Goal: Information Seeking & Learning: Find specific fact

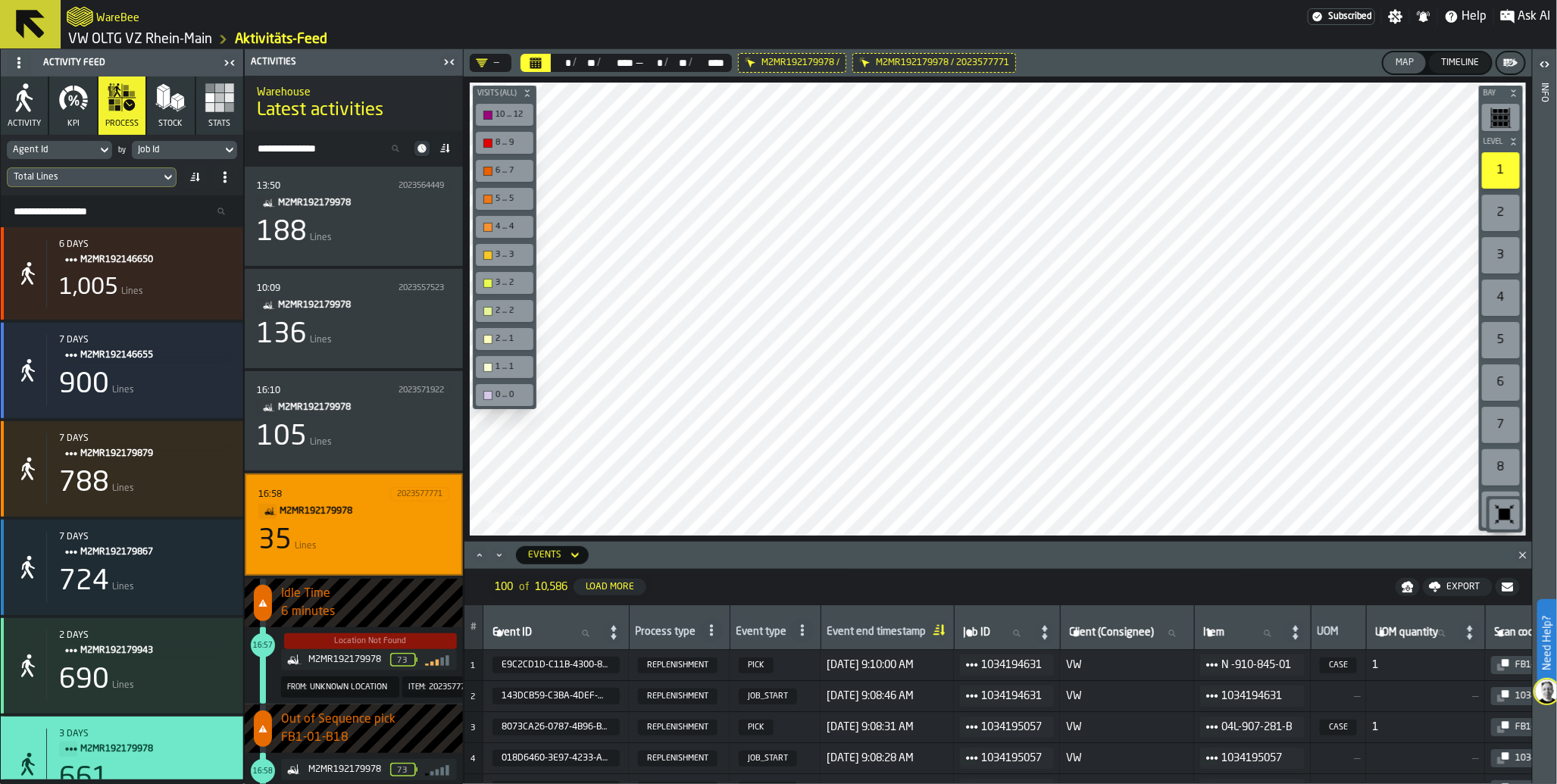
click at [320, 526] on div "35 Lines" at bounding box center [354, 541] width 191 height 31
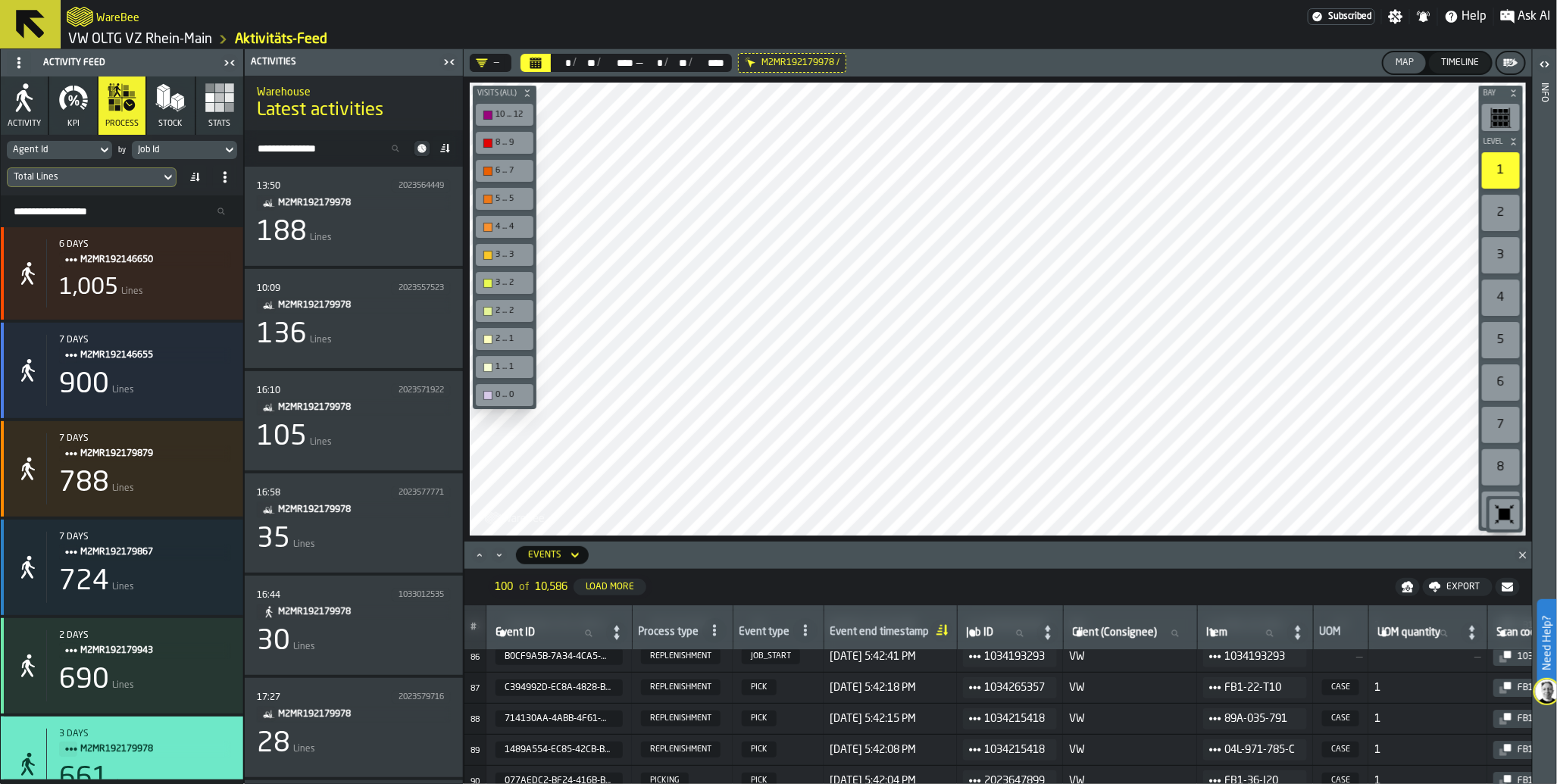
scroll to position [2893, 0]
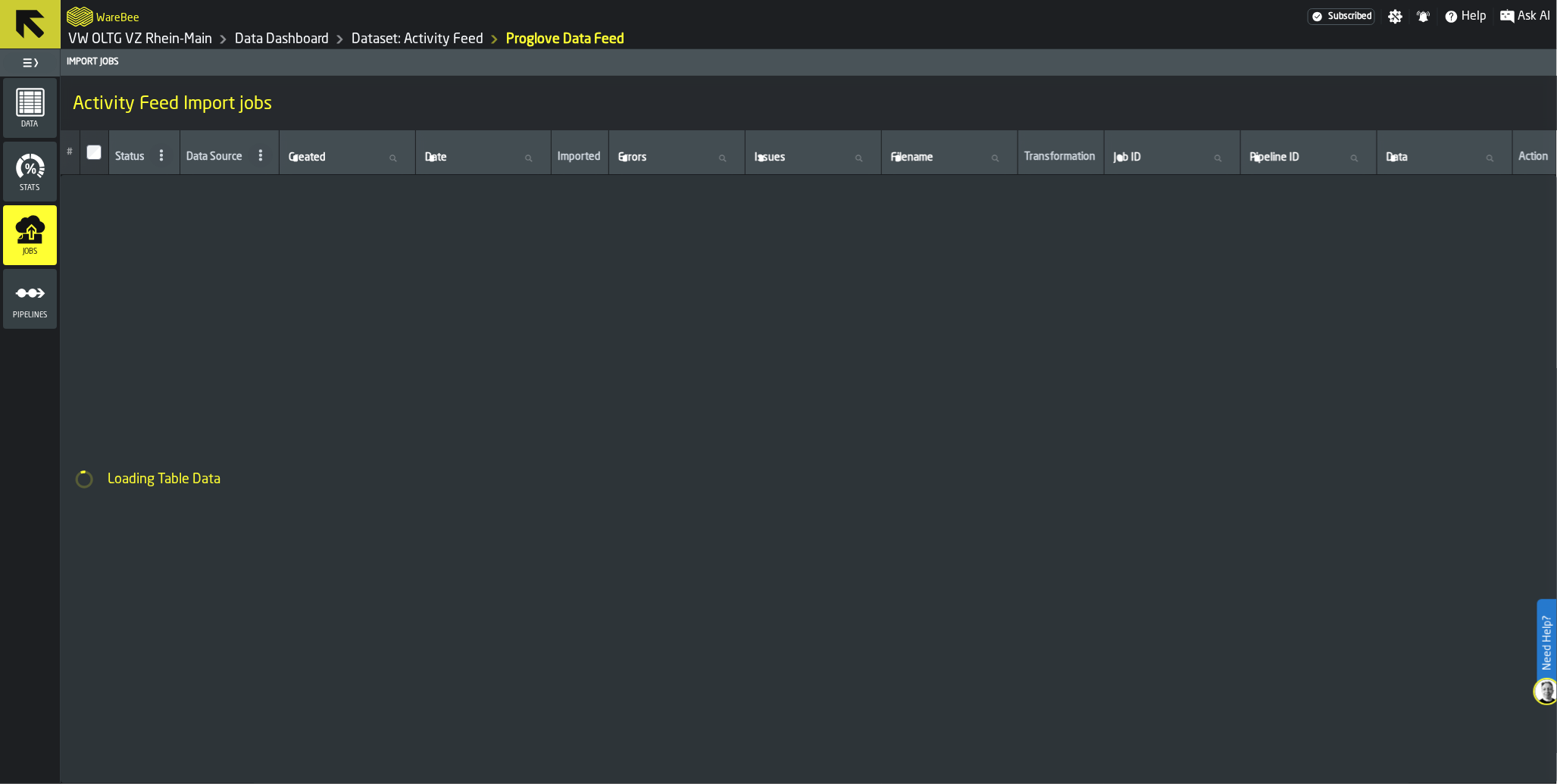
click at [1347, 21] on span "Subscribed" at bounding box center [1349, 17] width 43 height 11
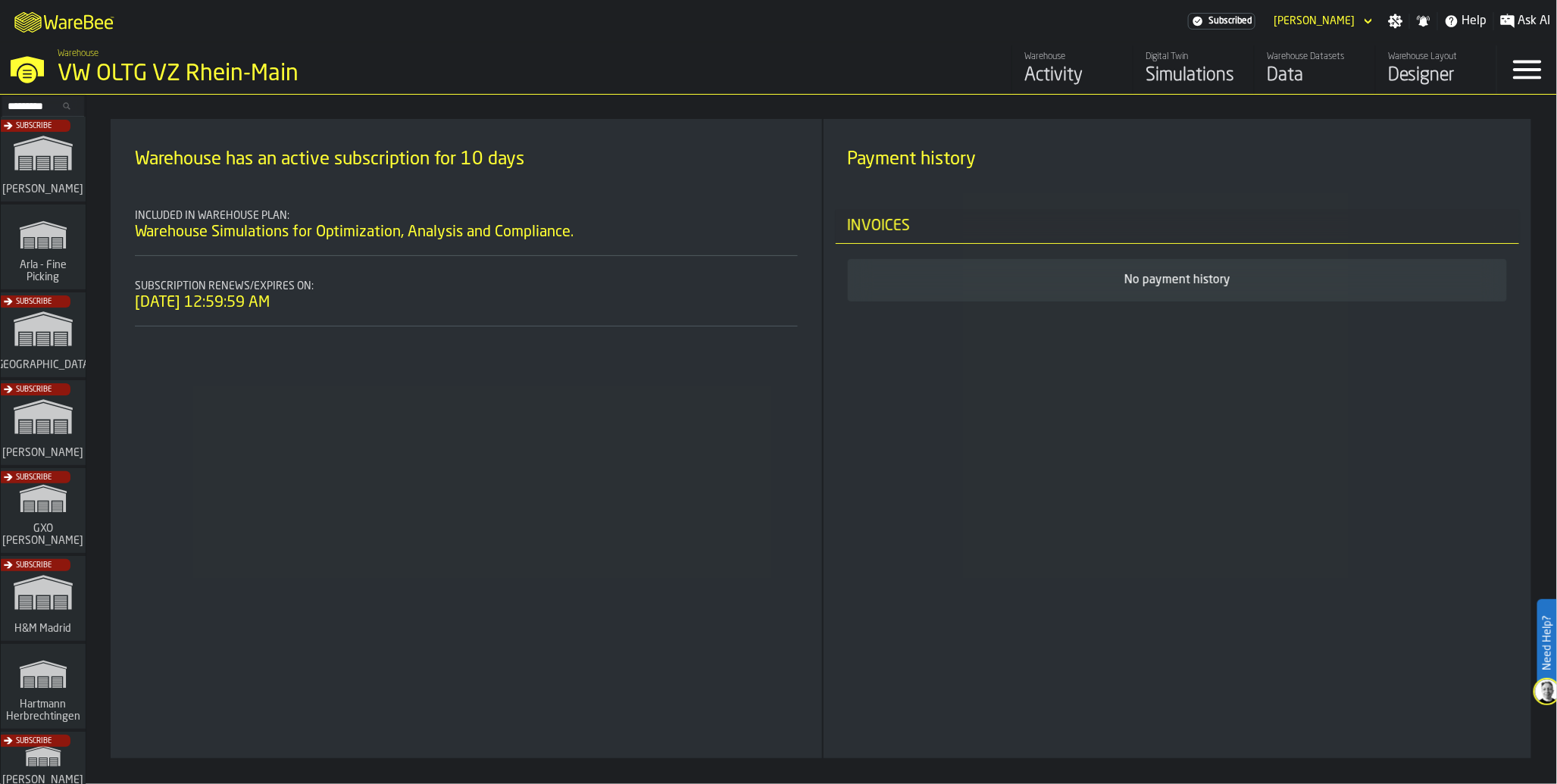
click at [45, 432] on div "Subscribe" at bounding box center [40, 427] width 85 height 88
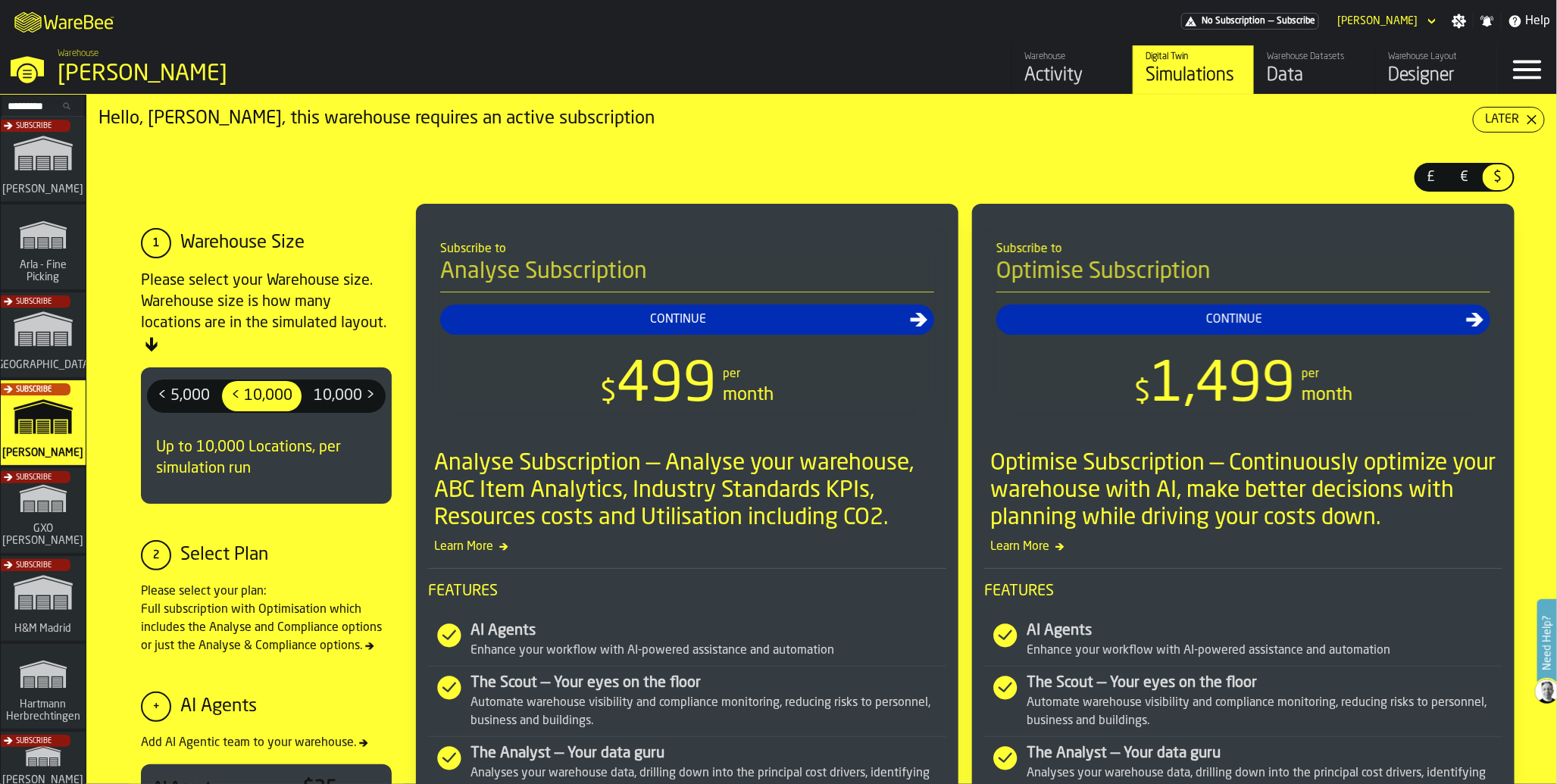
click at [1291, 81] on div "Data" at bounding box center [1314, 76] width 97 height 24
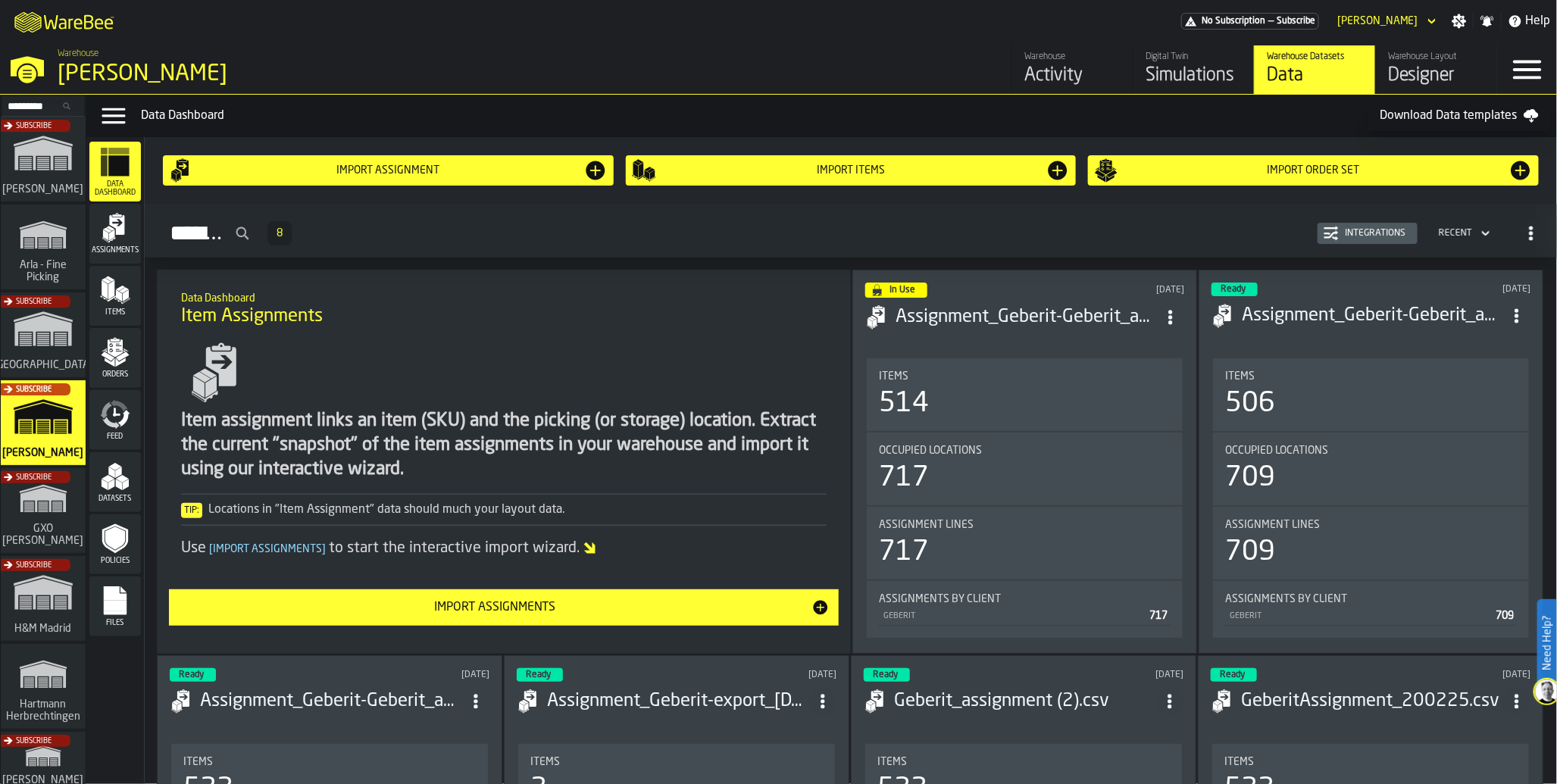
click at [979, 315] on h3 "Assignment_Geberit-Geberit_assignment.csv-2025-05-26" at bounding box center [1026, 317] width 262 height 24
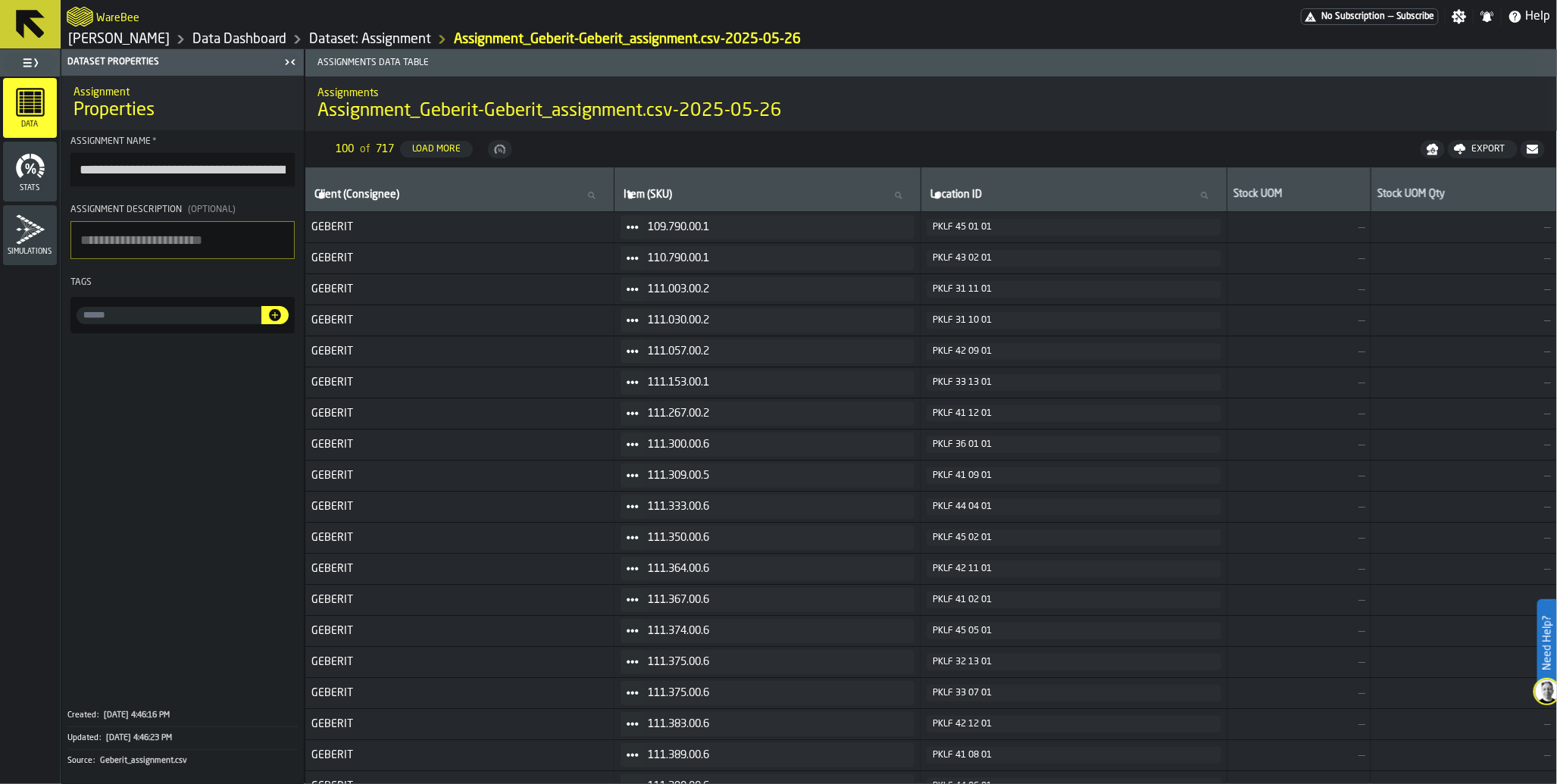
click at [969, 361] on td "PKLF 42 09 01" at bounding box center [1073, 352] width 306 height 31
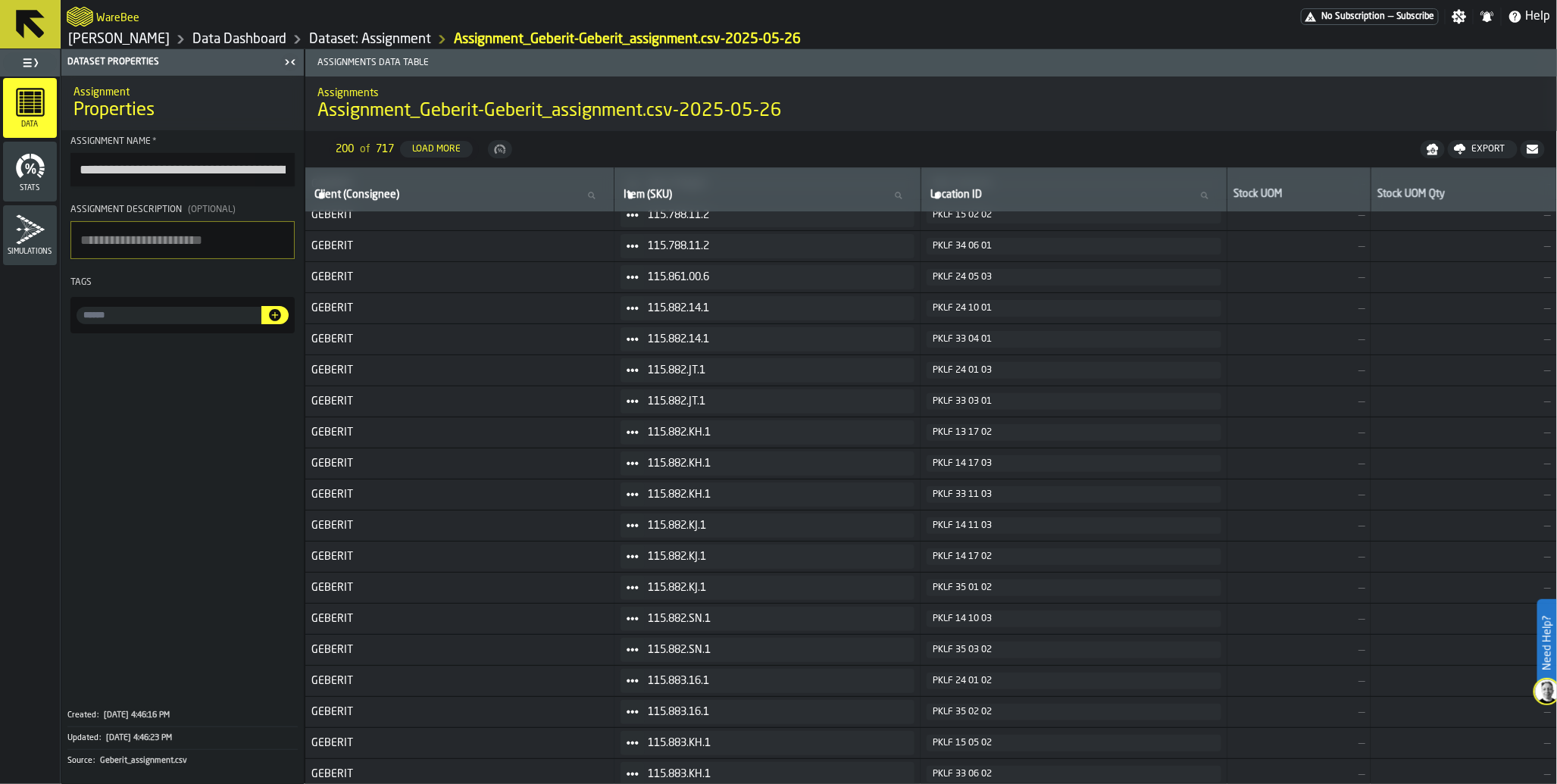
scroll to position [549, 0]
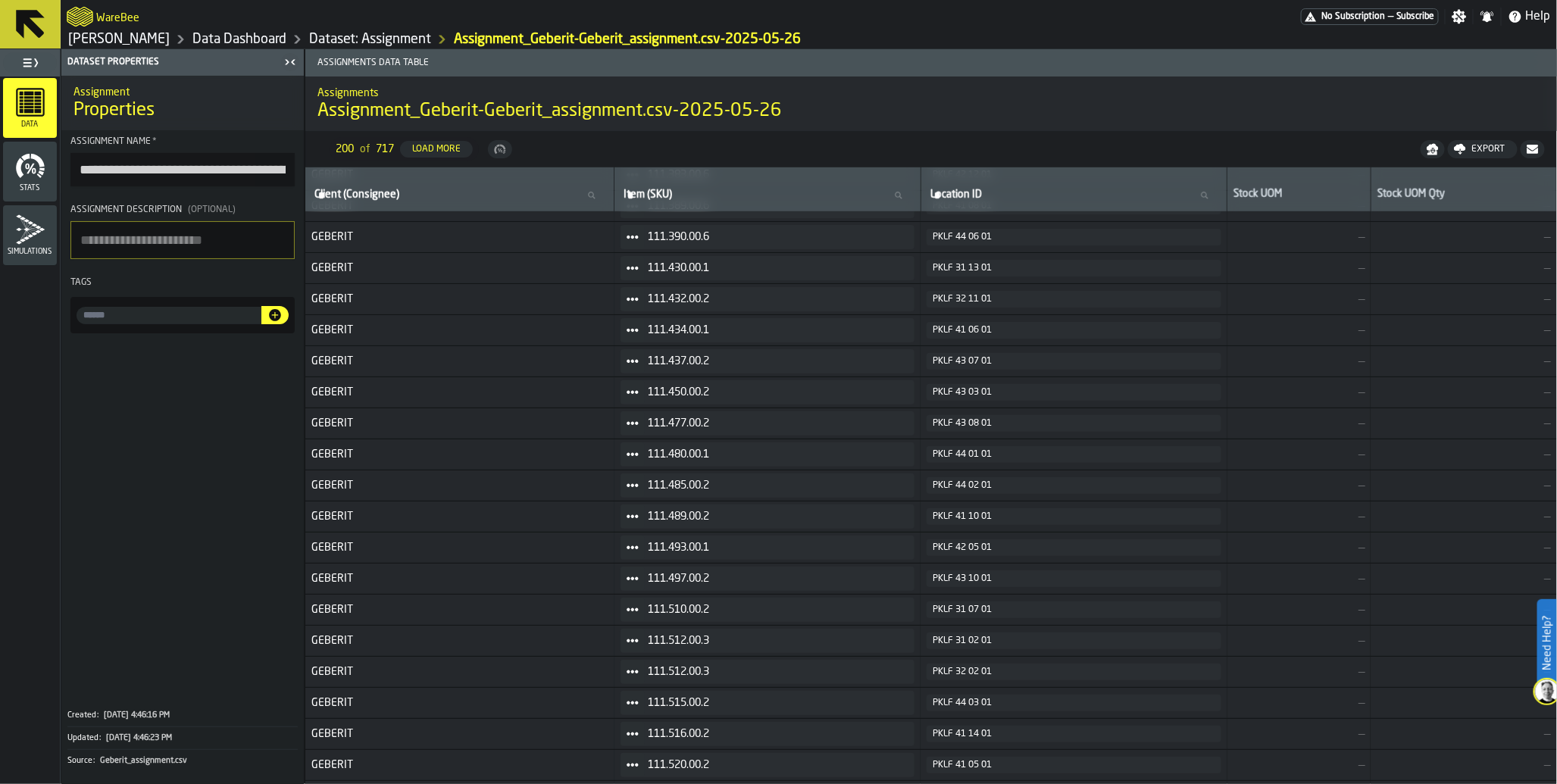
click at [286, 42] on link "Data Dashboard" at bounding box center [239, 39] width 94 height 16
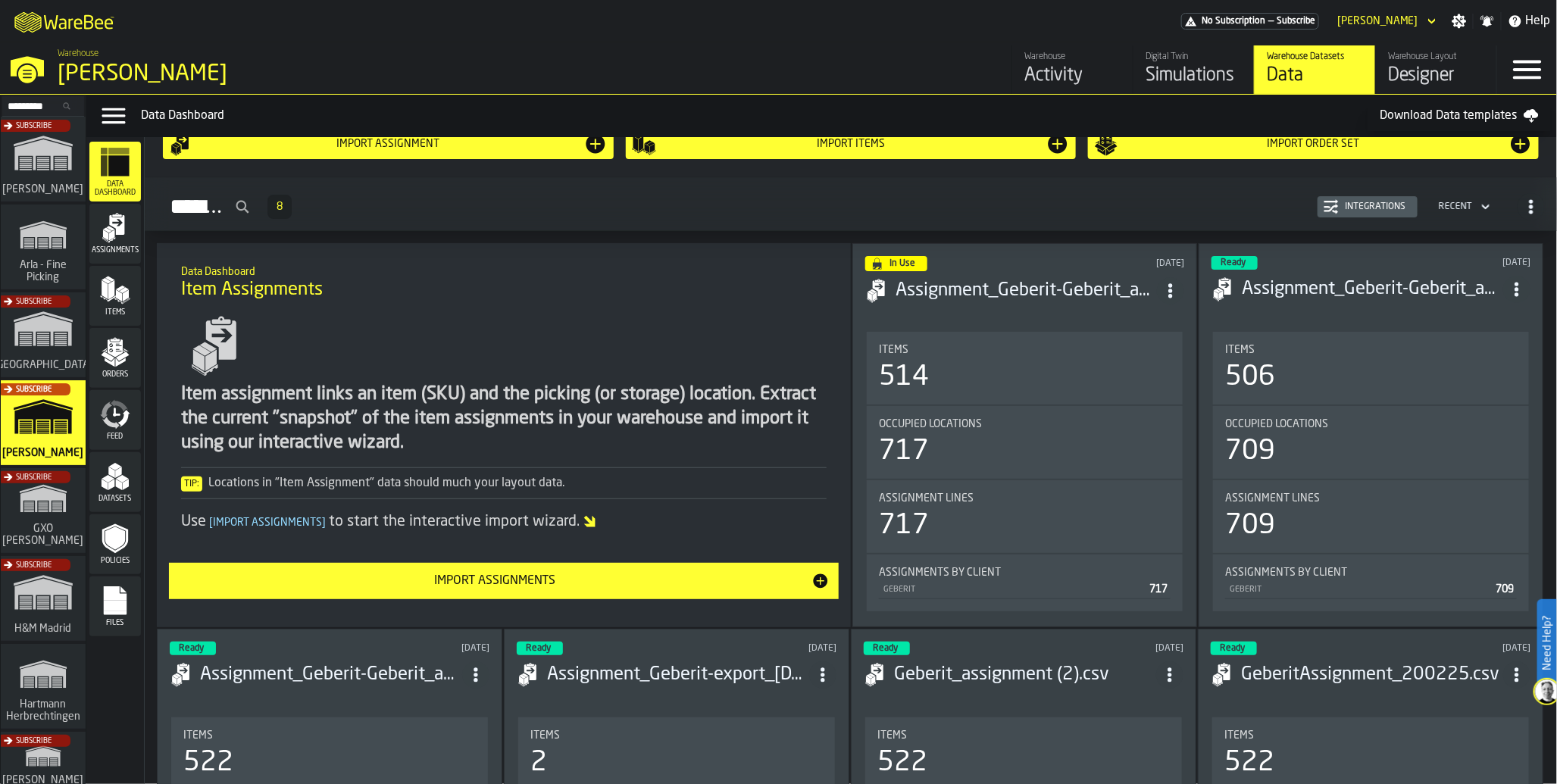
scroll to position [24, 0]
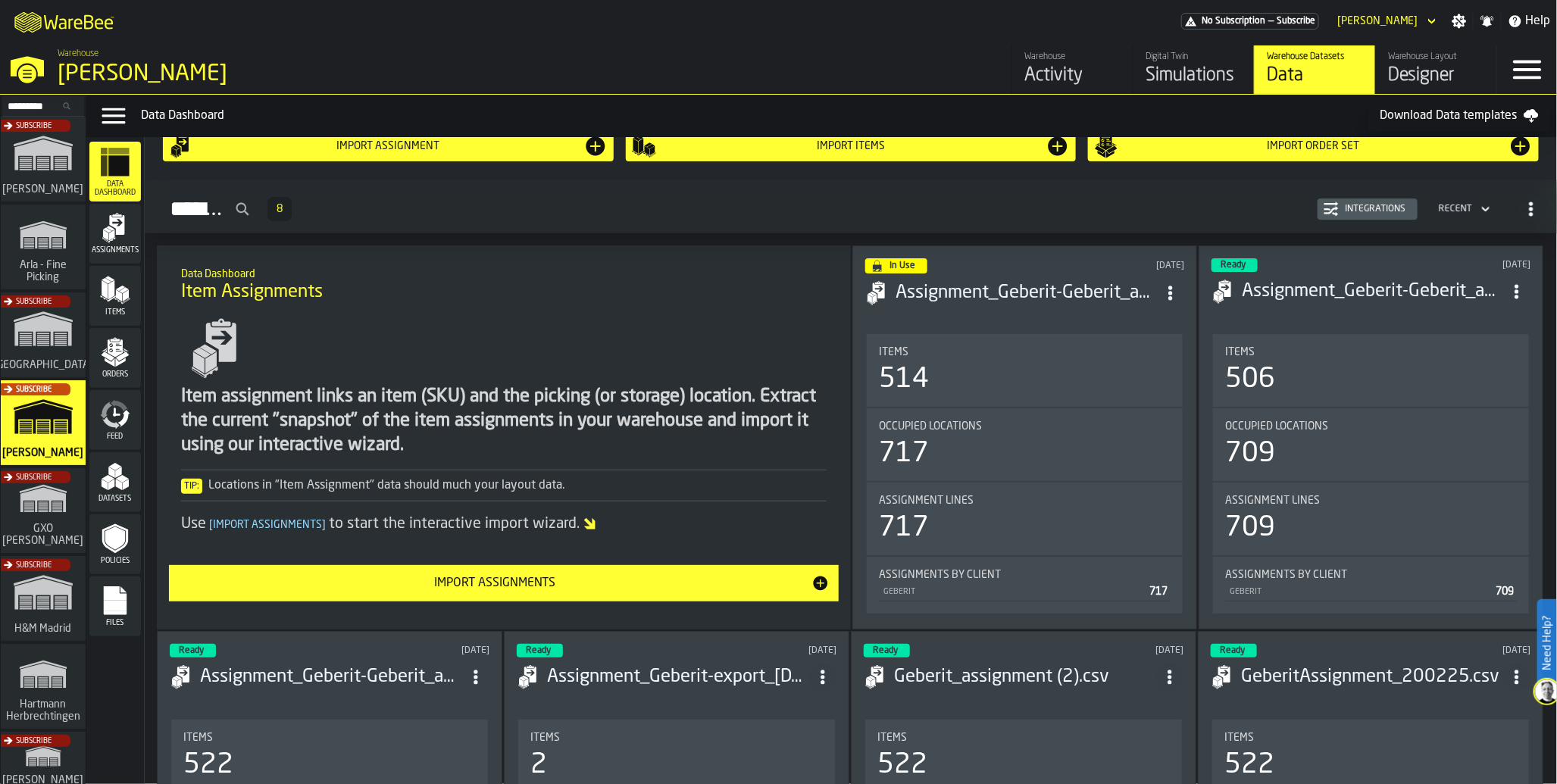
click at [124, 288] on polygon "menu Items" at bounding box center [120, 288] width 9 height 5
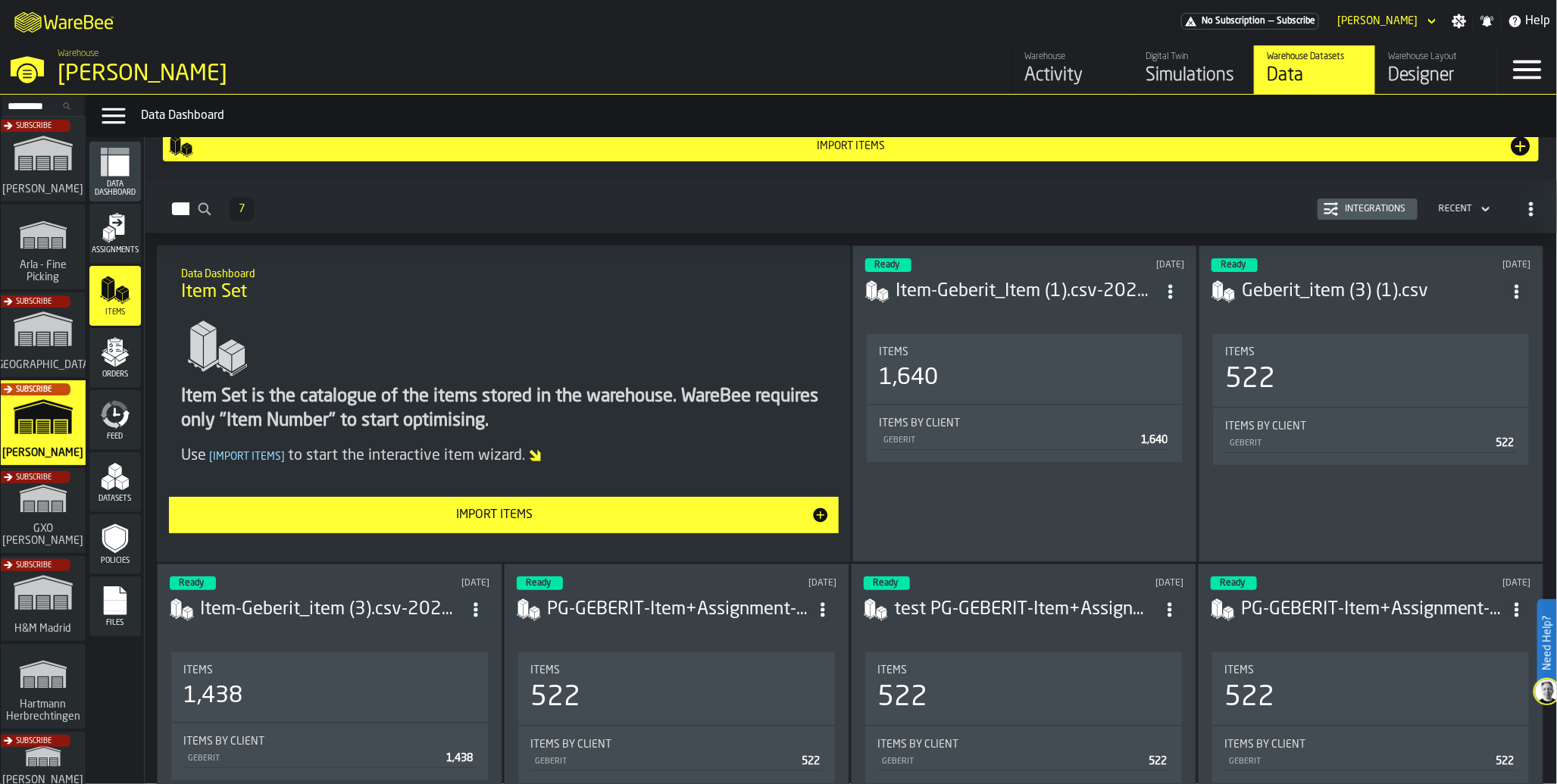
click at [950, 374] on div "1,640" at bounding box center [1024, 378] width 292 height 27
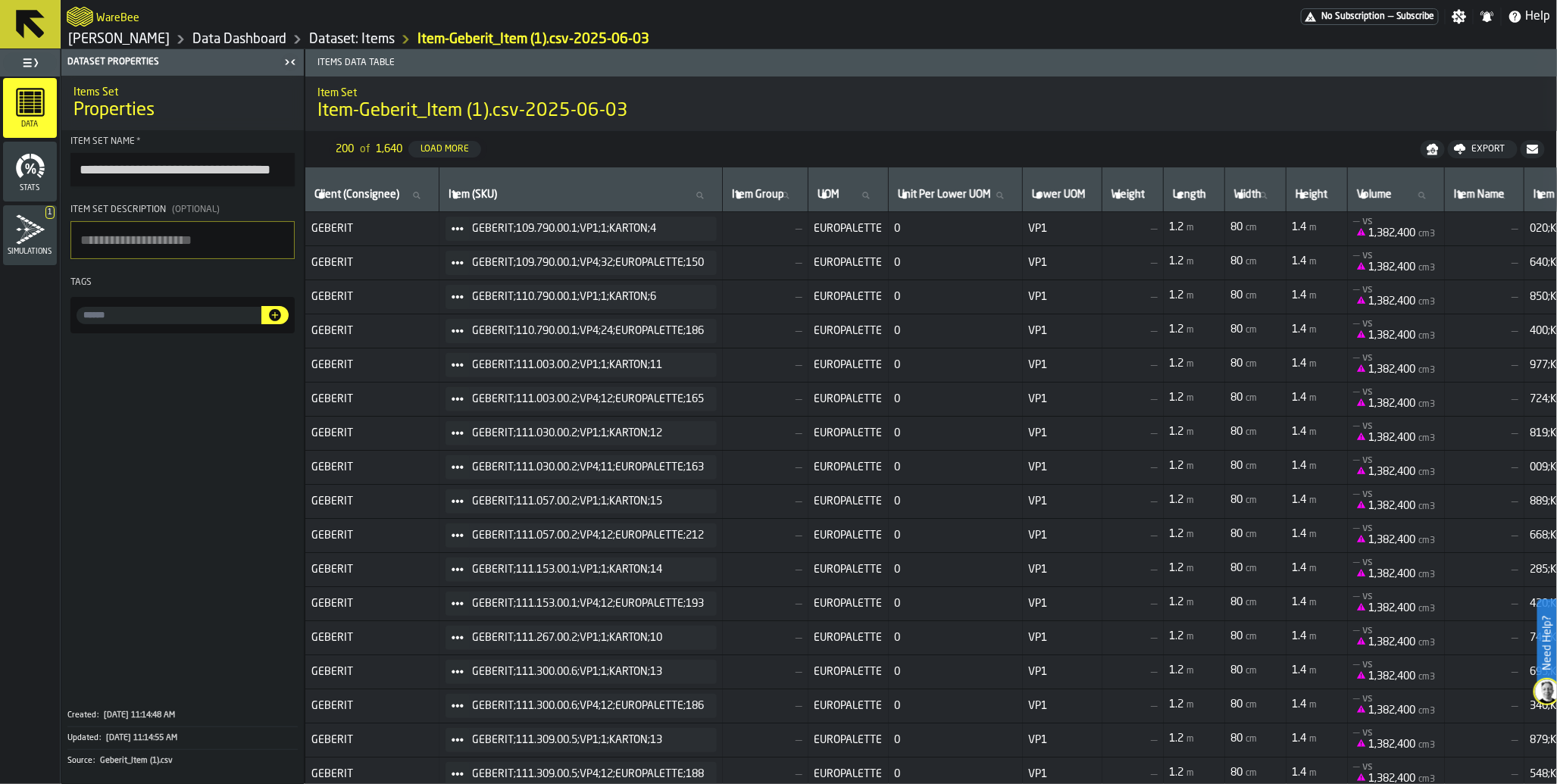
click at [274, 35] on link "Data Dashboard" at bounding box center [239, 39] width 94 height 16
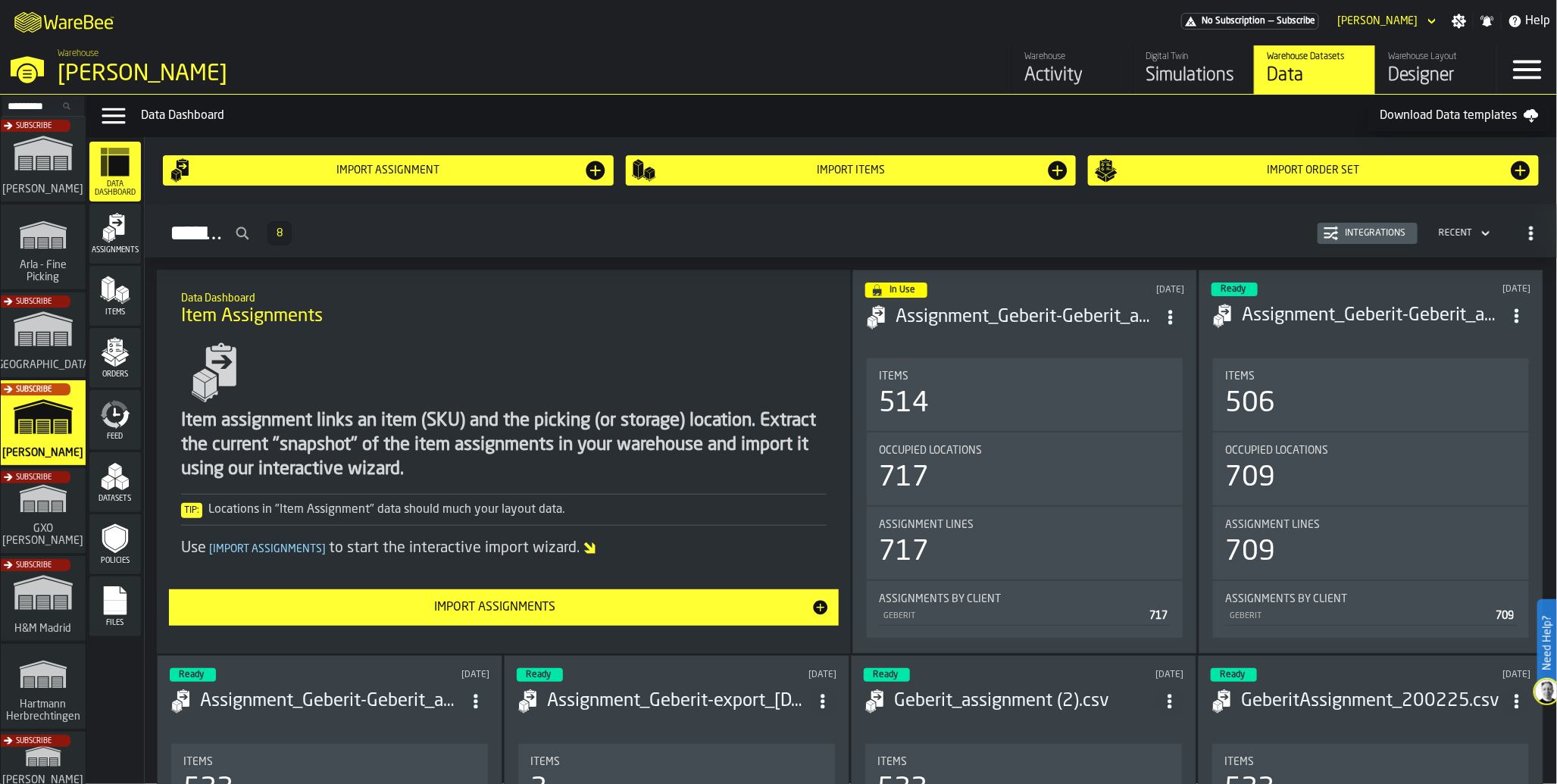
click at [120, 487] on polygon "menu Datasets" at bounding box center [119, 484] width 7 height 12
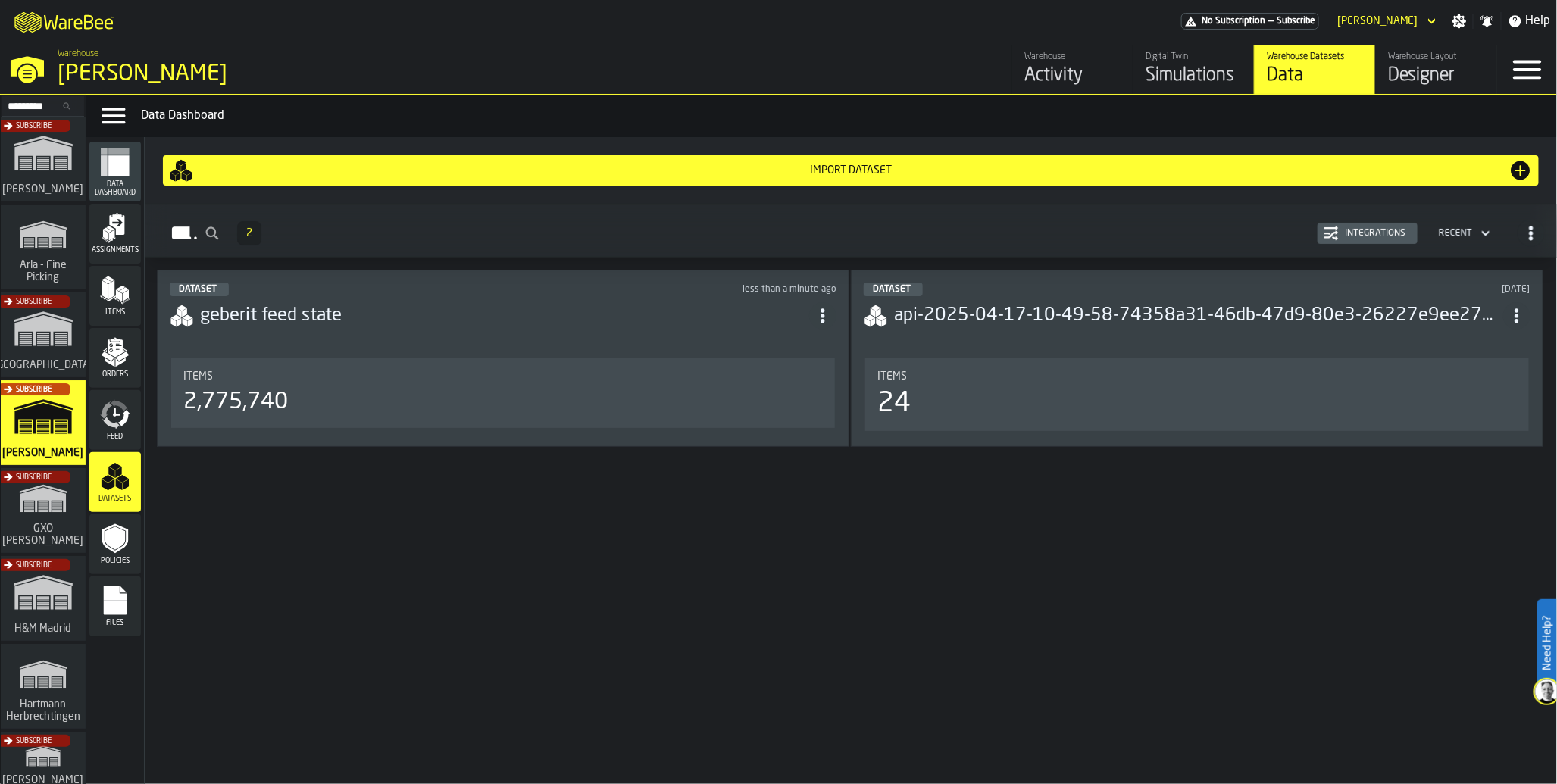
click at [127, 591] on icon "menu Files" at bounding box center [116, 601] width 31 height 31
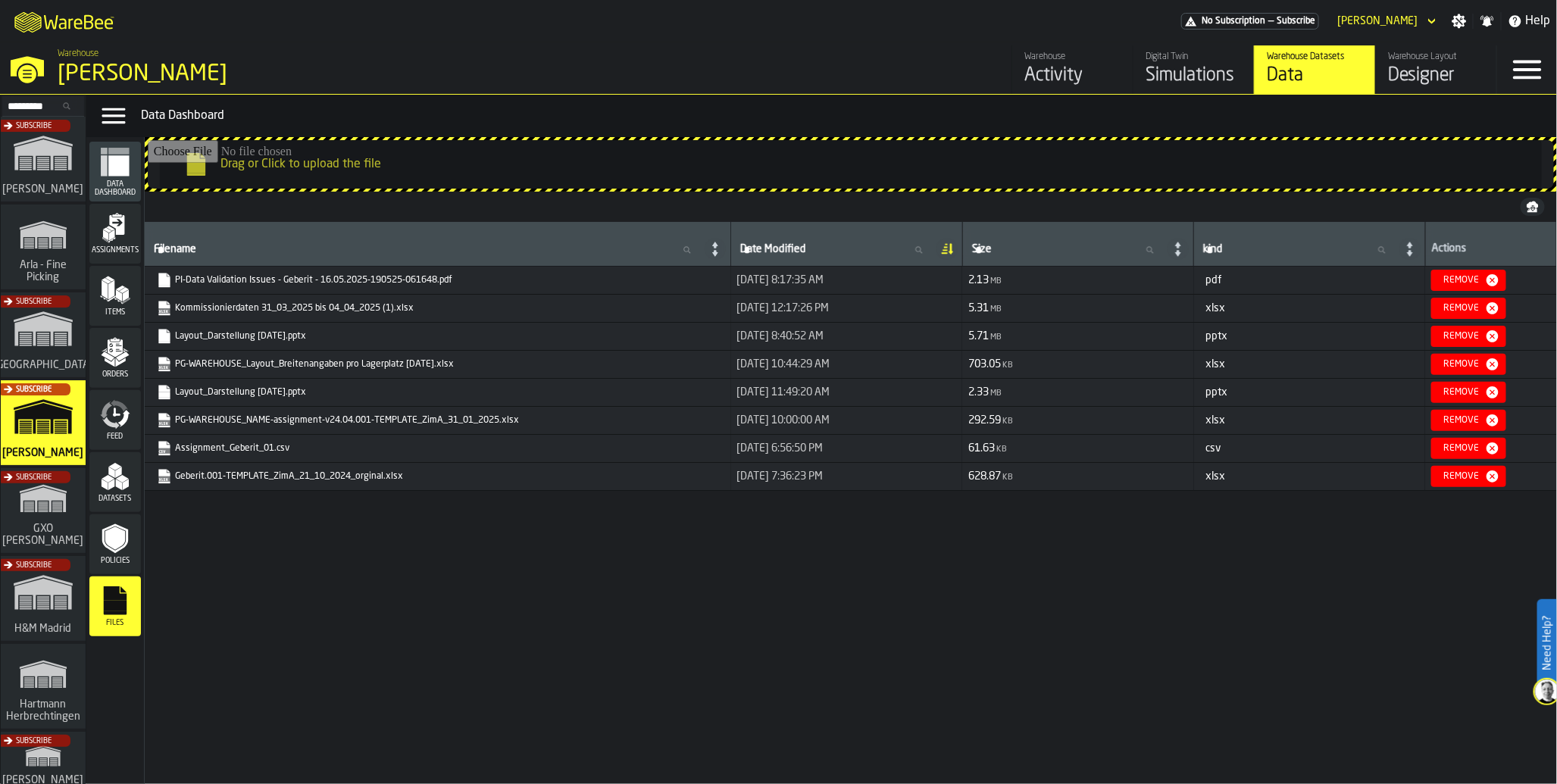
click at [125, 297] on polygon "menu Items" at bounding box center [125, 295] width 6 height 12
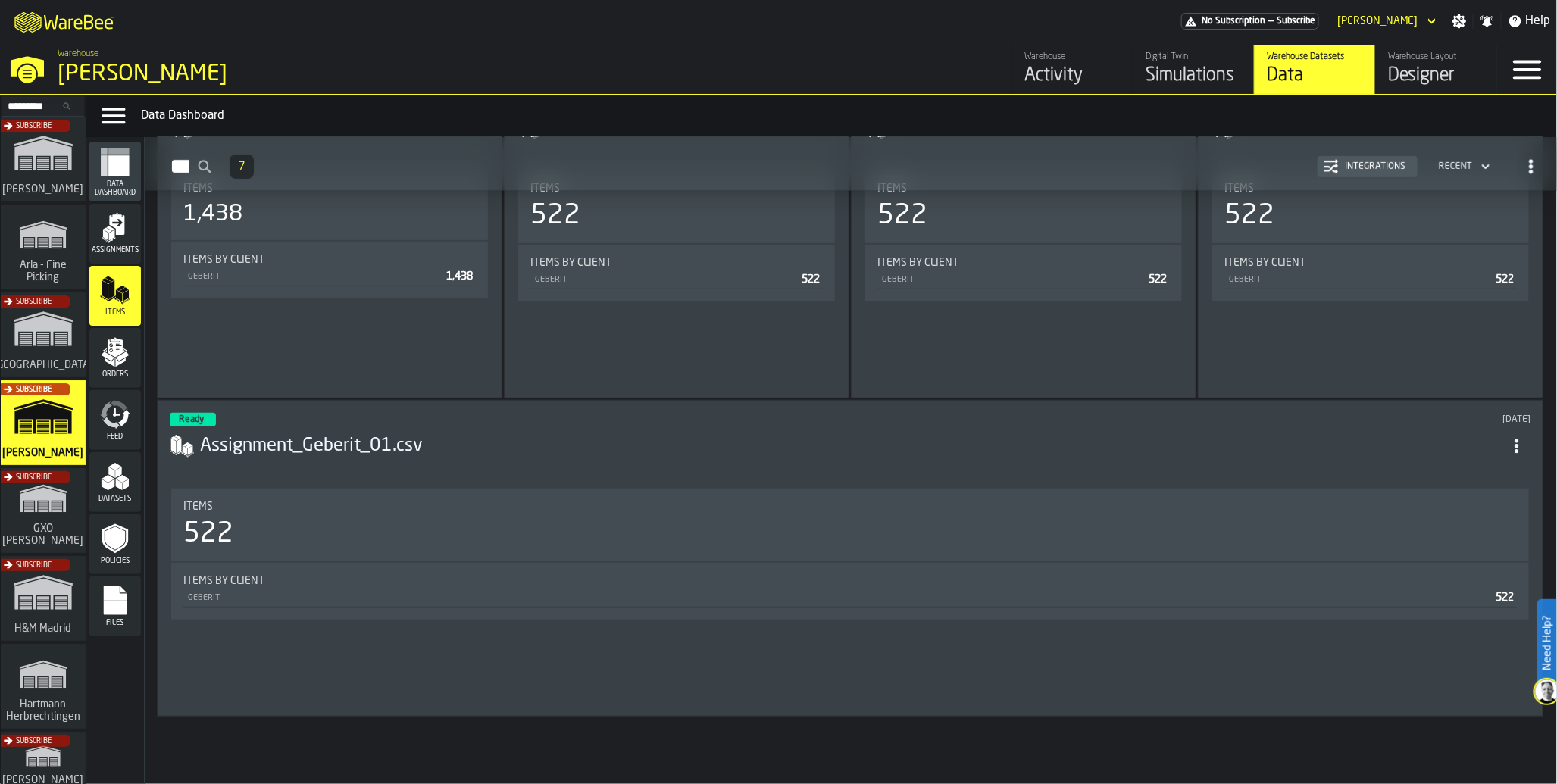
scroll to position [304, 0]
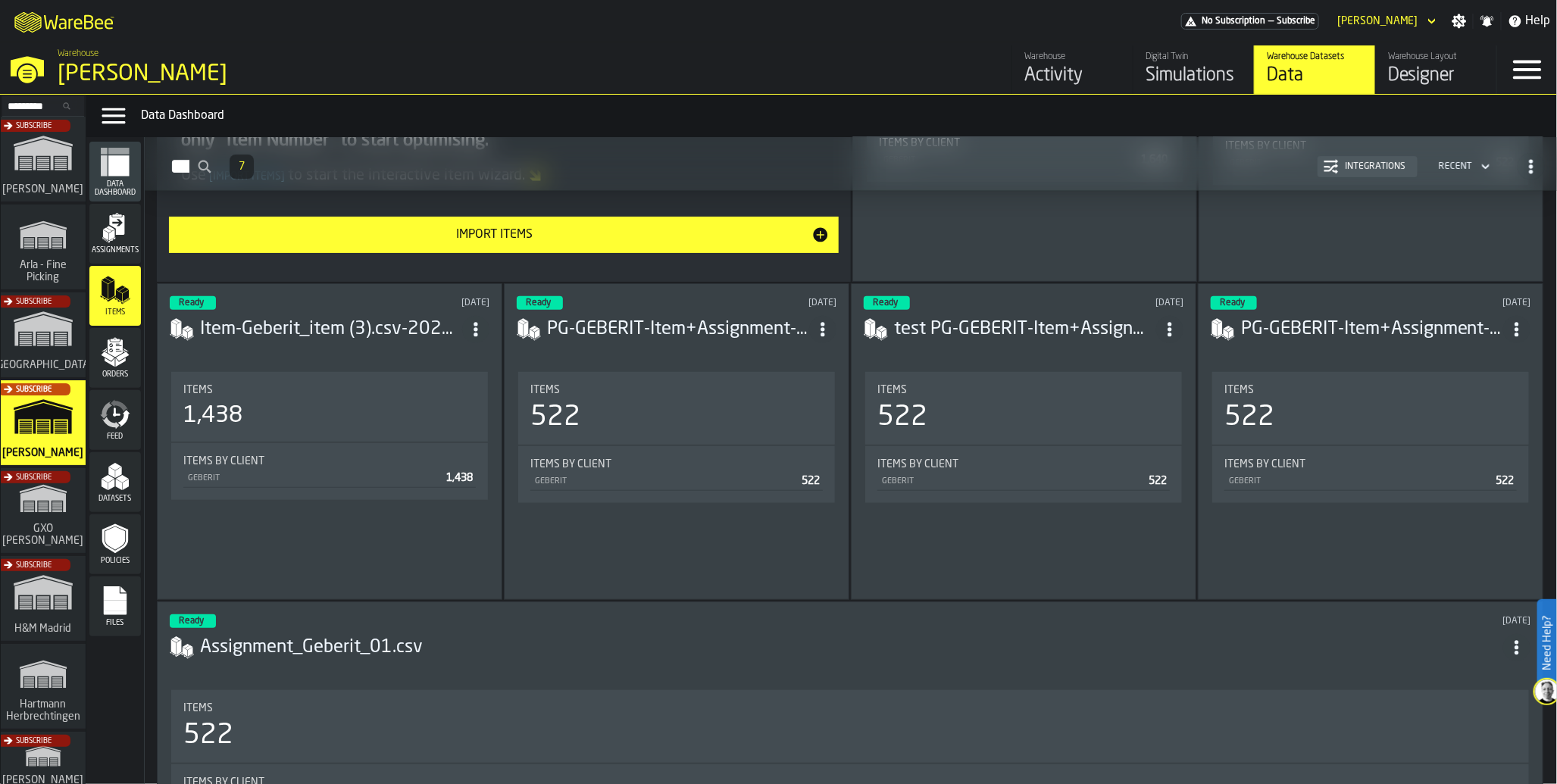
click at [121, 235] on icon "menu Assignments" at bounding box center [116, 228] width 31 height 31
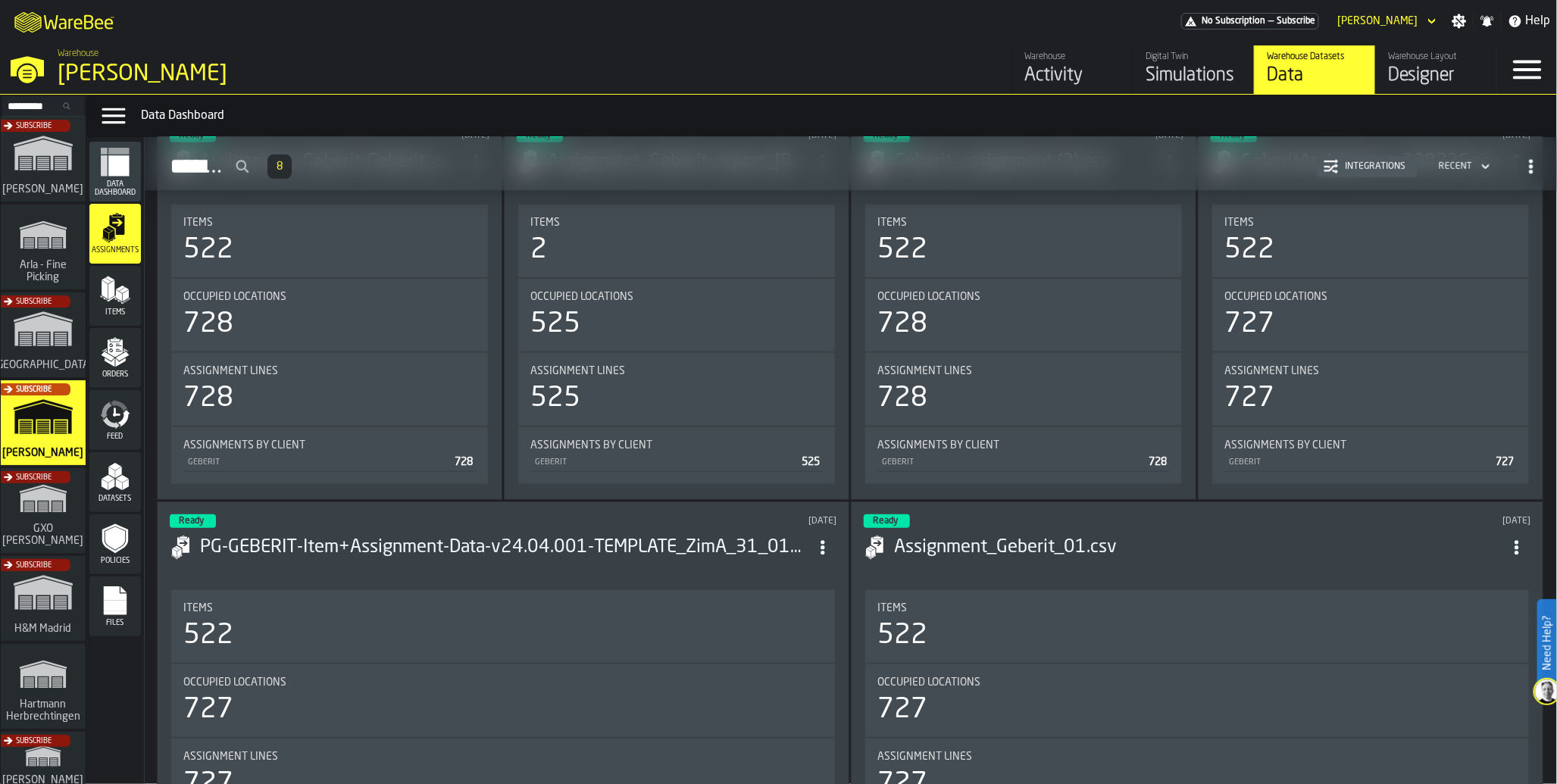
scroll to position [709, 0]
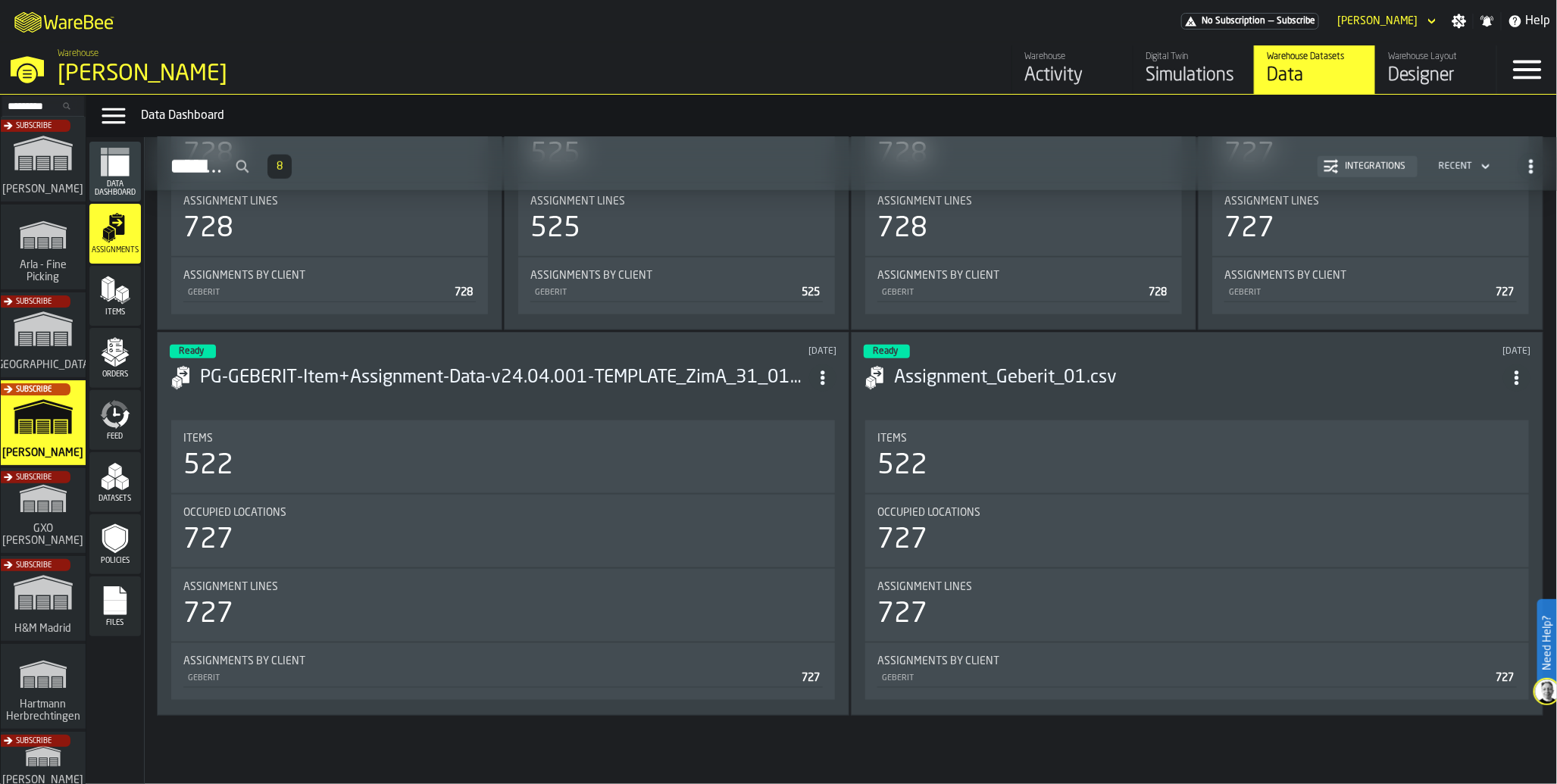
click at [1043, 69] on div "Activity" at bounding box center [1072, 76] width 97 height 24
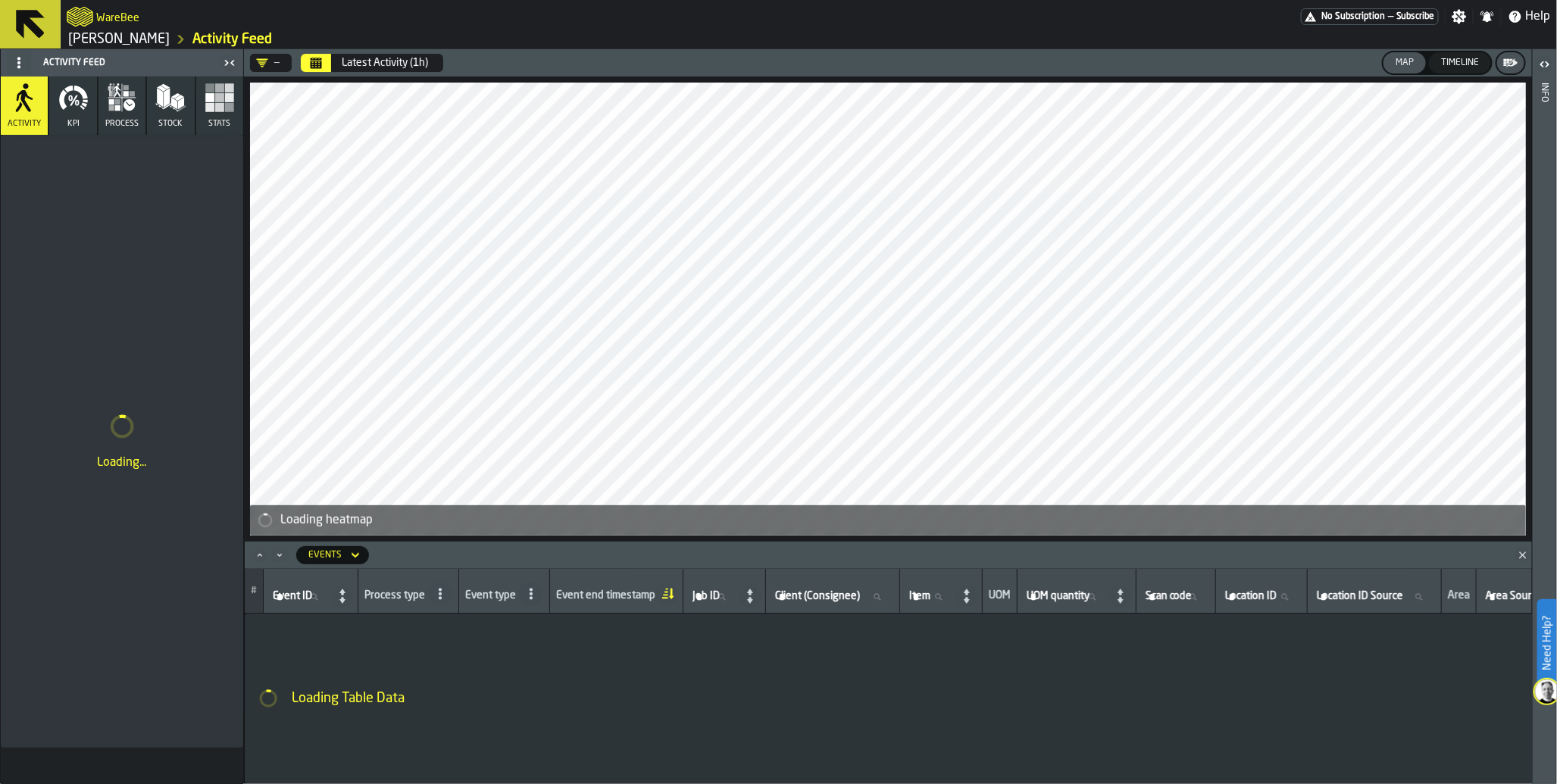
click at [328, 64] on button "Calendar" at bounding box center [316, 63] width 31 height 18
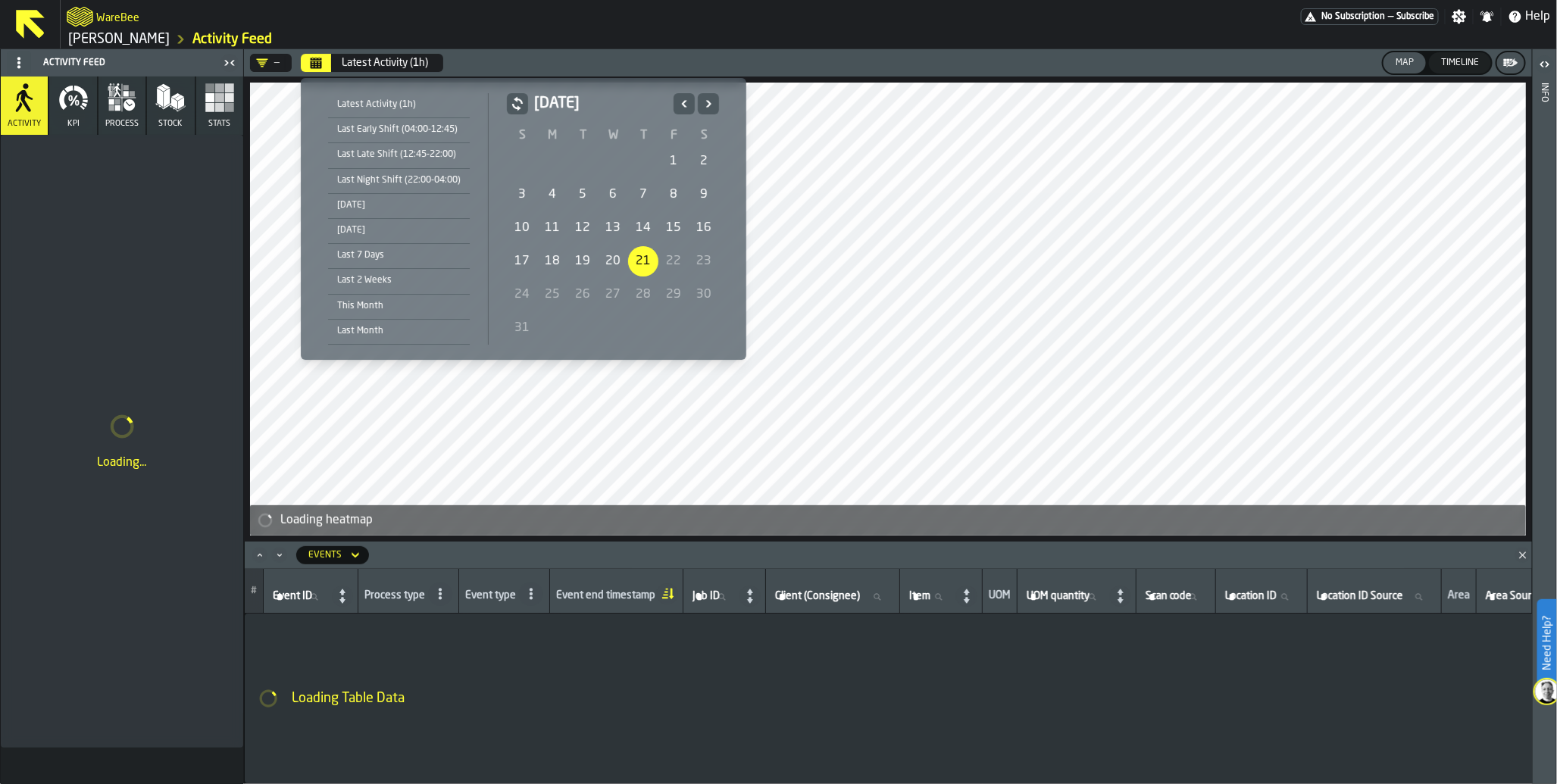
click at [388, 205] on div "[DATE]" at bounding box center [398, 205] width 142 height 16
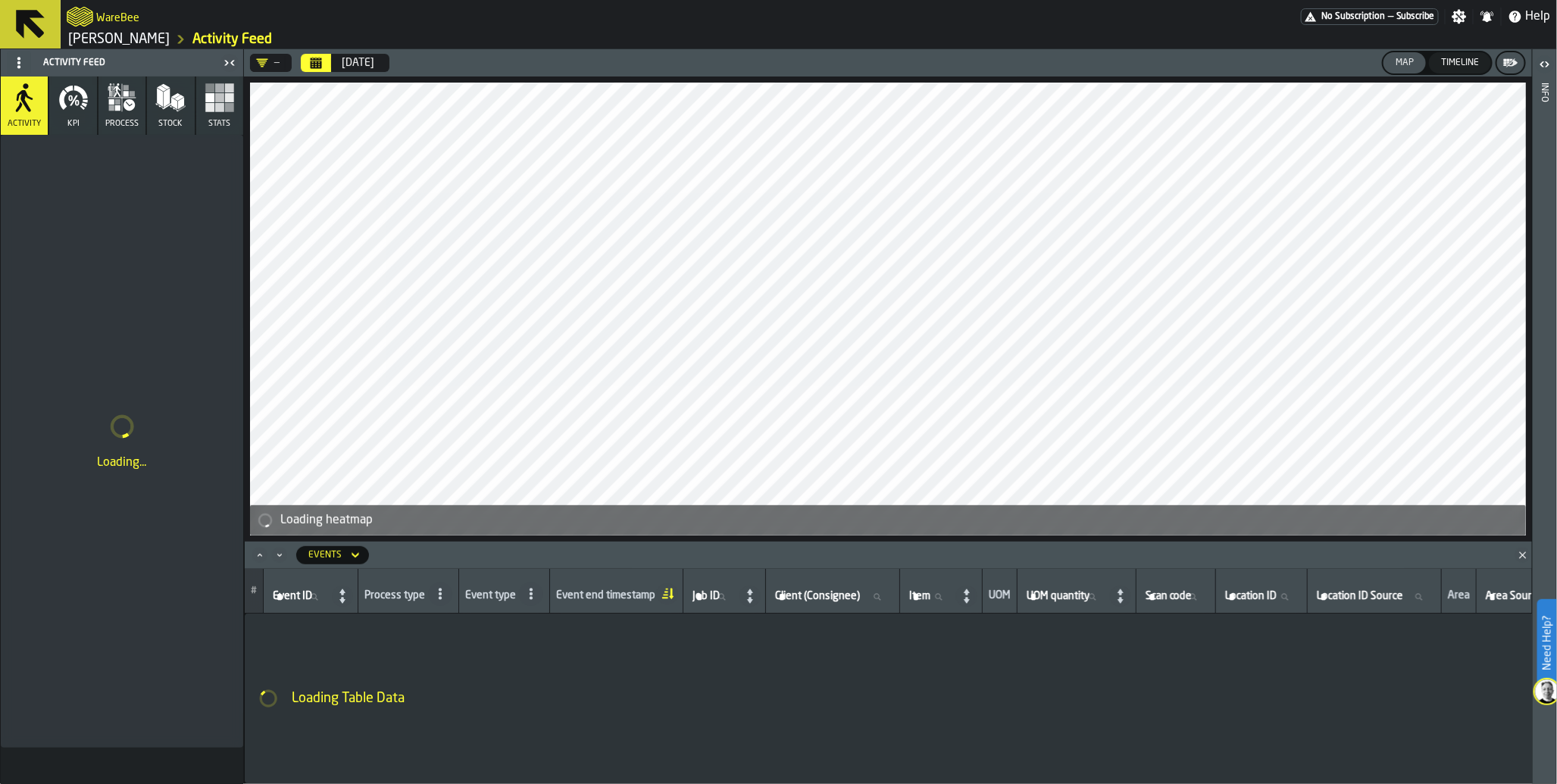
click at [319, 66] on icon "Calendar" at bounding box center [315, 62] width 12 height 12
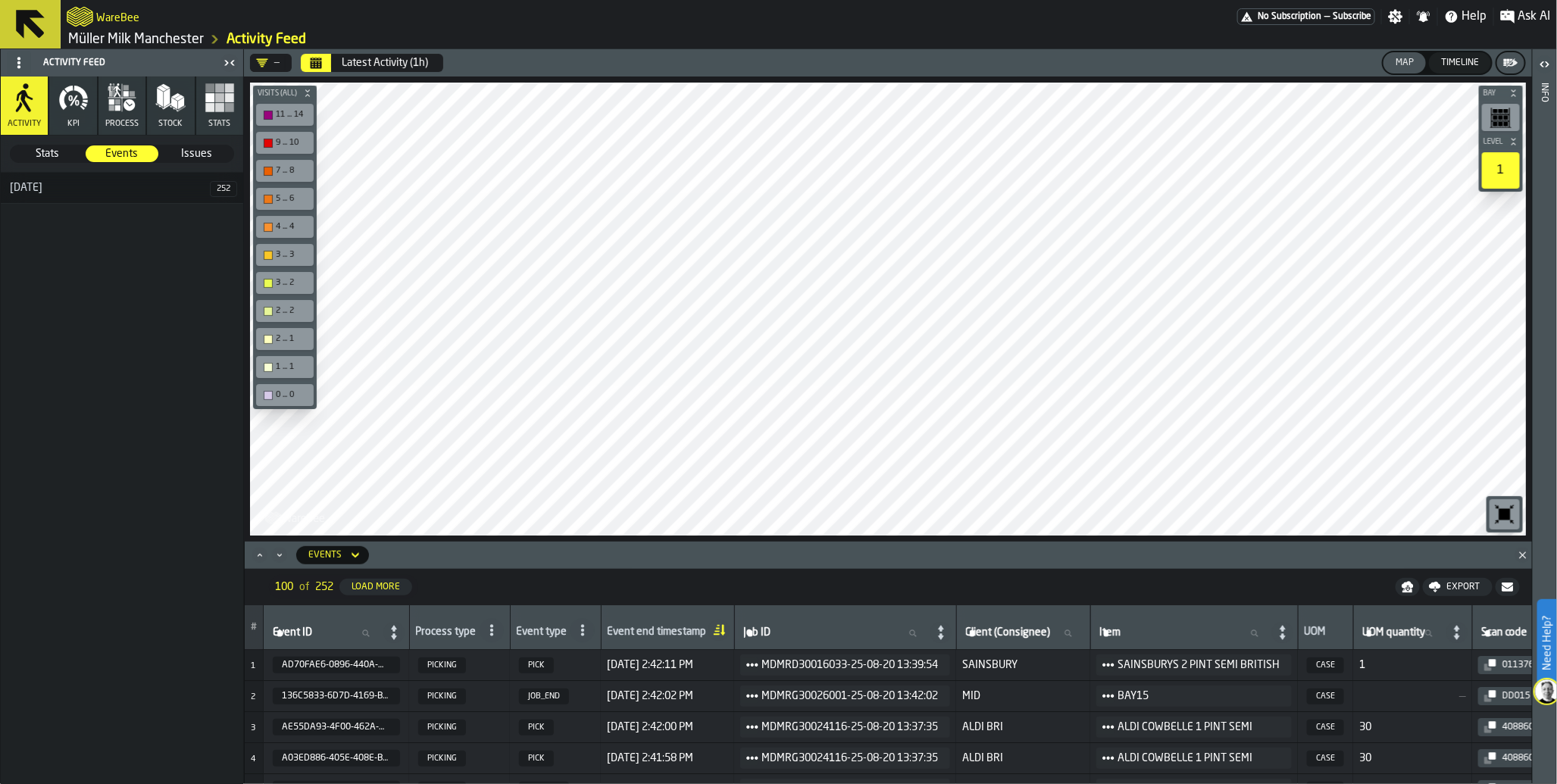
click at [1462, 64] on div "Timeline" at bounding box center [1460, 63] width 50 height 11
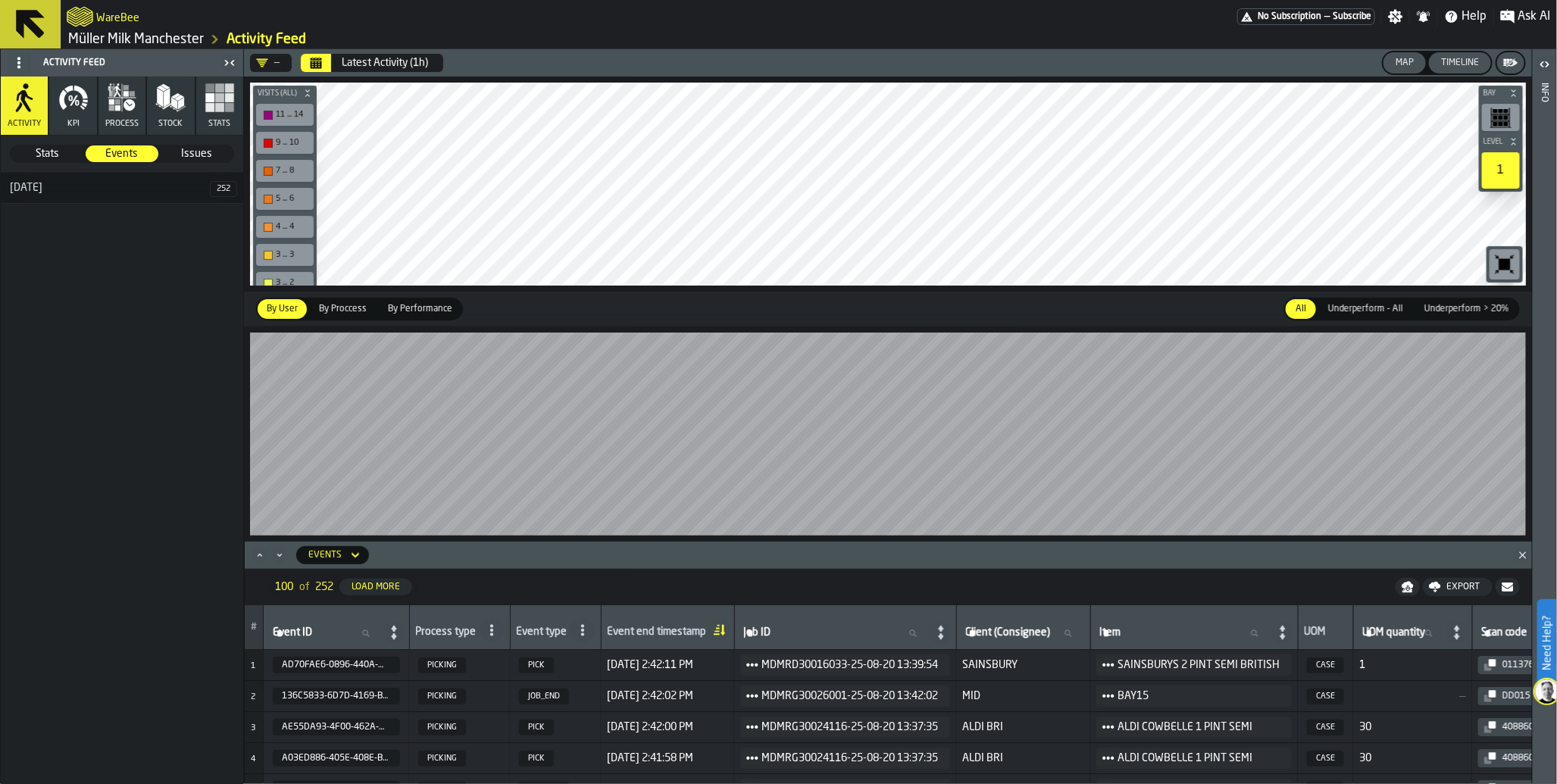
click at [1400, 65] on div "Map" at bounding box center [1404, 63] width 31 height 11
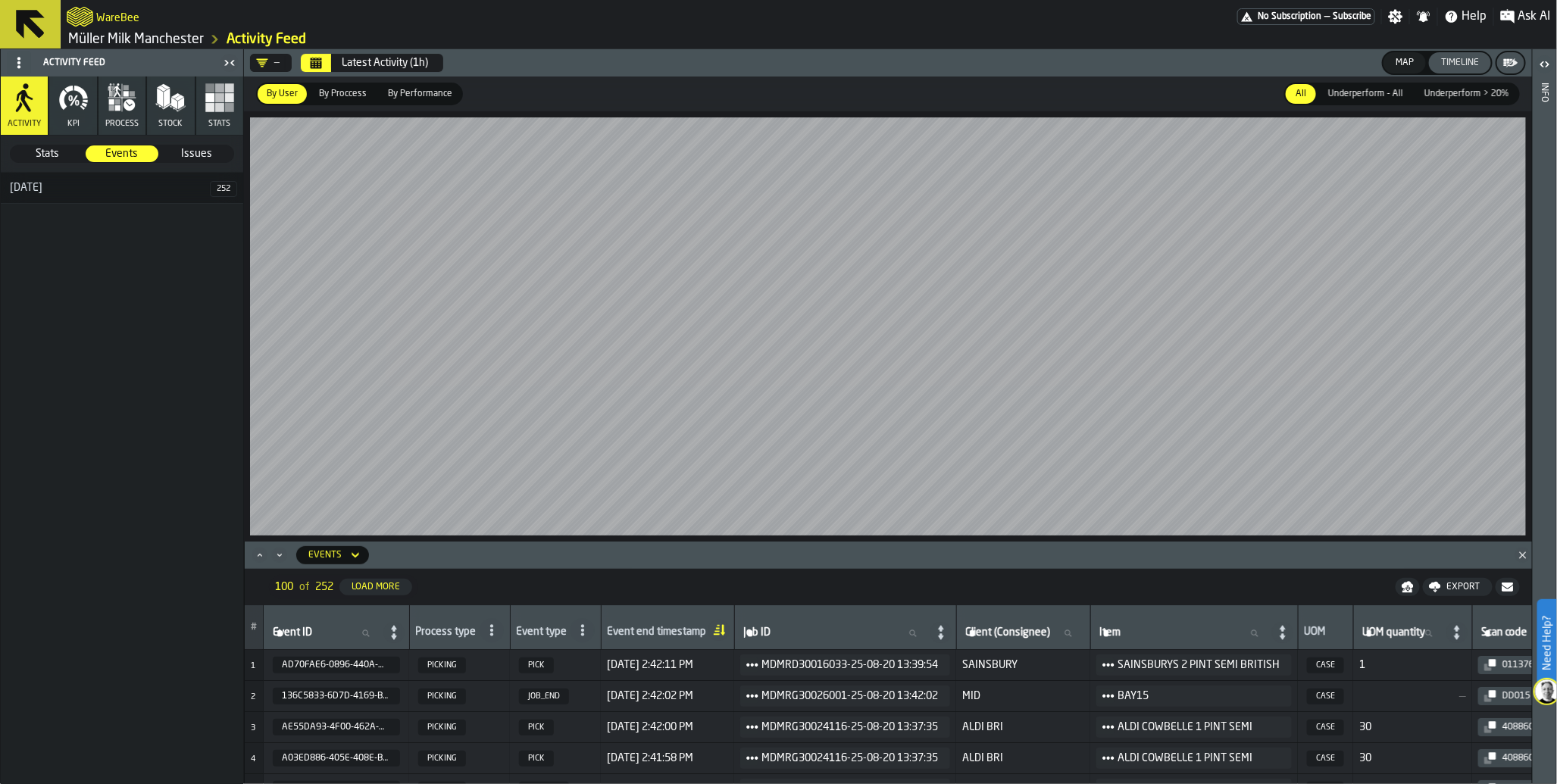
click at [351, 60] on div "Latest Activity (1h)" at bounding box center [385, 62] width 87 height 12
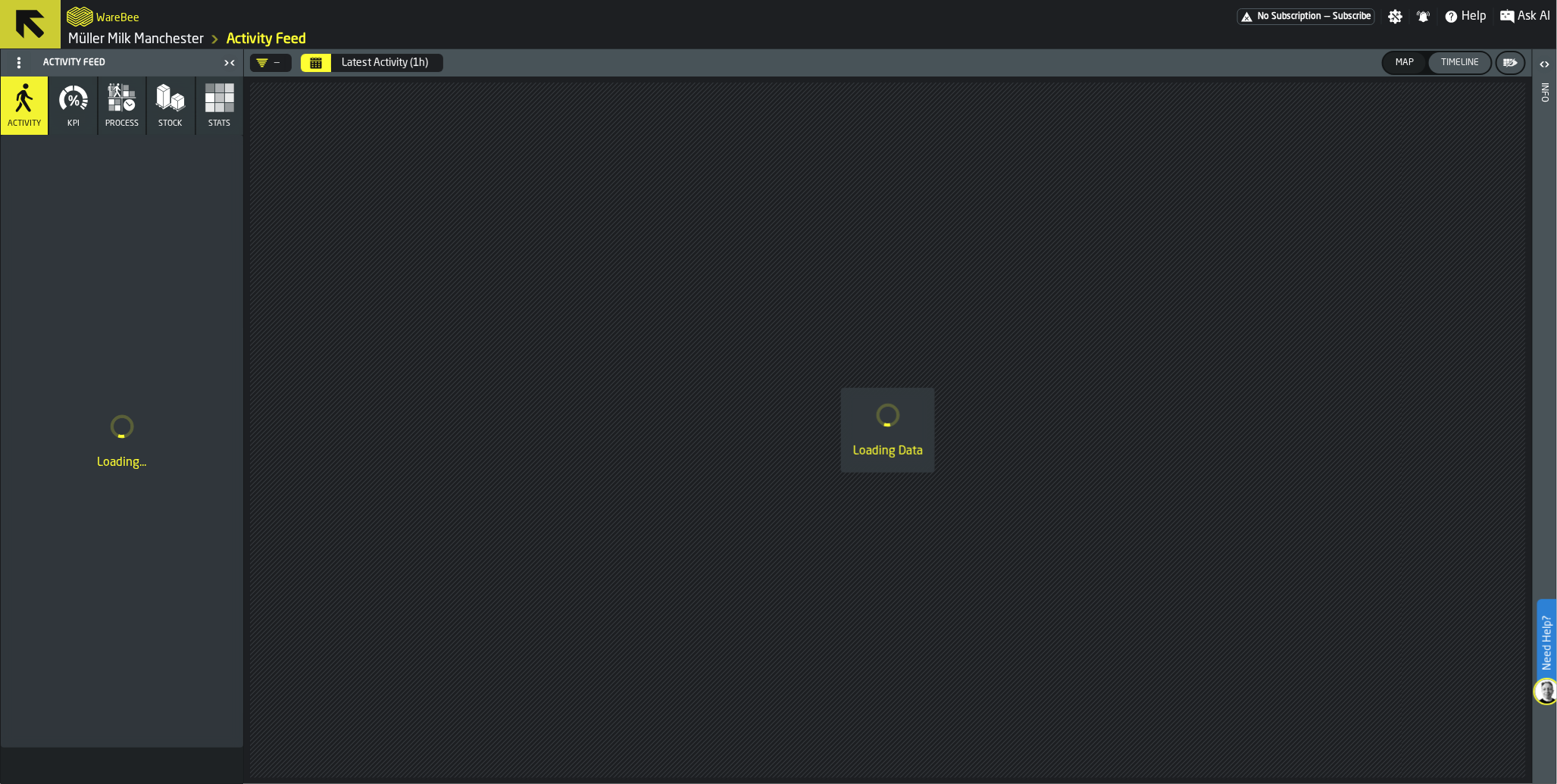
click at [320, 69] on button "Calendar" at bounding box center [316, 63] width 31 height 18
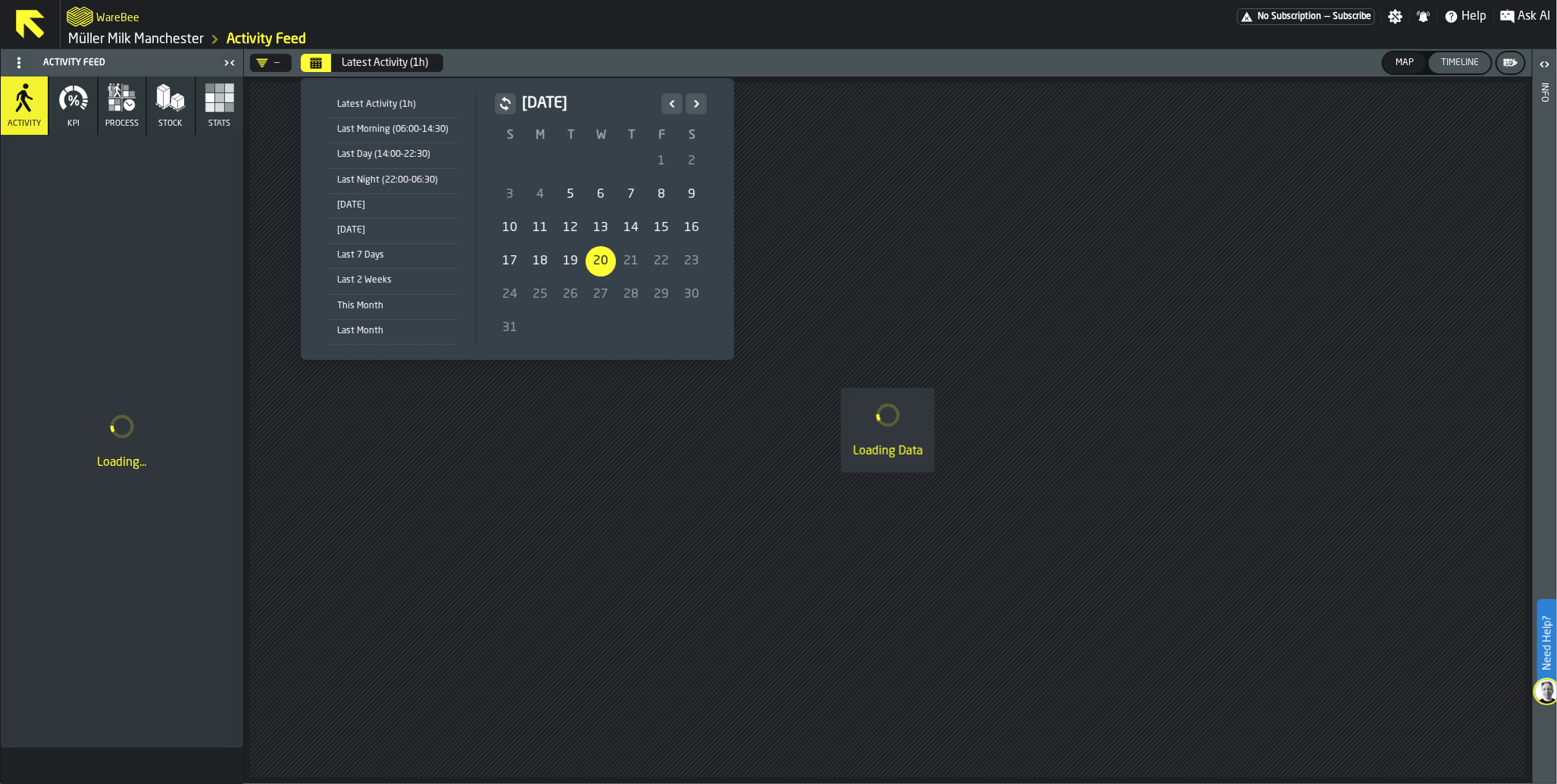
click at [380, 232] on div "[DATE]" at bounding box center [393, 230] width 130 height 16
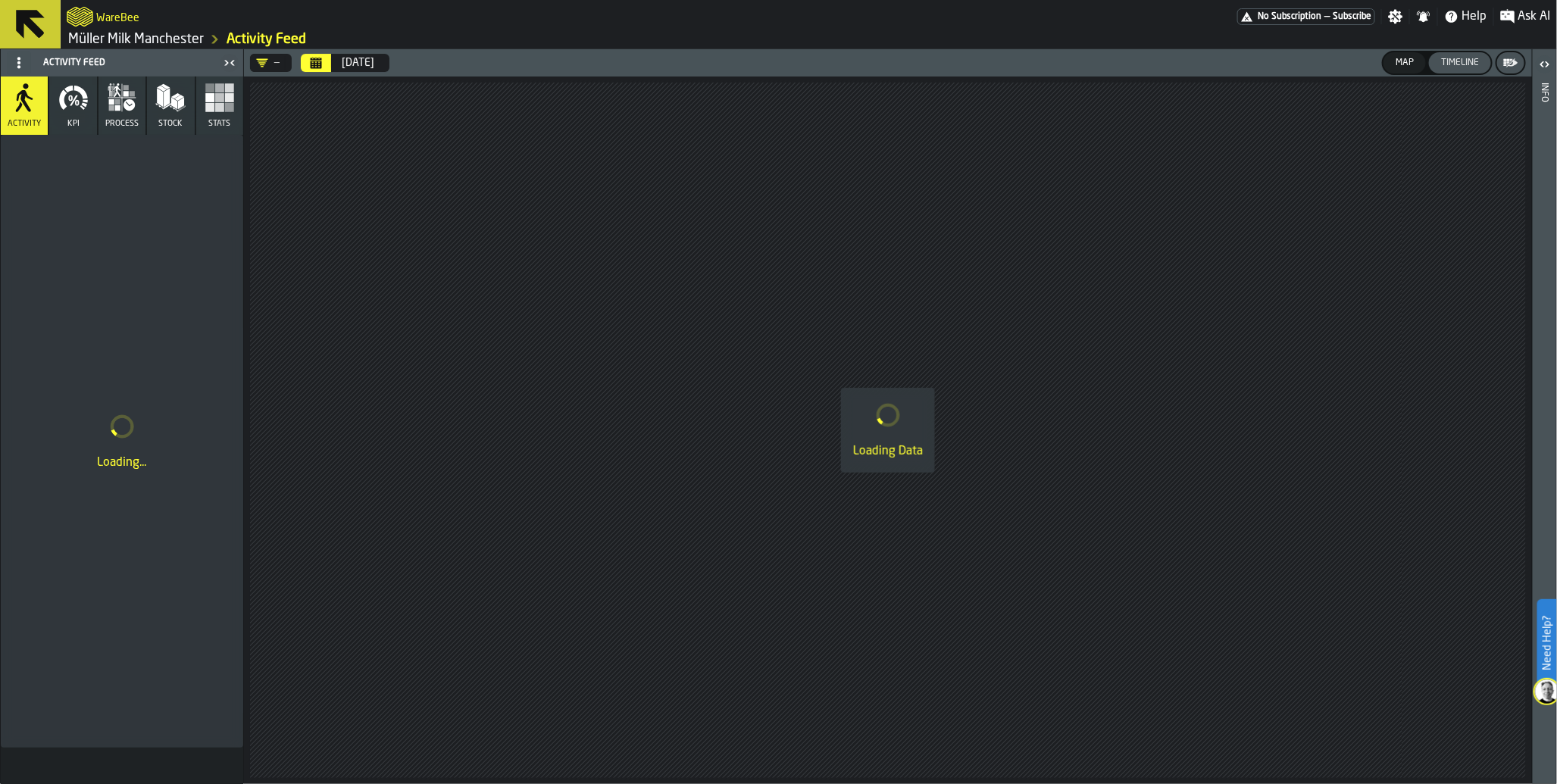
click at [317, 63] on icon "Calendar" at bounding box center [316, 64] width 12 height 7
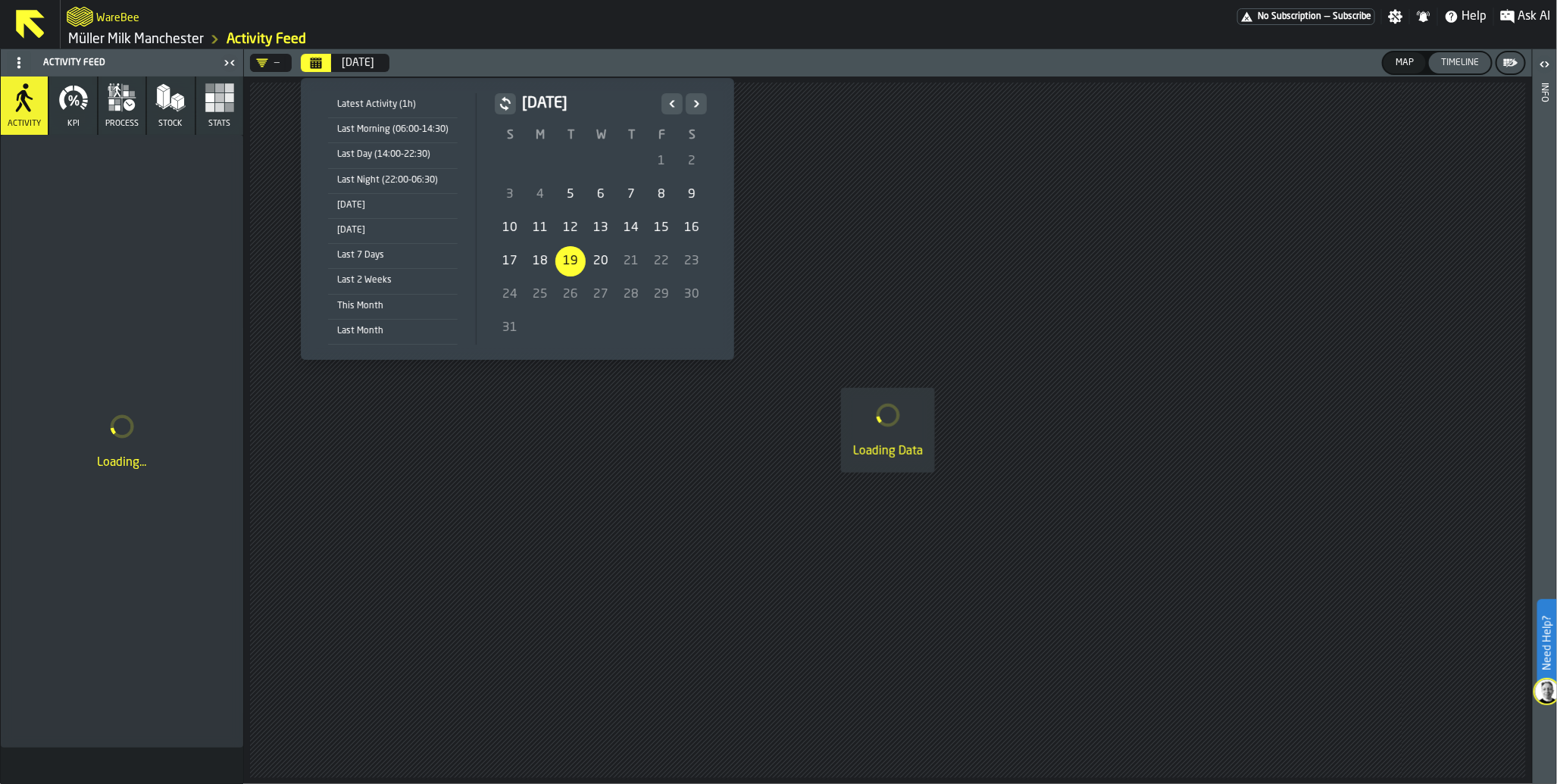
click at [607, 271] on div "20" at bounding box center [601, 262] width 31 height 31
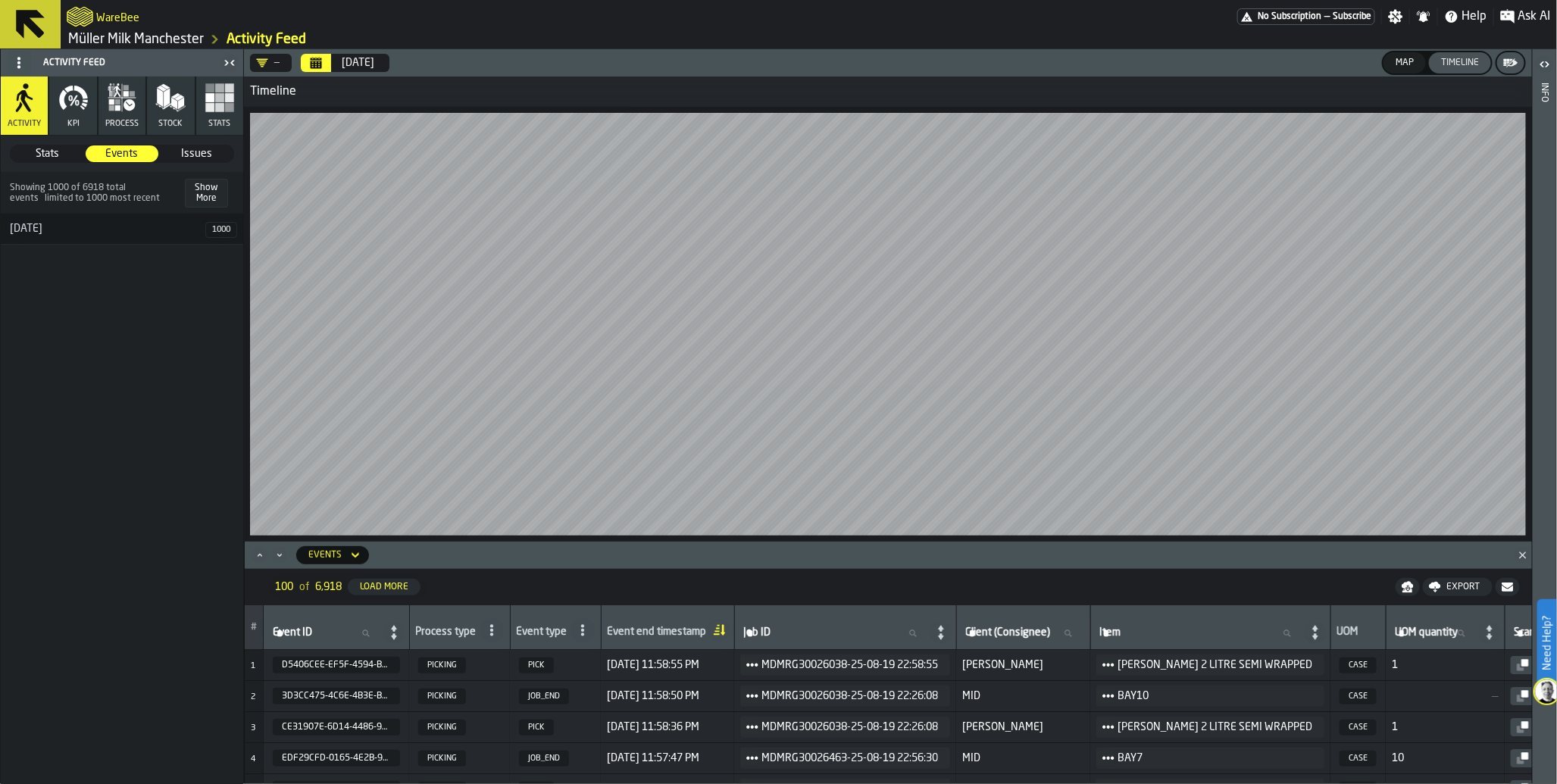
click at [311, 65] on icon "Calendar" at bounding box center [316, 64] width 12 height 7
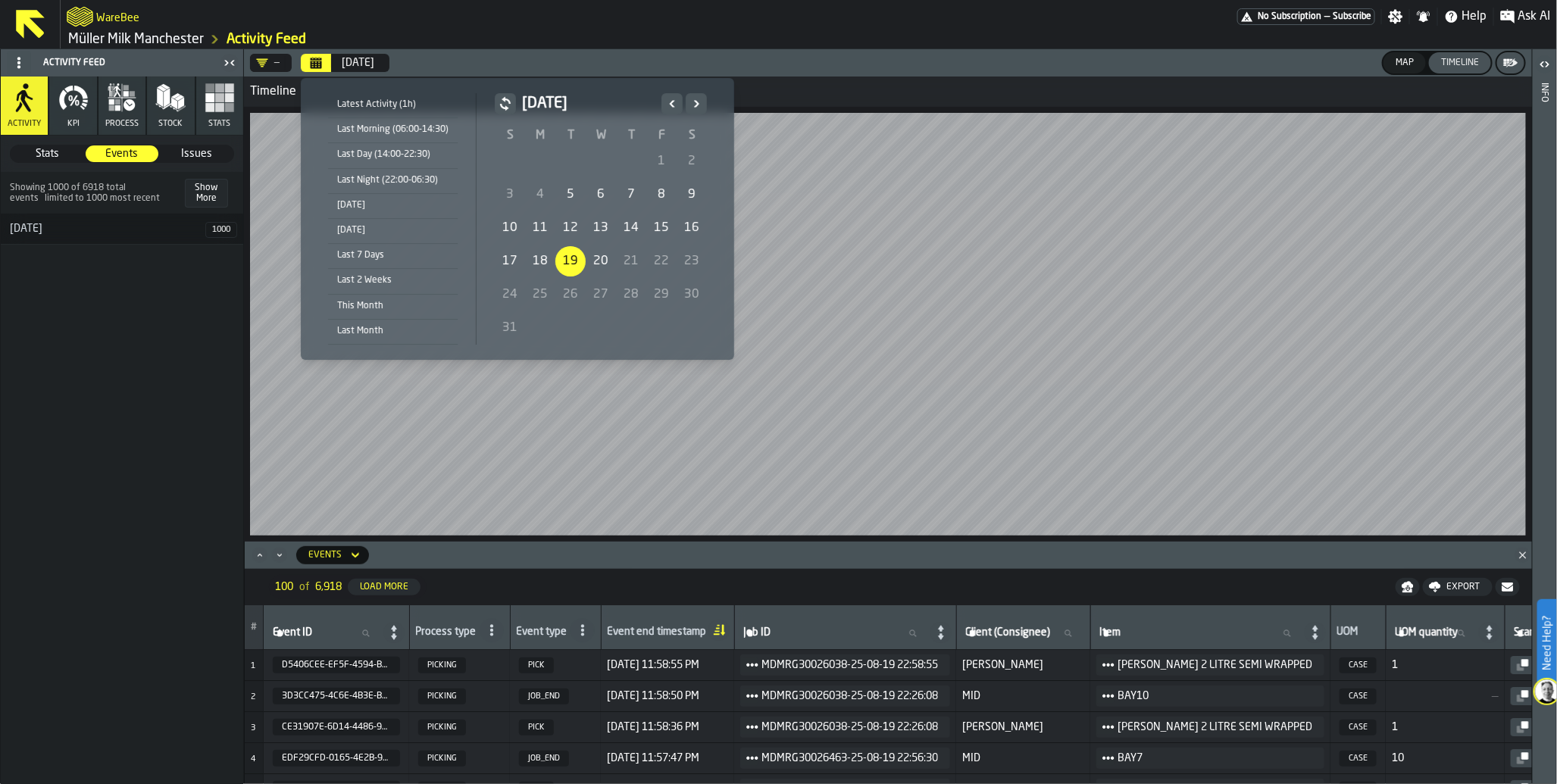
click at [402, 200] on div "Today" at bounding box center [393, 205] width 130 height 16
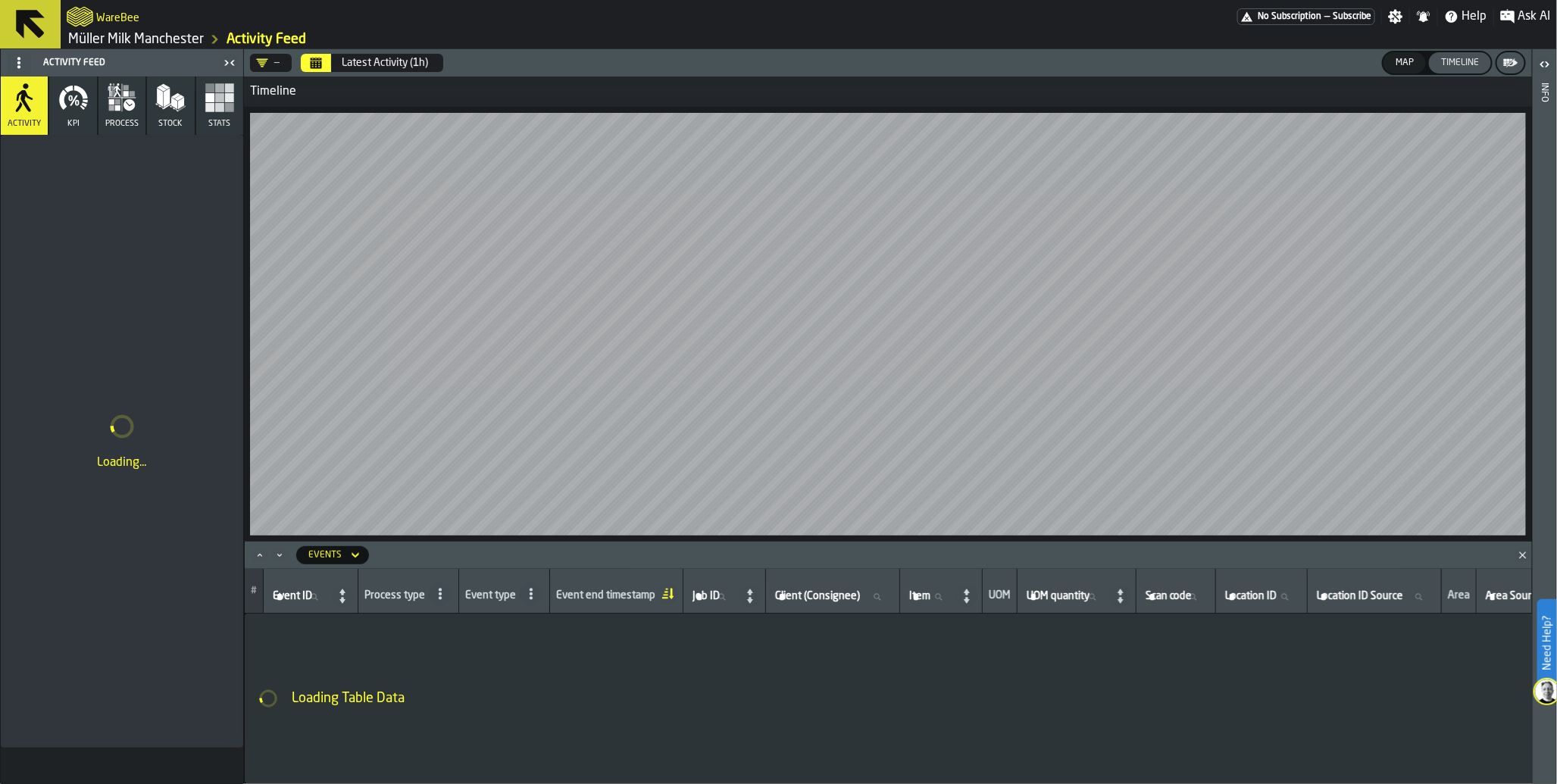
click at [314, 67] on icon "Calendar" at bounding box center [316, 64] width 12 height 7
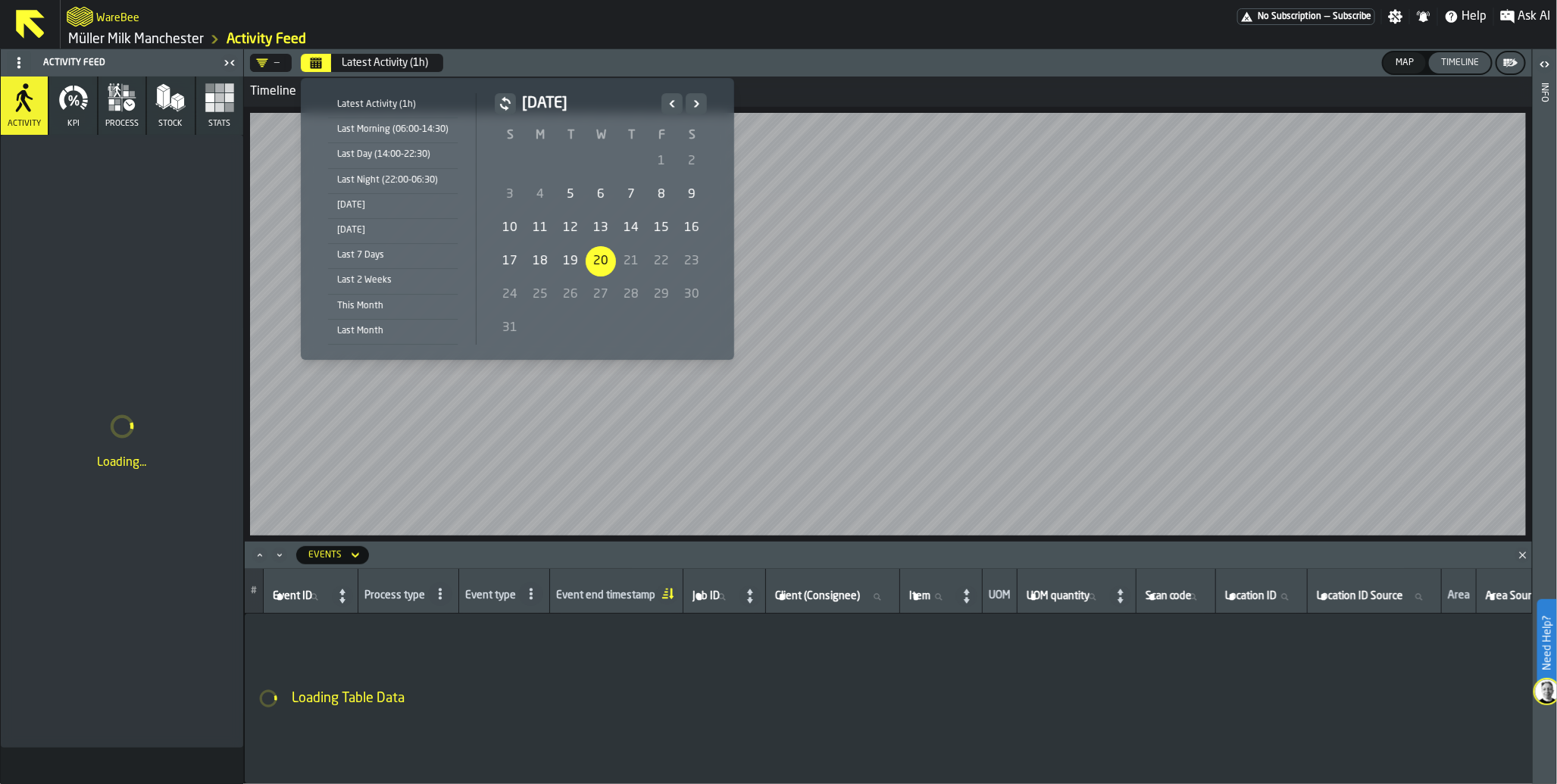
click at [372, 205] on div "Today" at bounding box center [393, 205] width 130 height 16
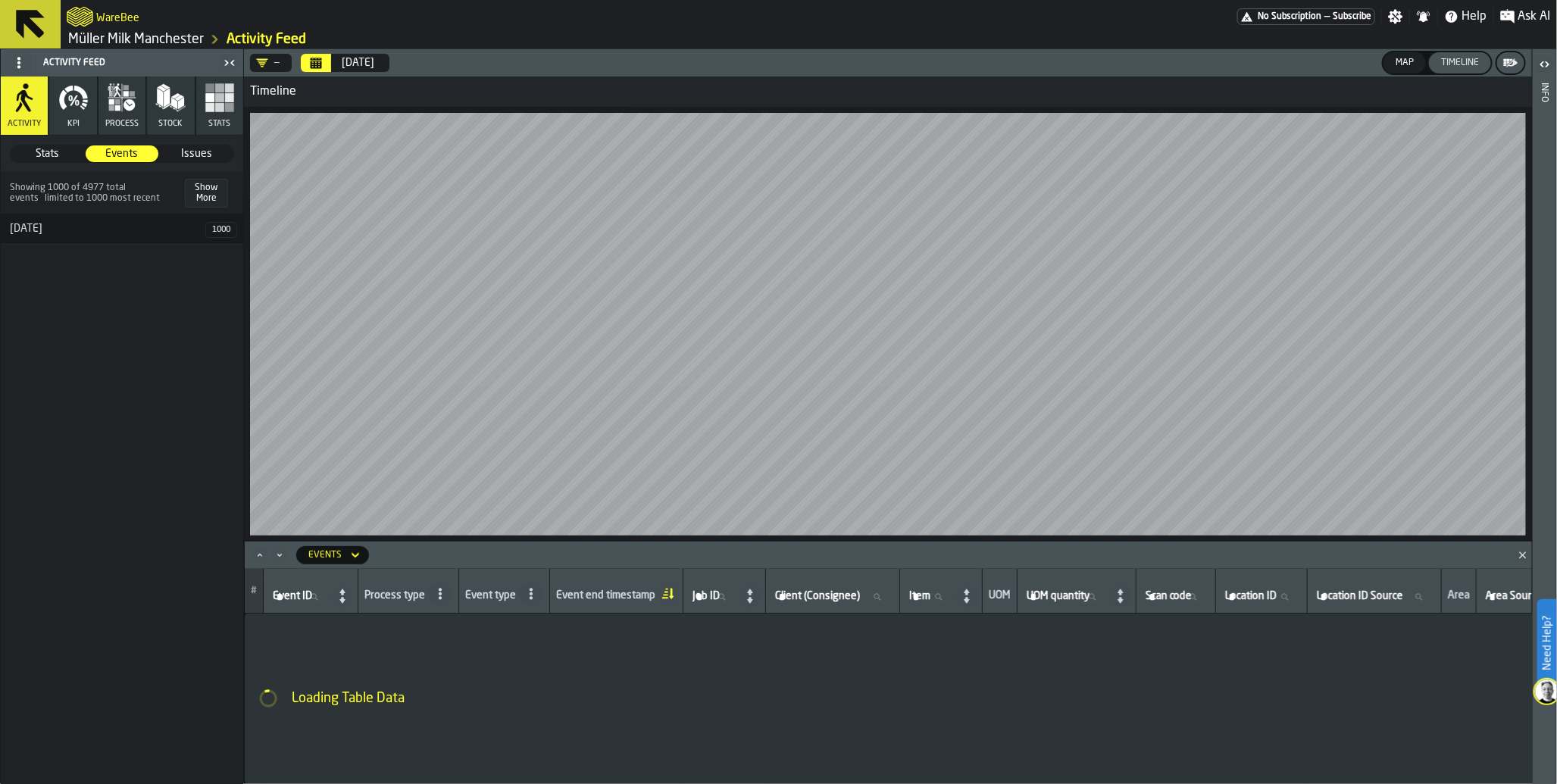
click at [1336, 19] on span "Subscribe" at bounding box center [1352, 17] width 39 height 11
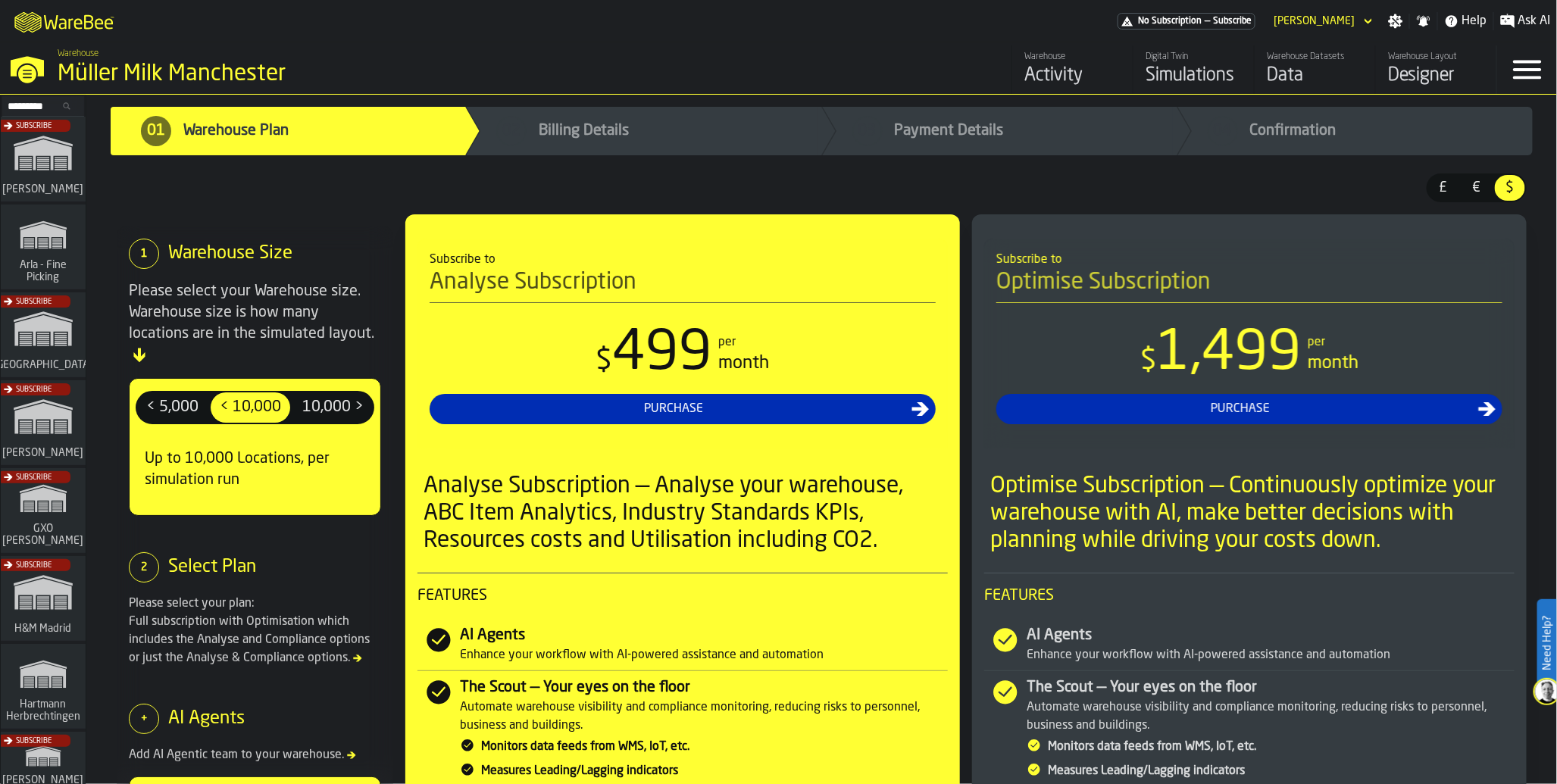
click at [1283, 78] on div "Data" at bounding box center [1314, 76] width 97 height 24
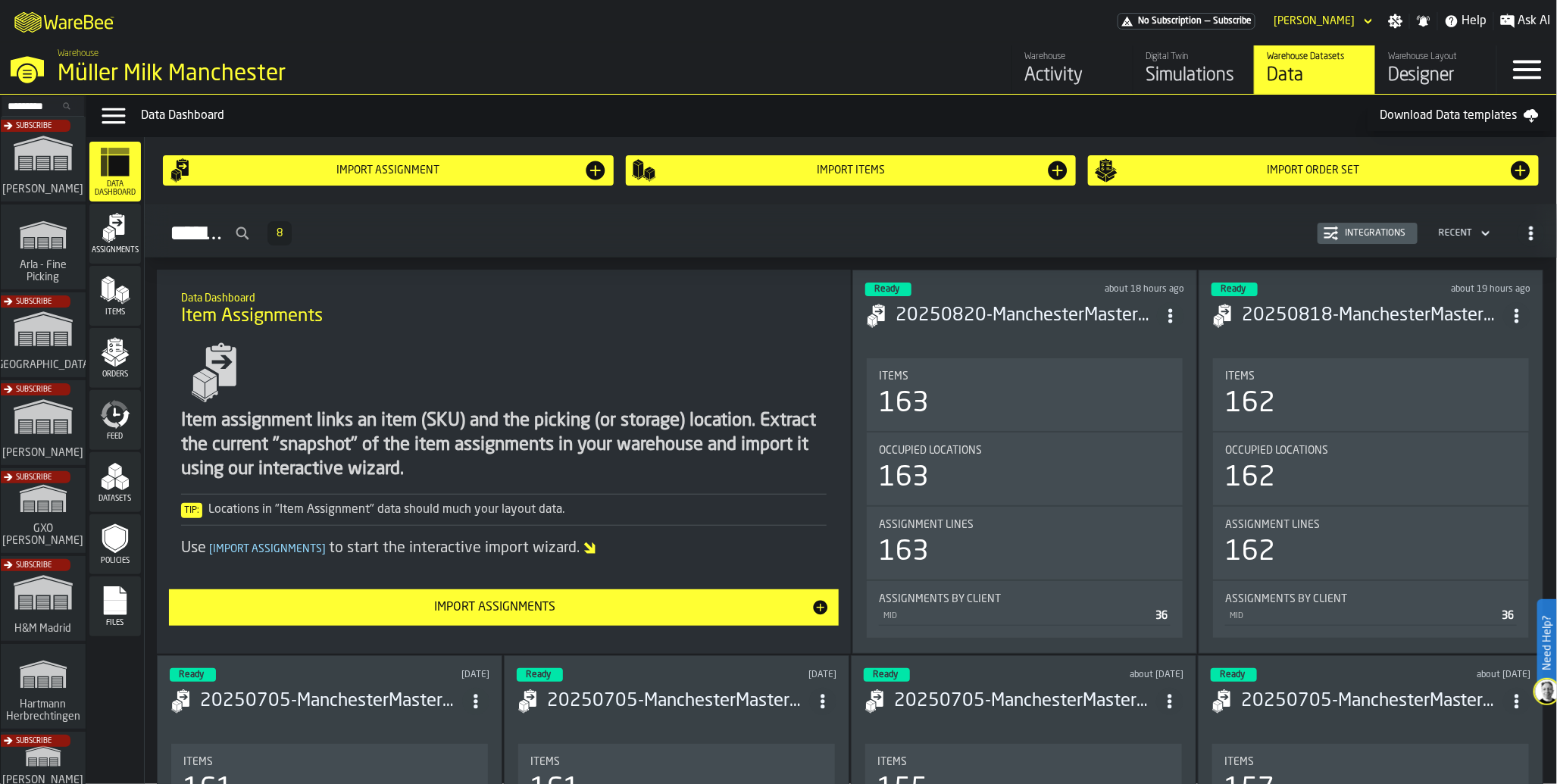
click at [120, 400] on icon "menu Feed" at bounding box center [116, 414] width 31 height 31
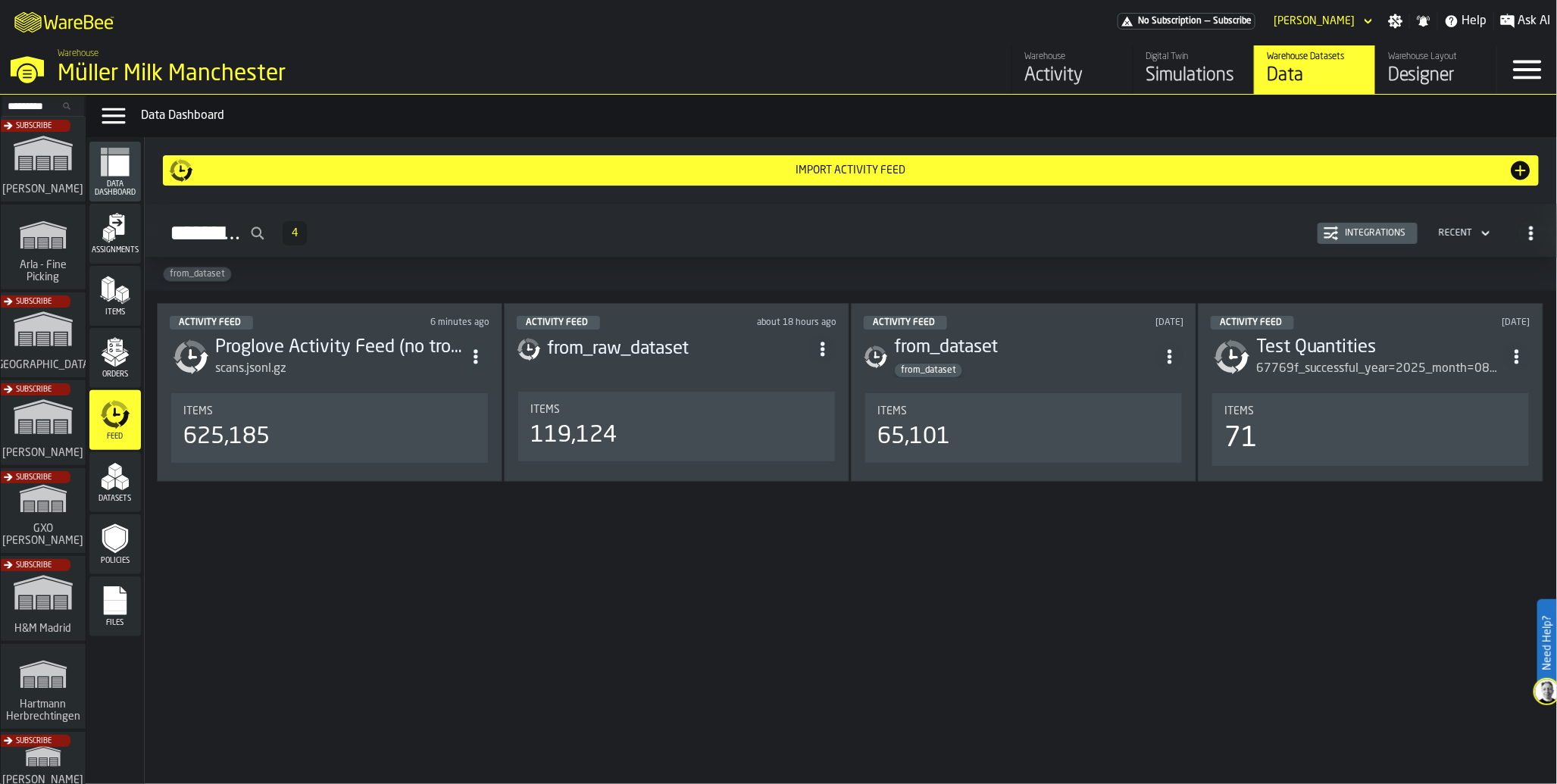
click at [251, 437] on div "625,185" at bounding box center [227, 437] width 87 height 27
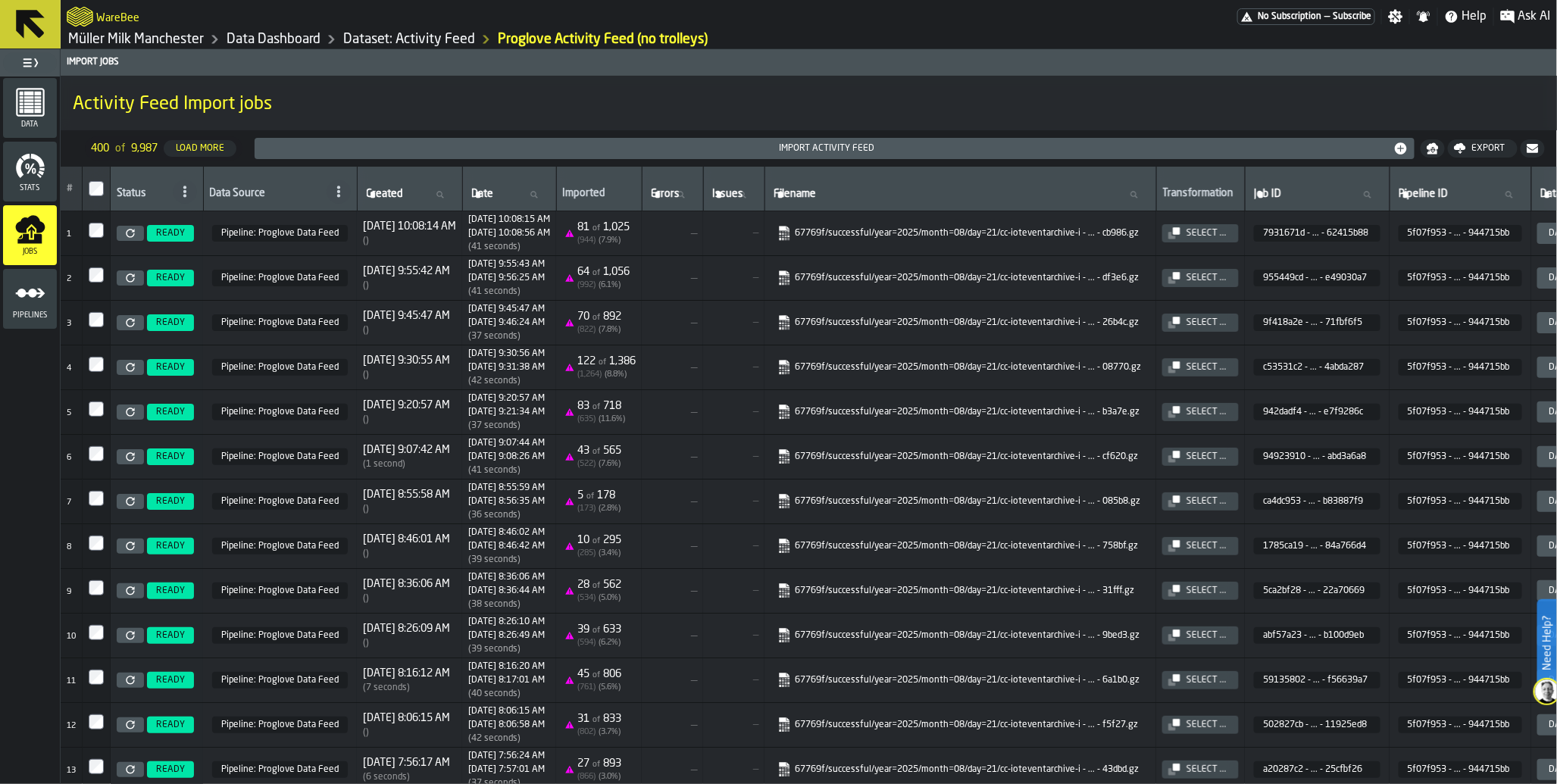
click at [428, 235] on div "8/21/2025, 10:08:14 AM ( )" at bounding box center [409, 233] width 93 height 26
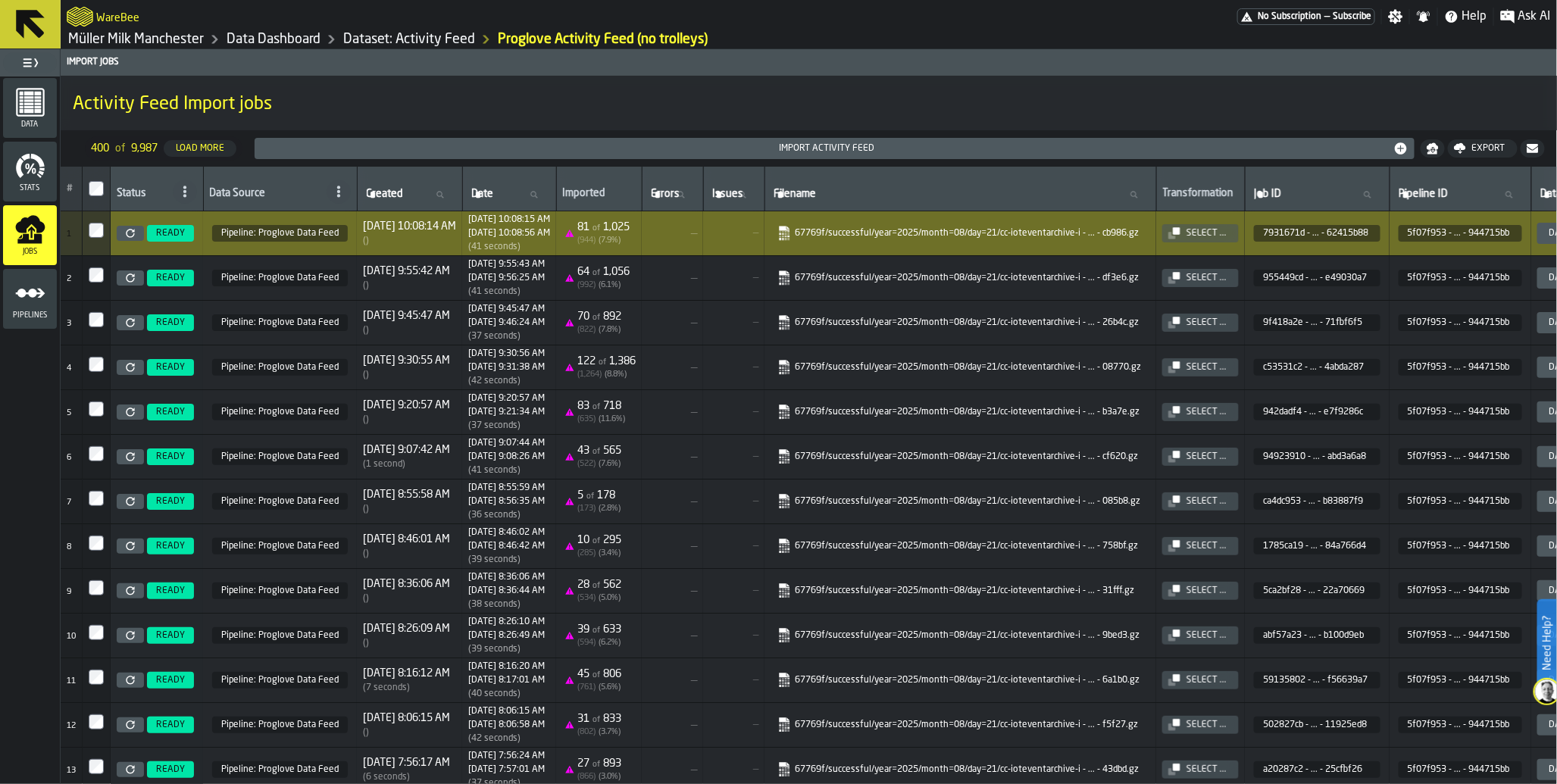
click at [24, 103] on rect "menu Data" at bounding box center [28, 104] width 10 height 3
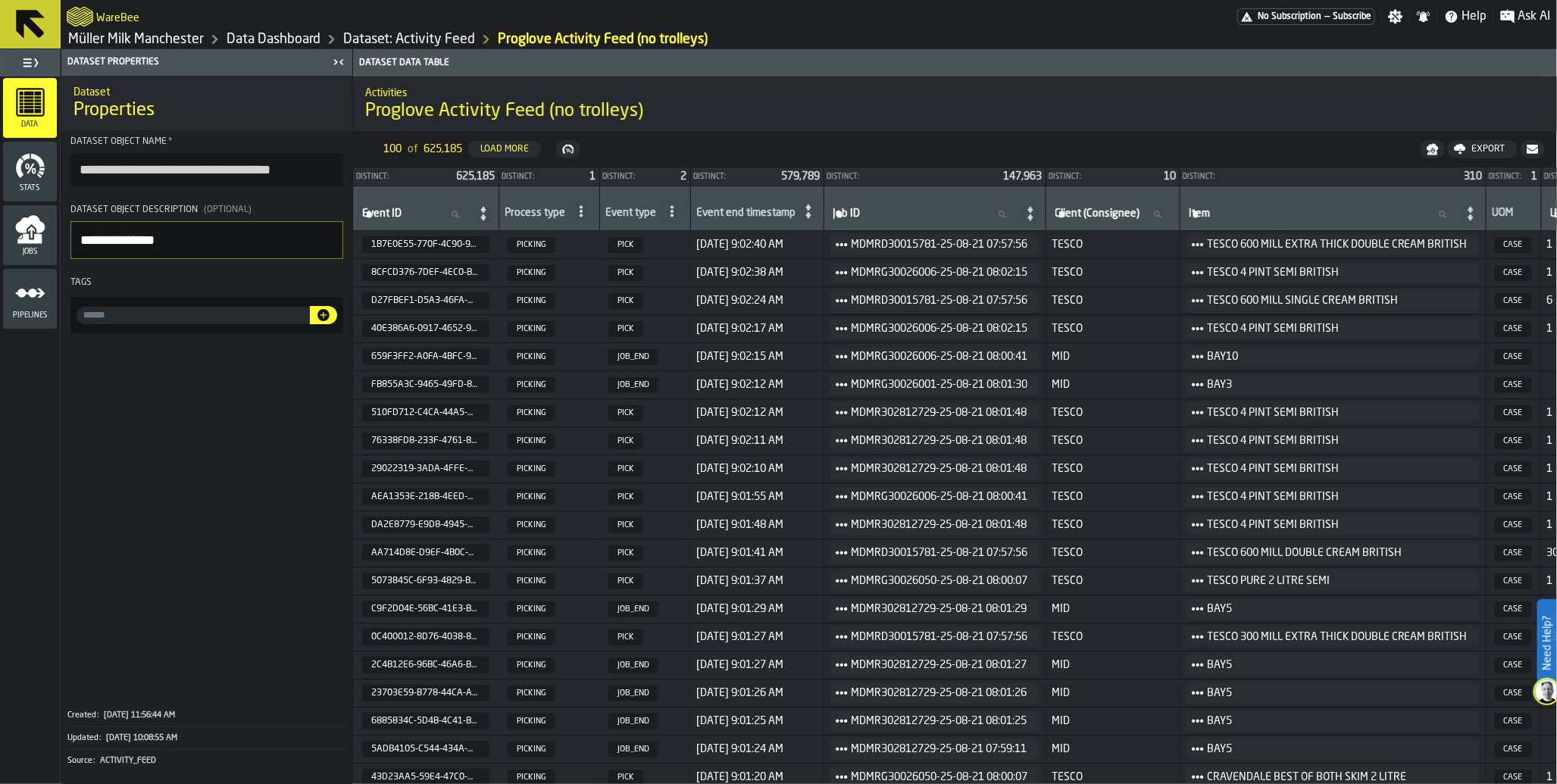
click at [1304, 17] on span "No Subscription" at bounding box center [1289, 17] width 64 height 11
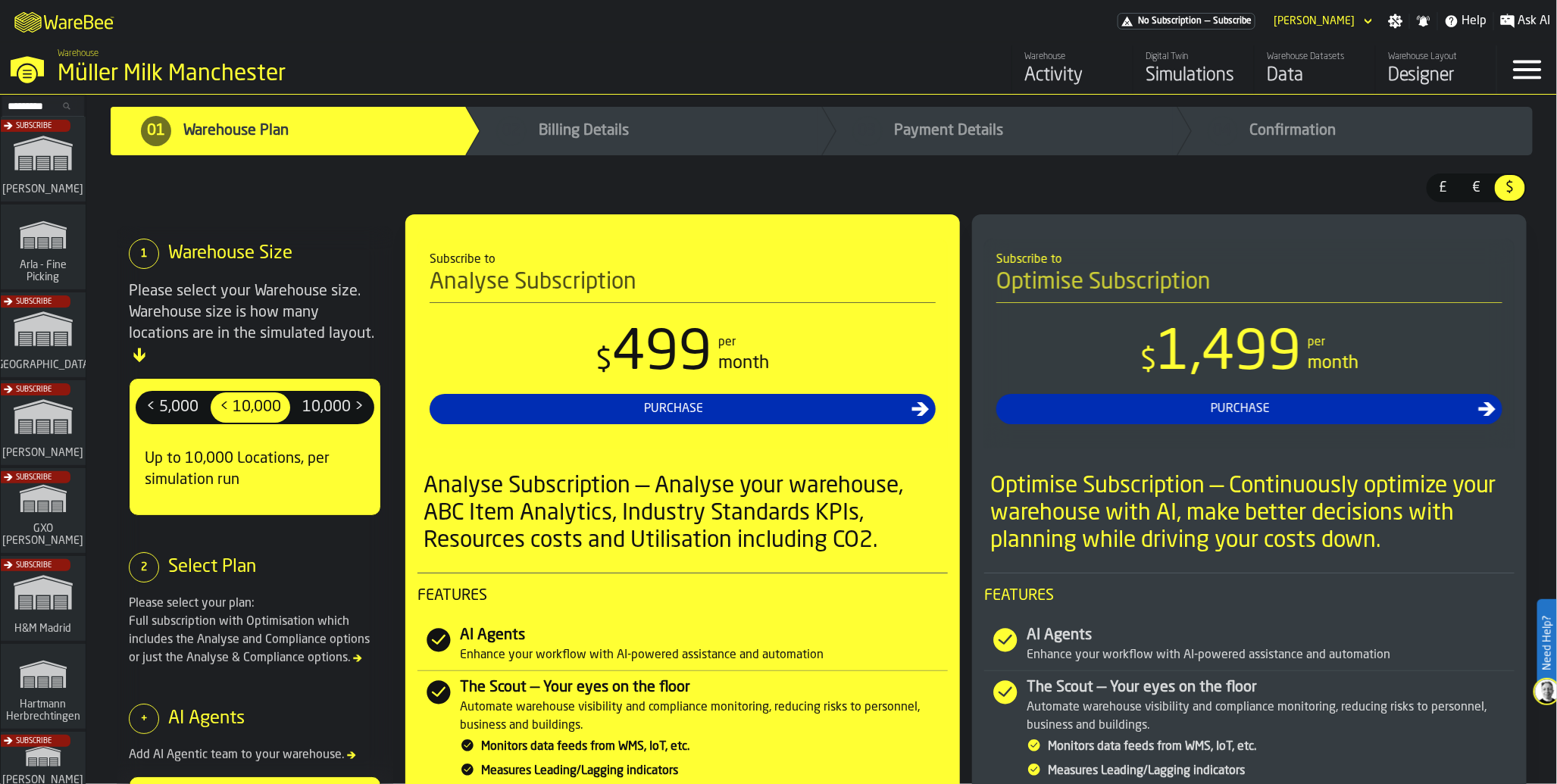
click at [1041, 73] on div "Activity" at bounding box center [1072, 76] width 97 height 24
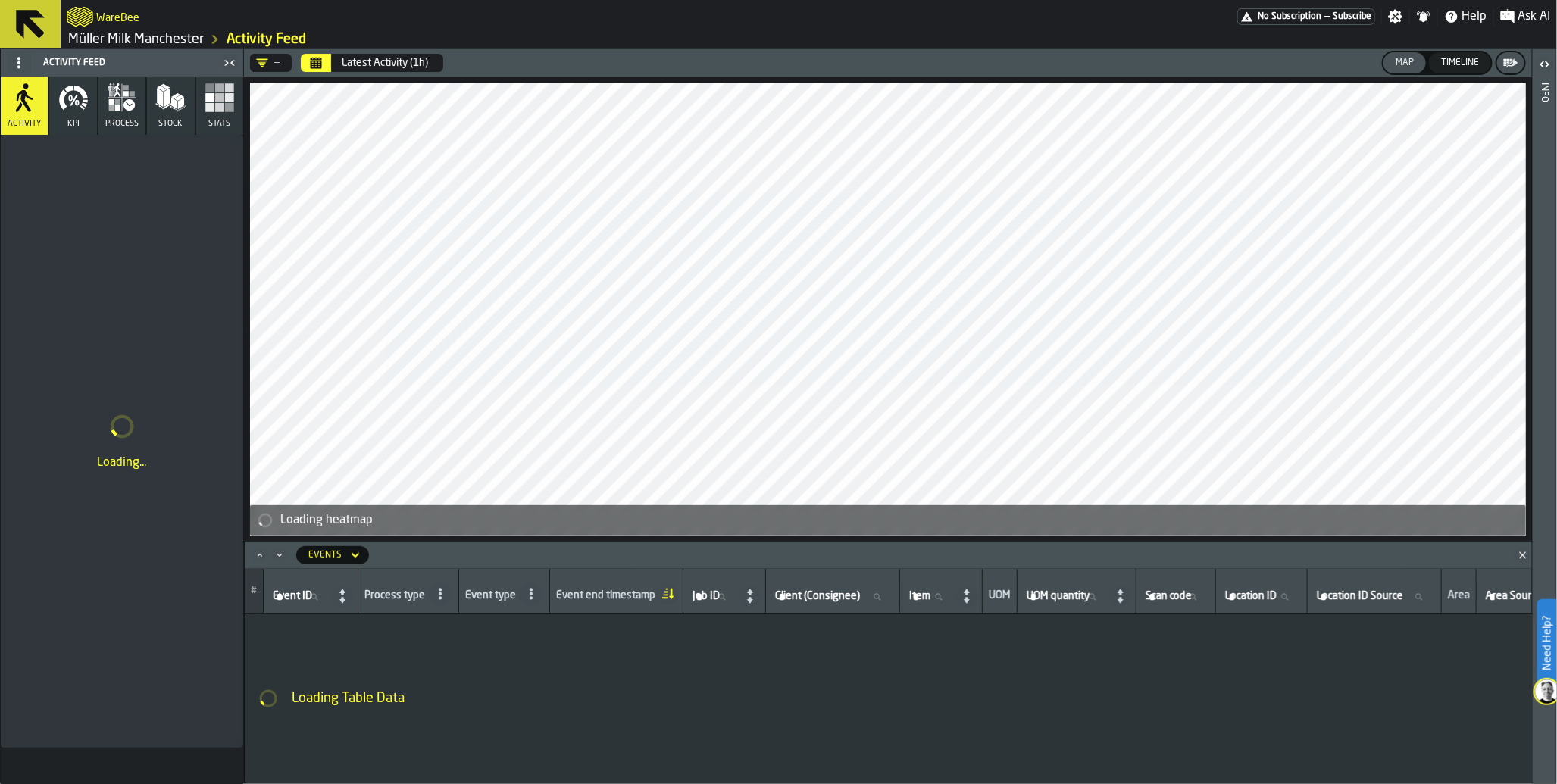
click at [327, 69] on button "Calendar" at bounding box center [316, 63] width 31 height 18
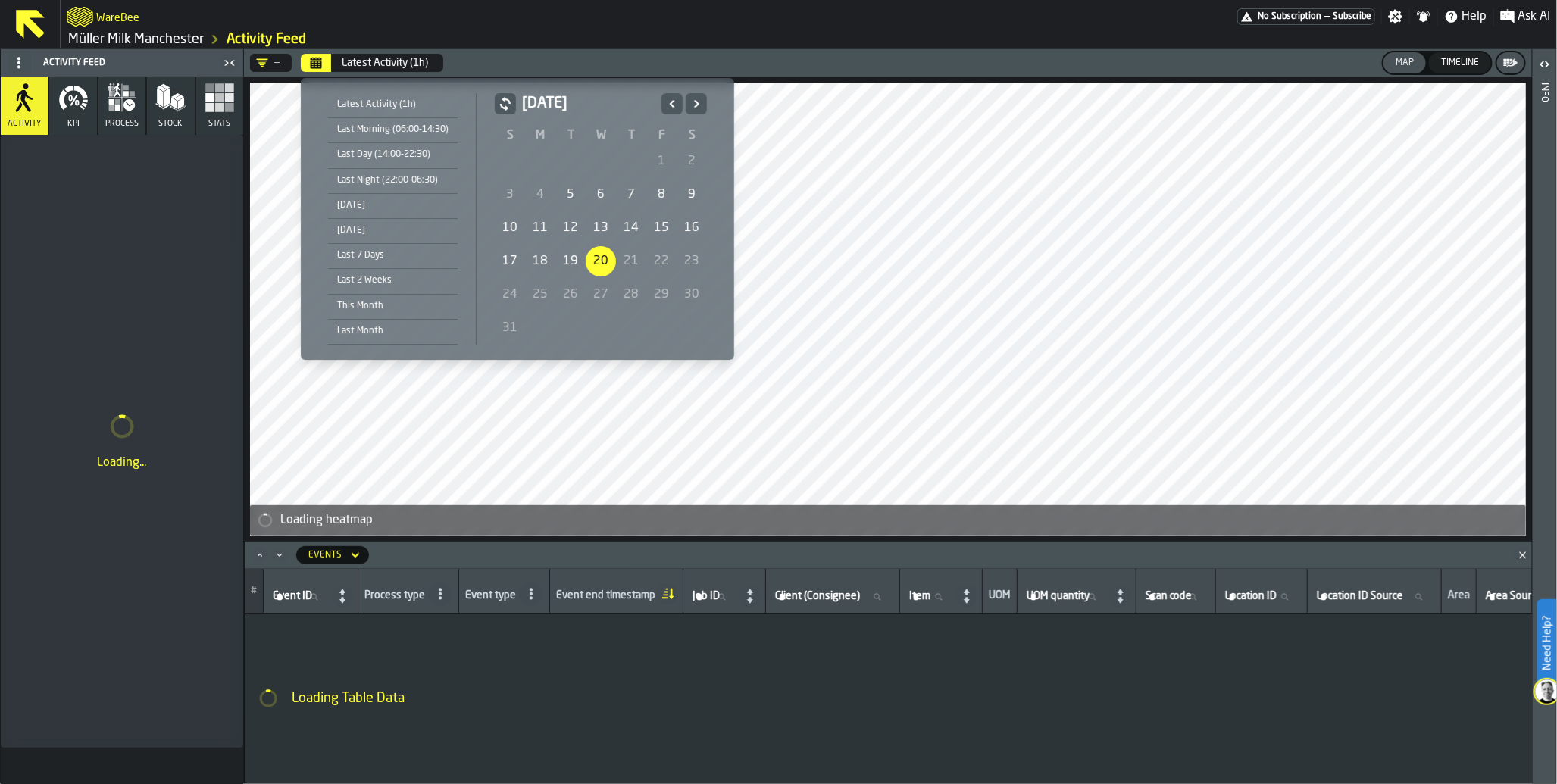
click at [360, 198] on div "Today" at bounding box center [393, 205] width 130 height 16
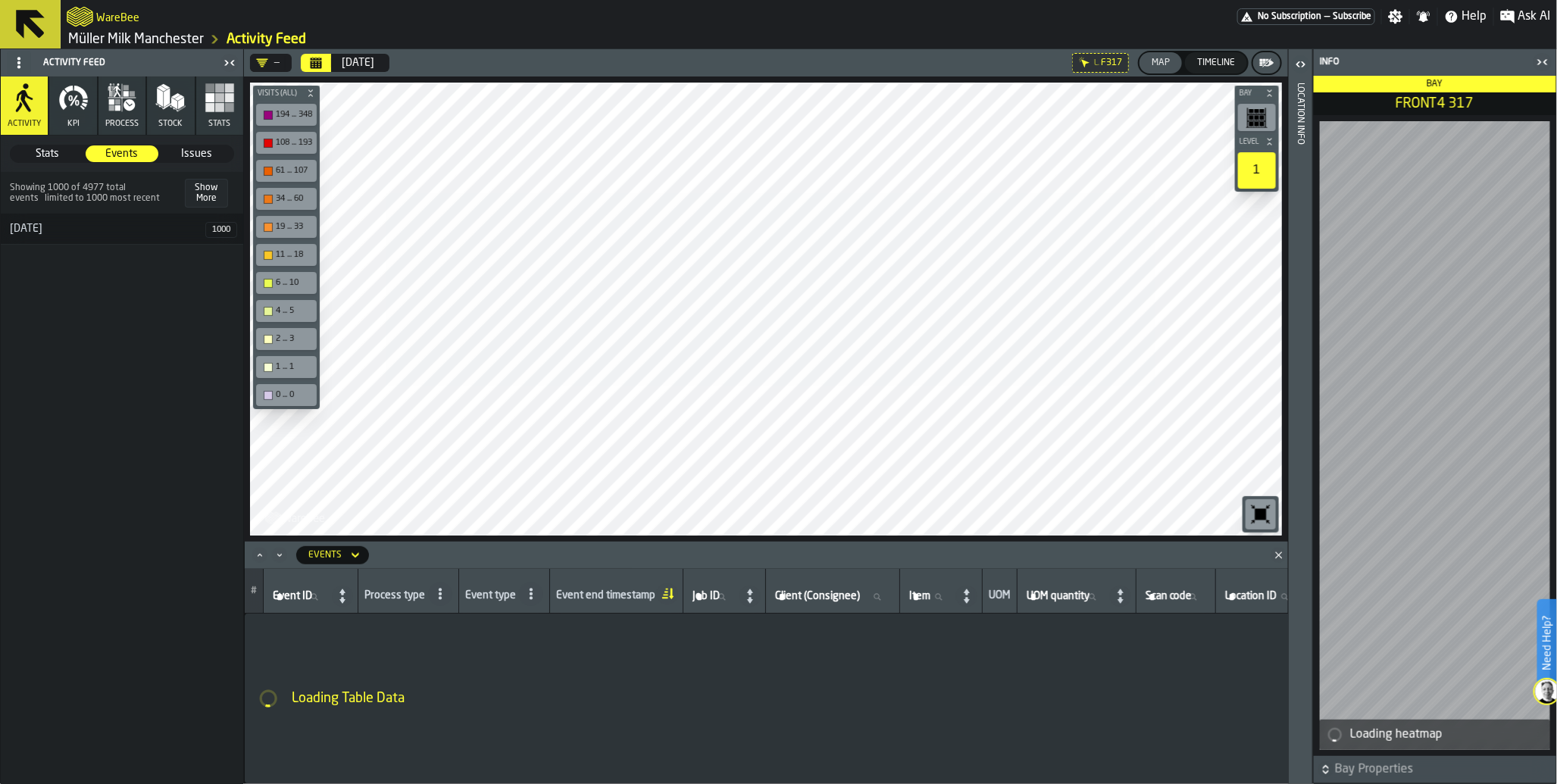
click at [1218, 72] on button "Timeline" at bounding box center [1216, 63] width 62 height 22
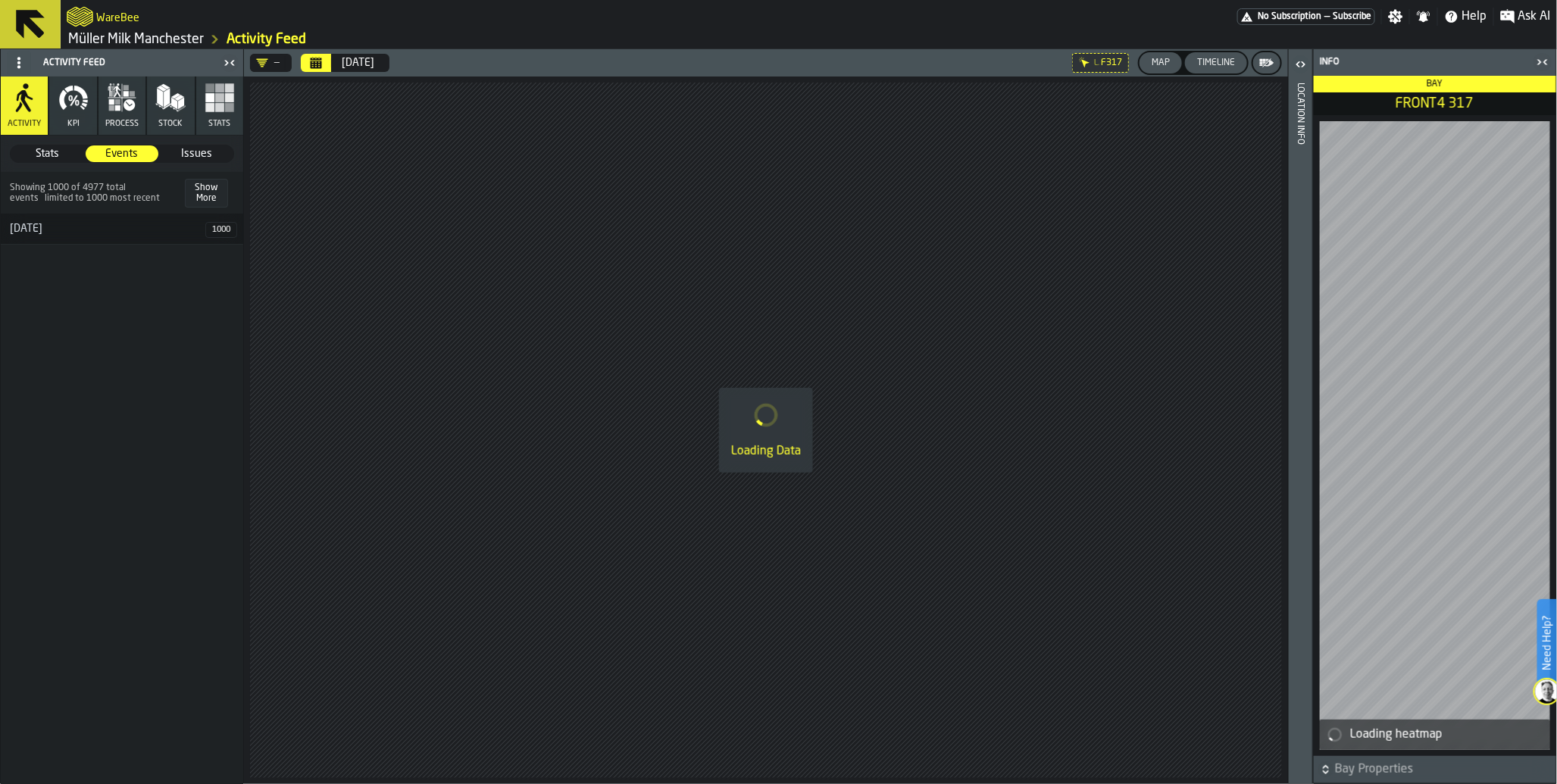
click at [1163, 64] on div "Map" at bounding box center [1161, 63] width 31 height 11
click at [1536, 60] on icon "button-toggle-Close me" at bounding box center [1543, 62] width 18 height 18
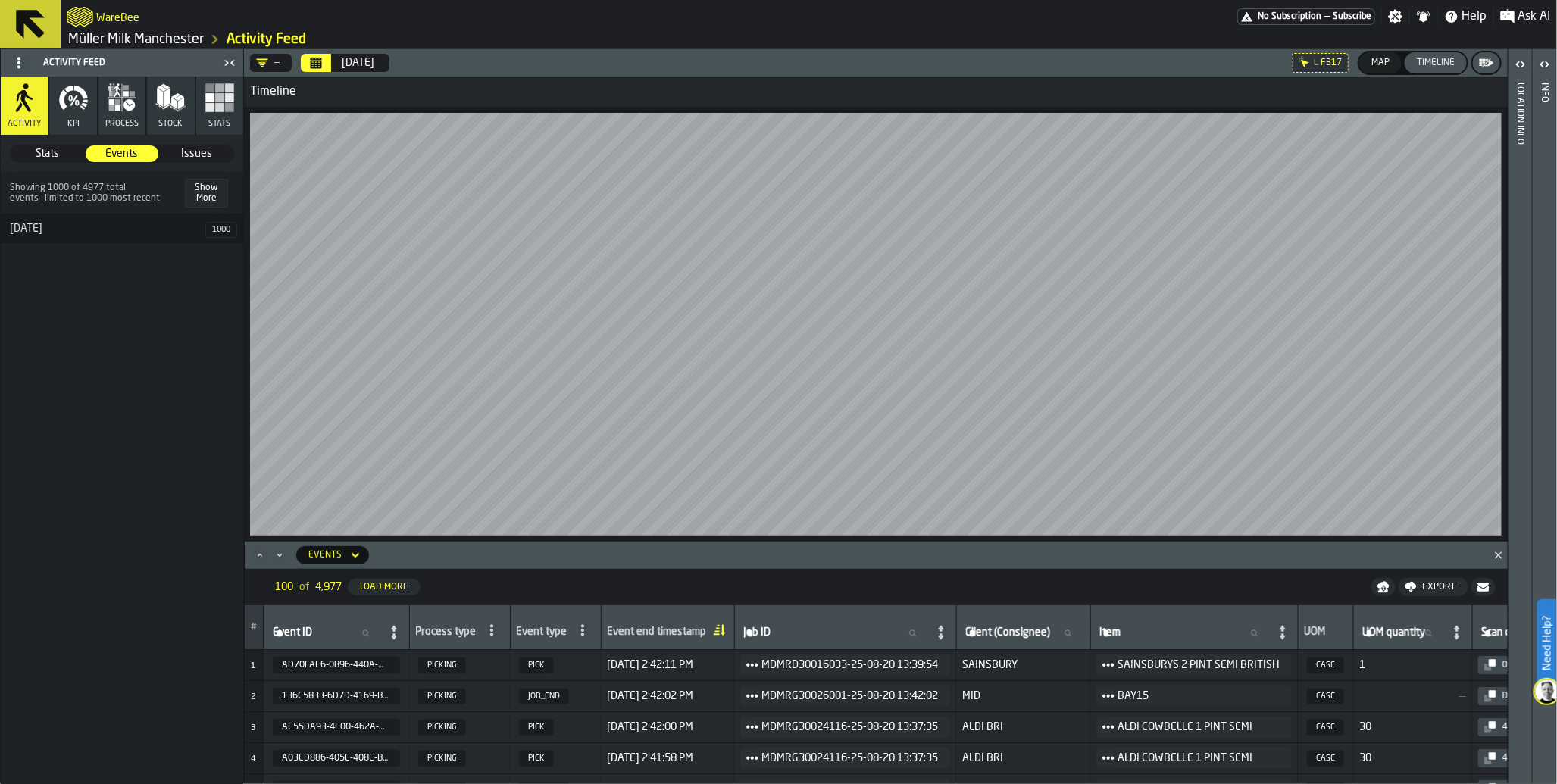
click at [1276, 14] on span "No Subscription" at bounding box center [1289, 17] width 64 height 11
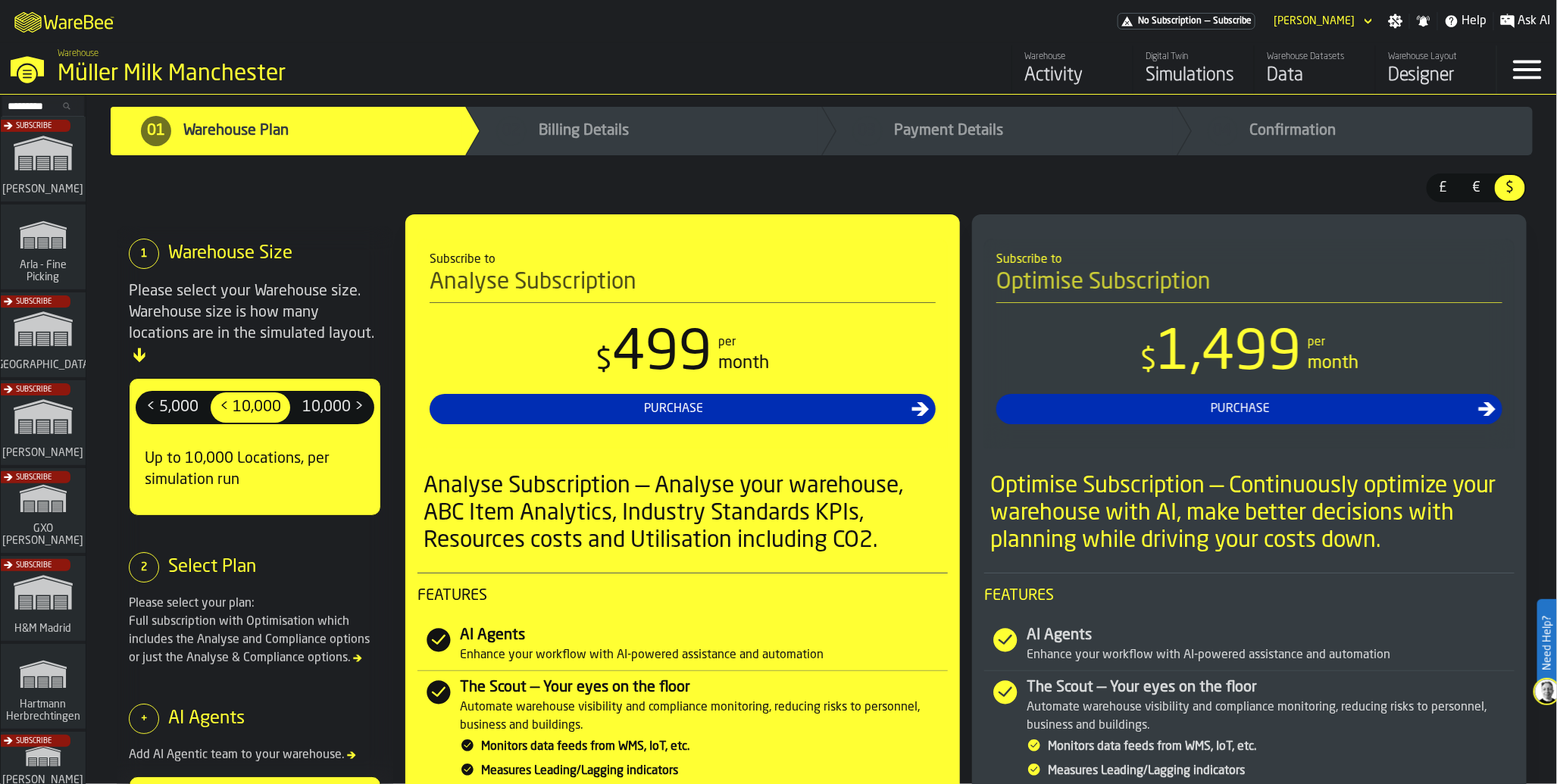
click at [1308, 73] on div "Data" at bounding box center [1314, 76] width 97 height 24
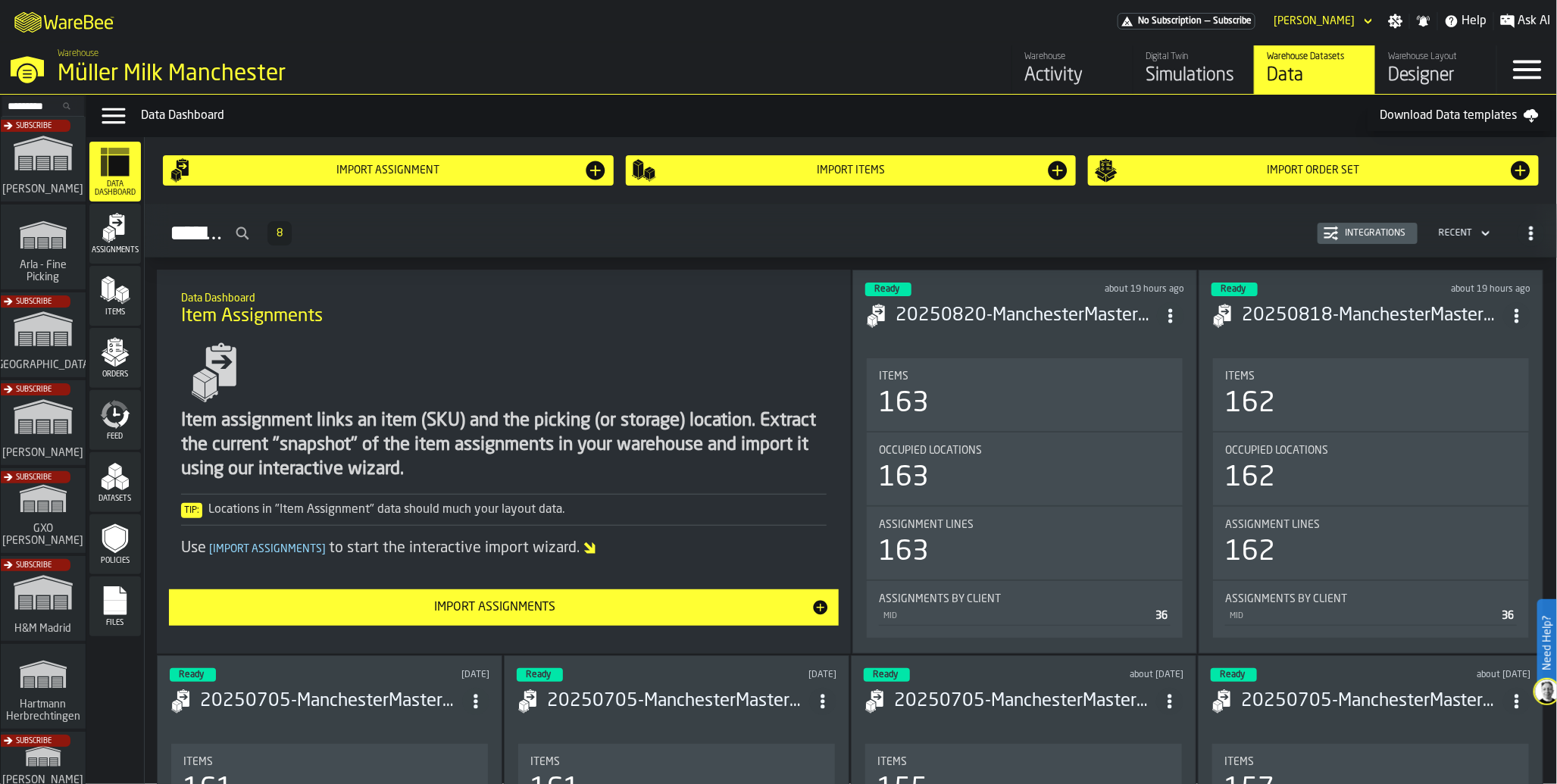
click at [118, 410] on icon "menu Feed" at bounding box center [116, 414] width 31 height 31
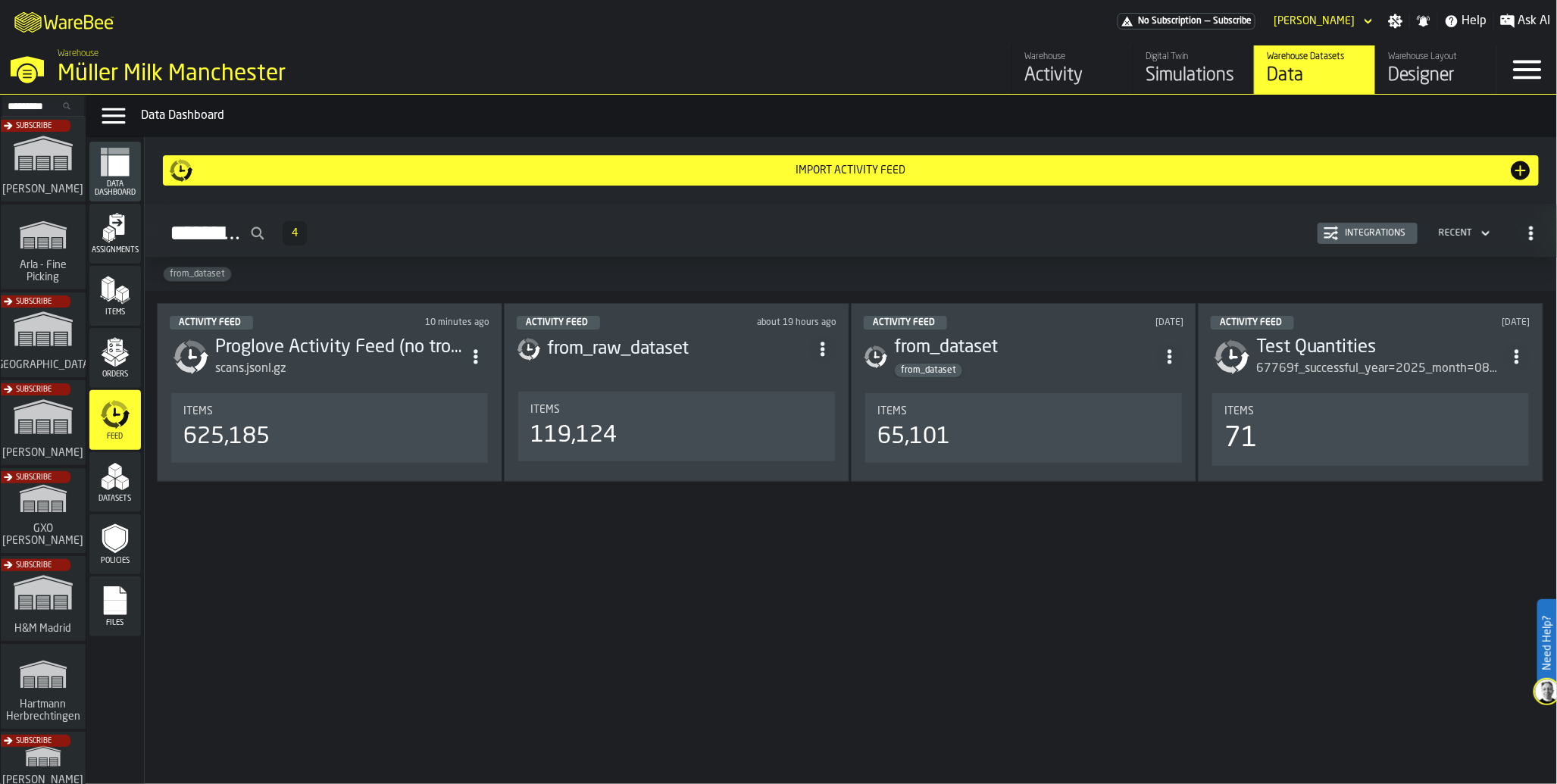
click at [285, 460] on div "Items 625,185" at bounding box center [329, 428] width 317 height 69
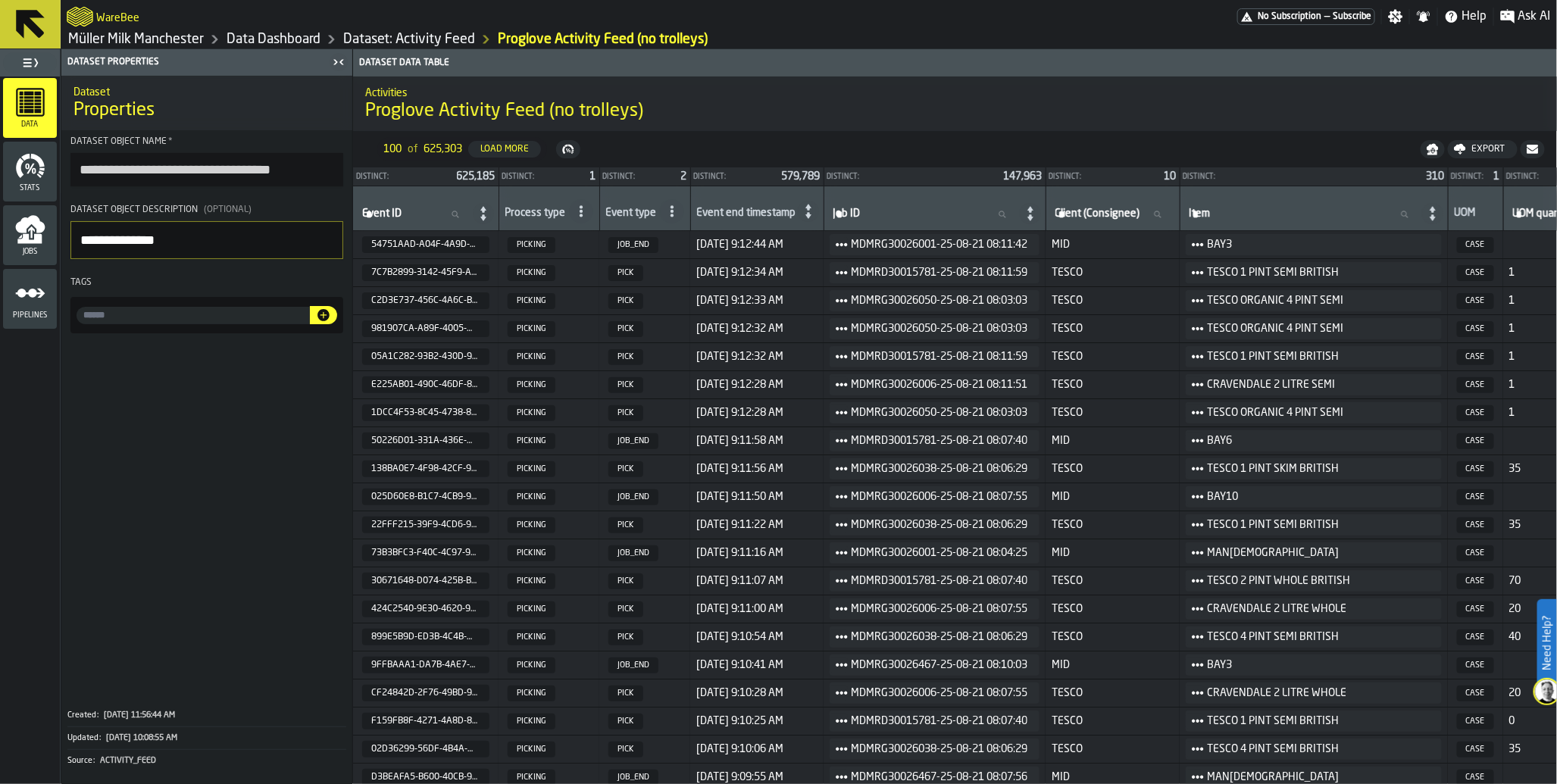
click at [1272, 18] on span "No Subscription" at bounding box center [1289, 17] width 64 height 11
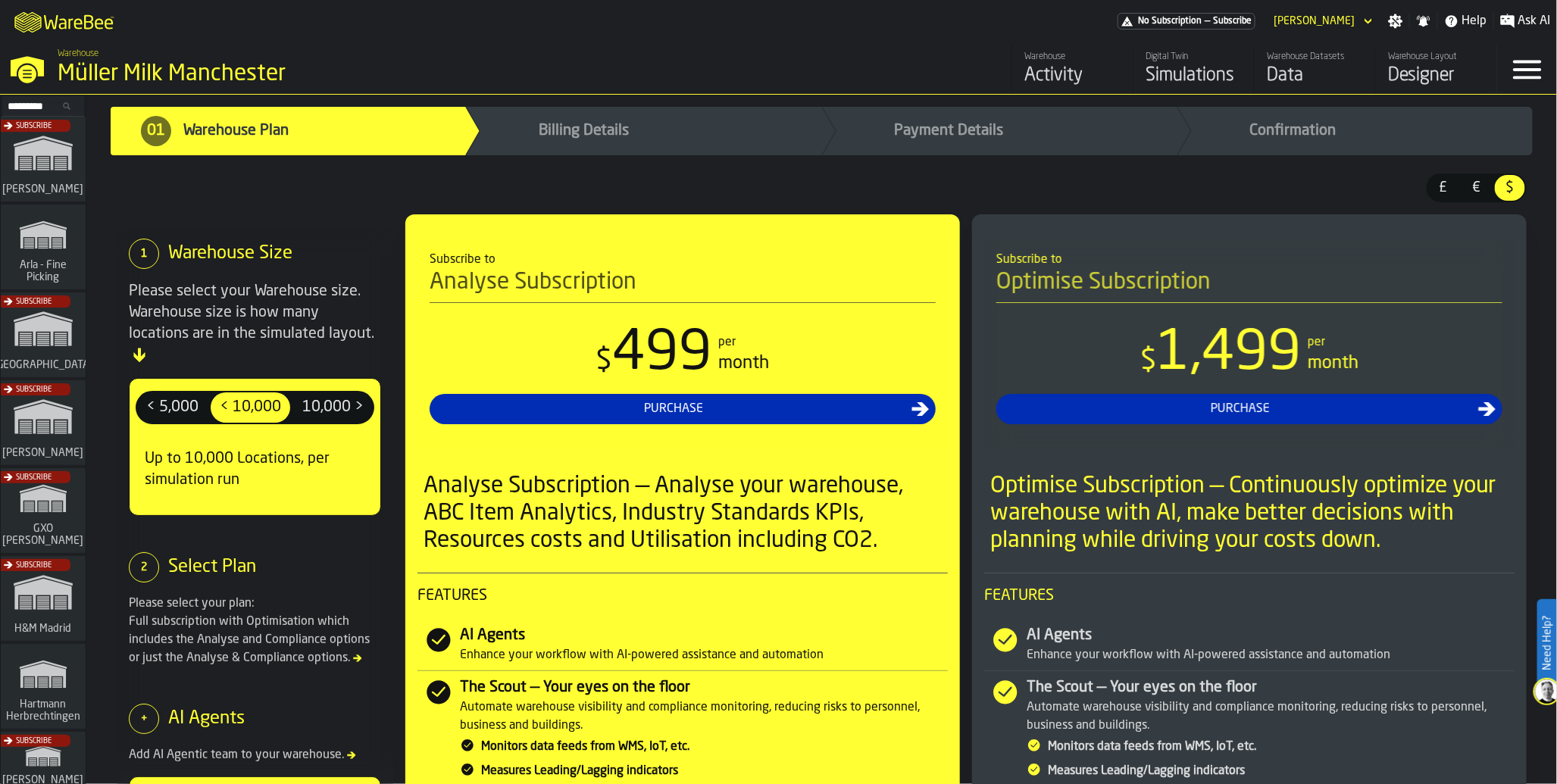
click at [1025, 78] on div "Activity" at bounding box center [1072, 76] width 97 height 24
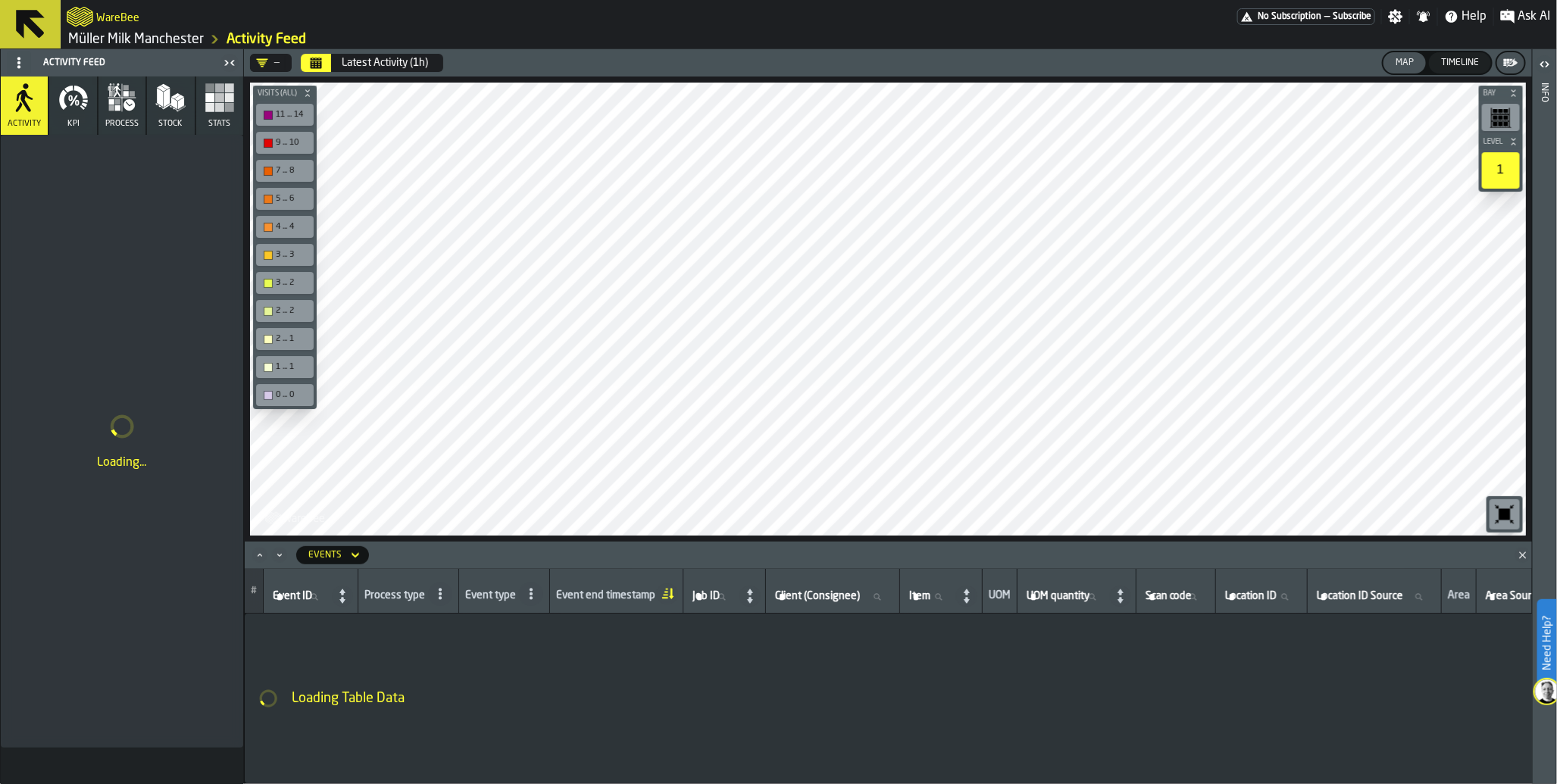
click at [380, 59] on div "Latest Activity (1h)" at bounding box center [385, 62] width 87 height 12
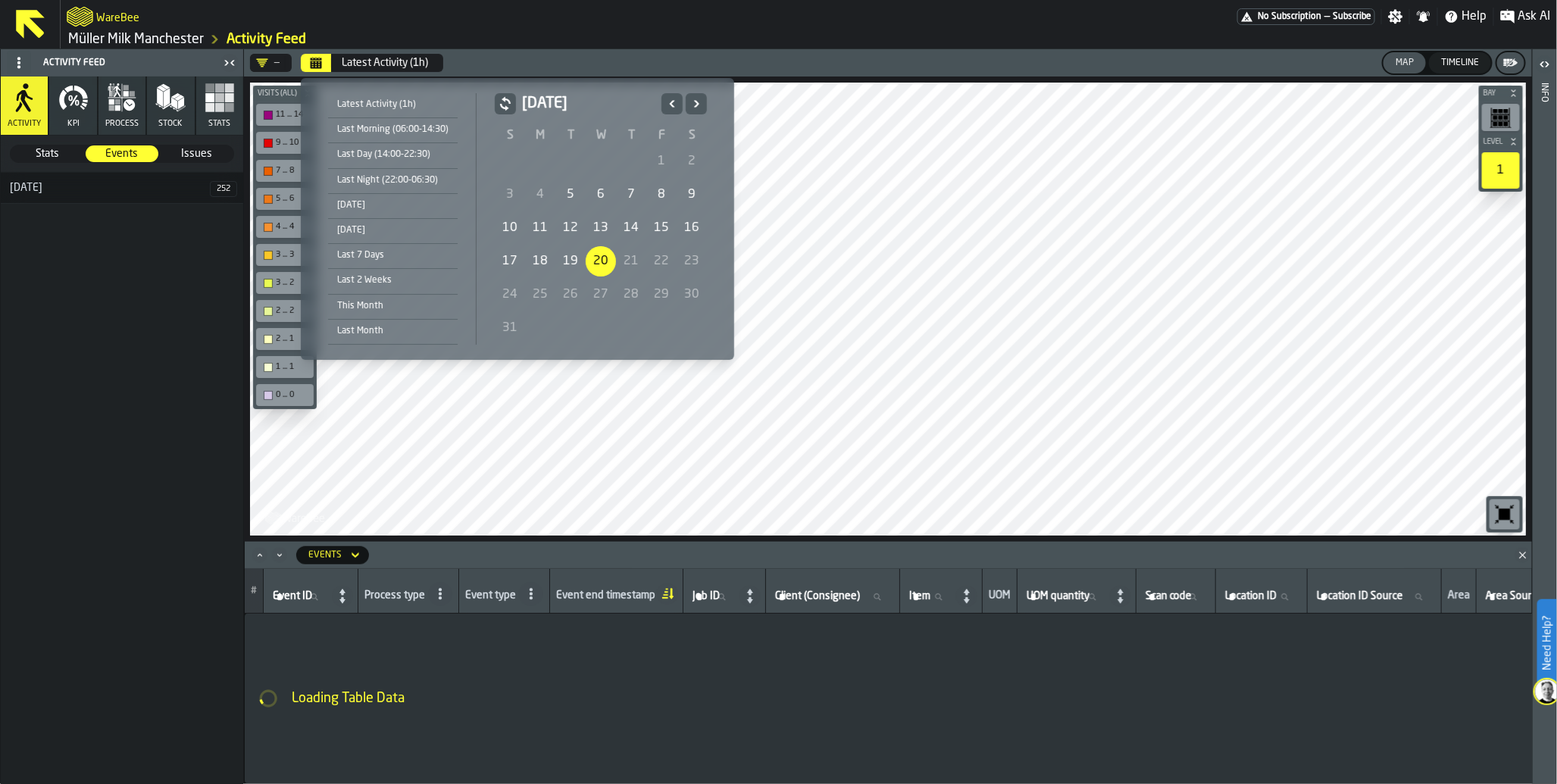
click at [379, 212] on div "[DATE]" at bounding box center [393, 205] width 130 height 16
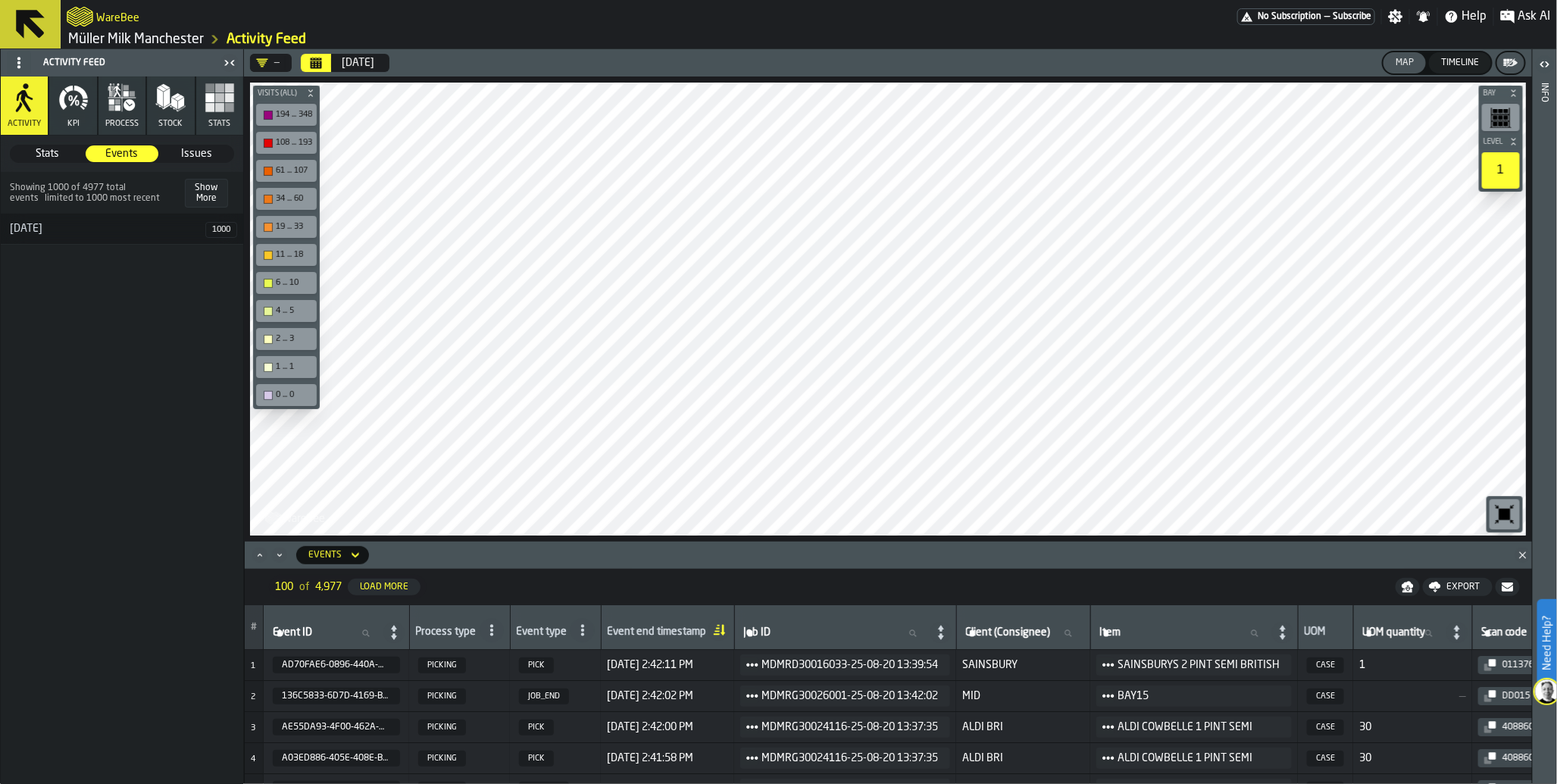
click at [361, 64] on div "[DATE]" at bounding box center [358, 62] width 32 height 12
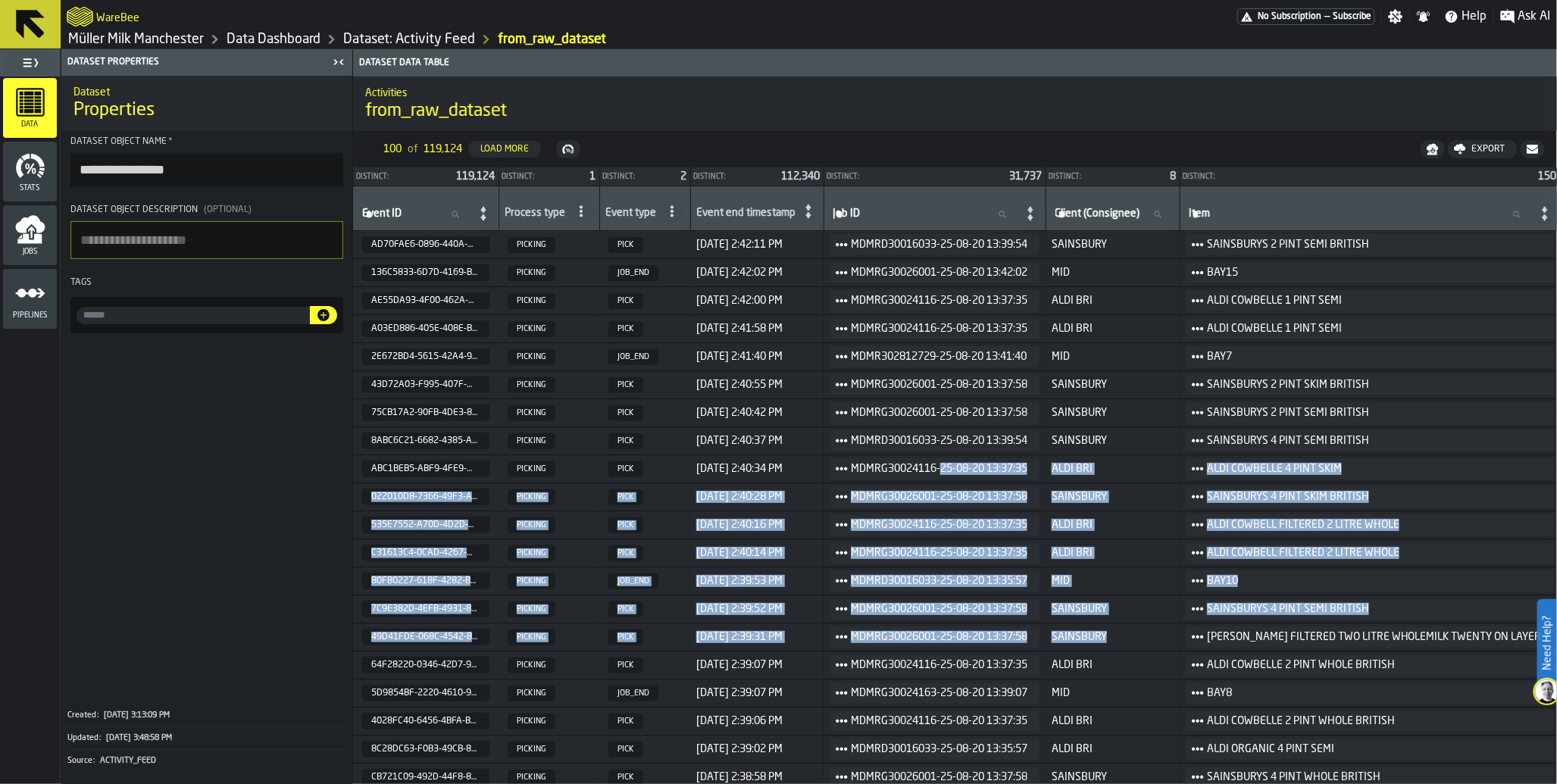
drag, startPoint x: 0, startPoint y: 0, endPoint x: 736, endPoint y: 215, distance: 766.8
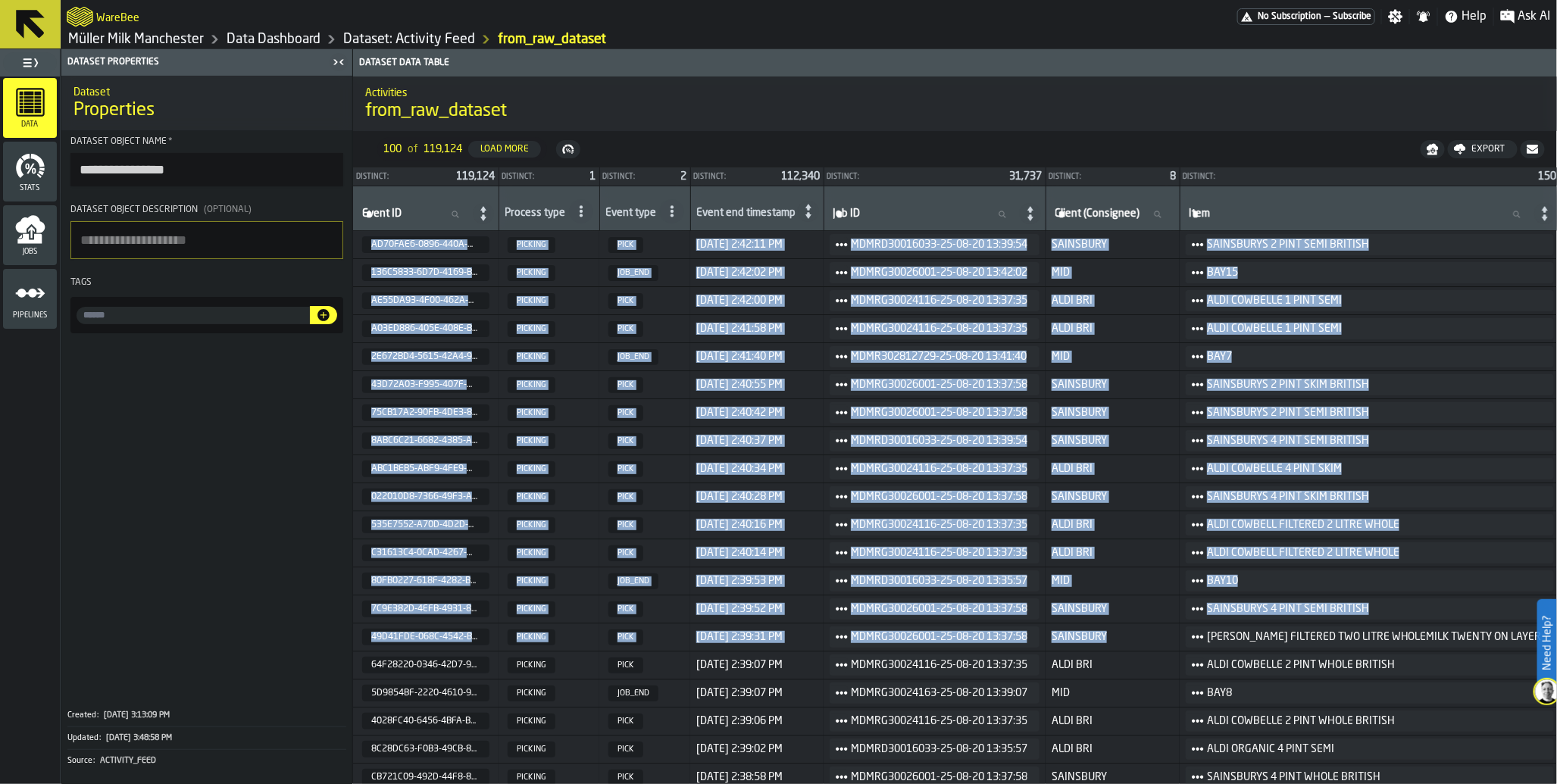
click at [635, 101] on h1 "from_raw_dataset" at bounding box center [955, 111] width 1180 height 24
click at [459, 214] on icon at bounding box center [455, 215] width 9 height 9
click at [460, 214] on input "Event ID Event ID" at bounding box center [415, 215] width 112 height 20
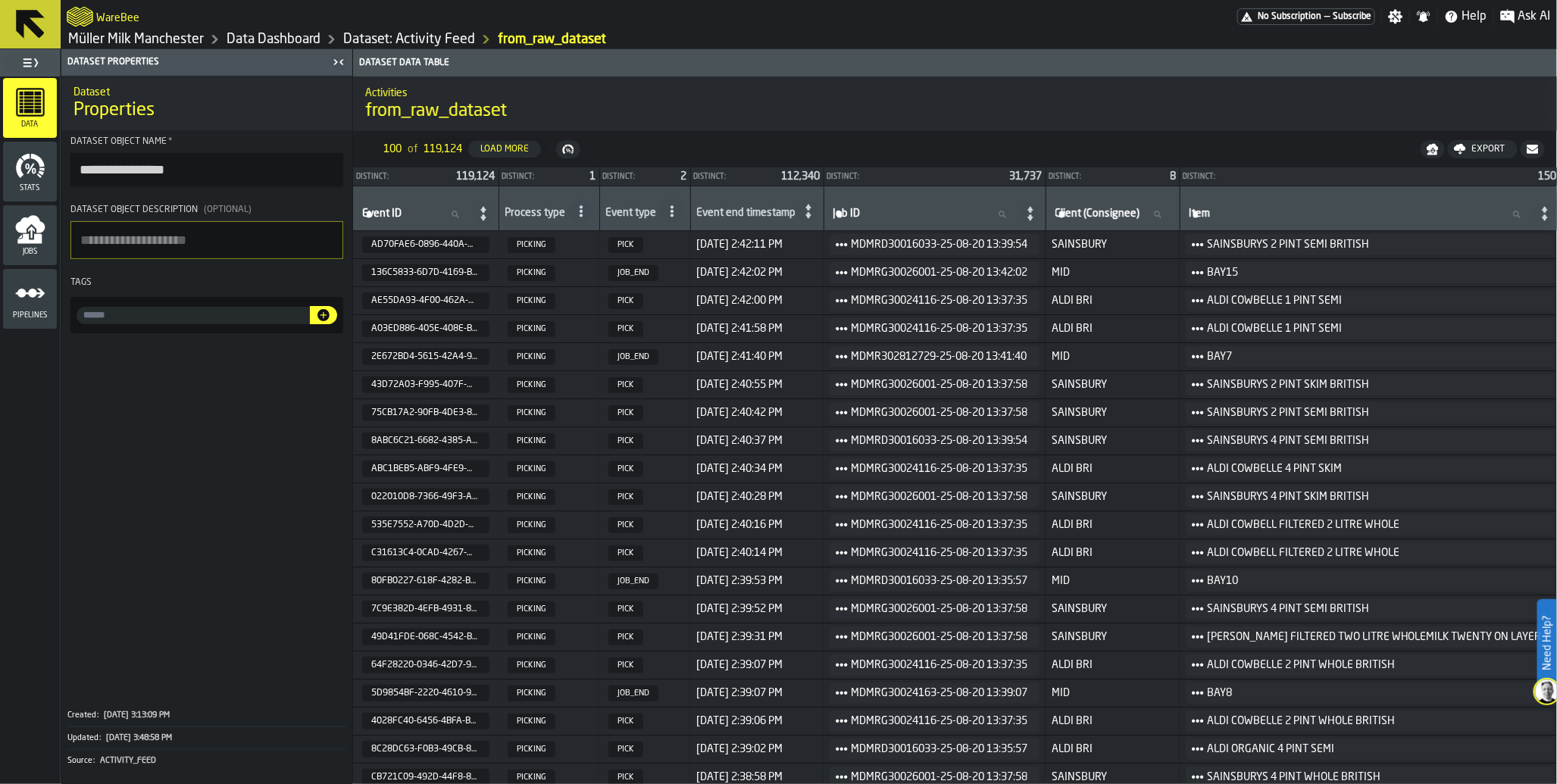
paste input "**********"
type input "**********"
